Goal: Information Seeking & Learning: Check status

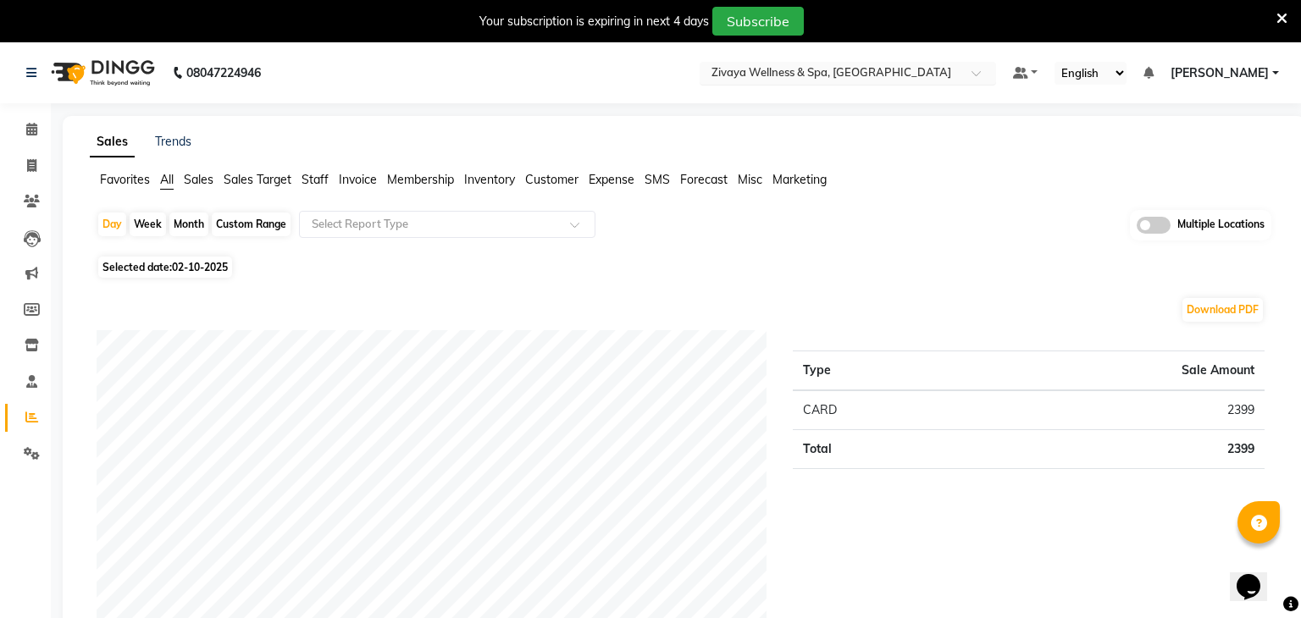
click at [865, 64] on div "× Zivaya Wellness & Spa, [GEOGRAPHIC_DATA]" at bounding box center [831, 72] width 240 height 17
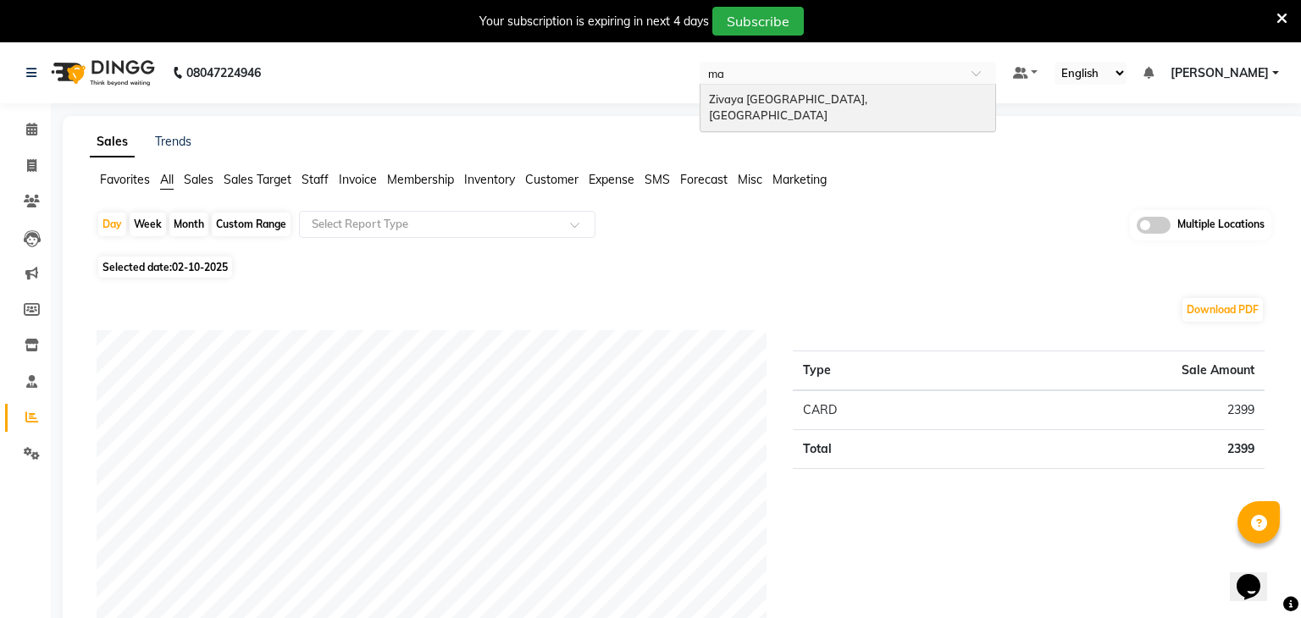
type input "m"
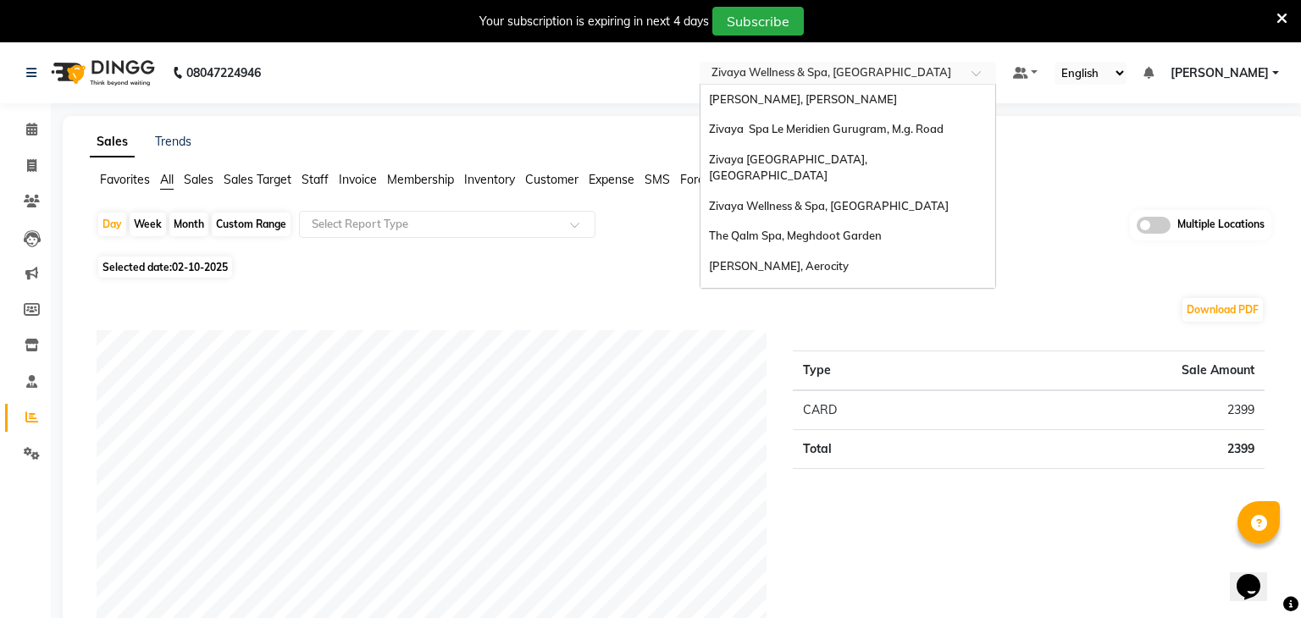
type input "q"
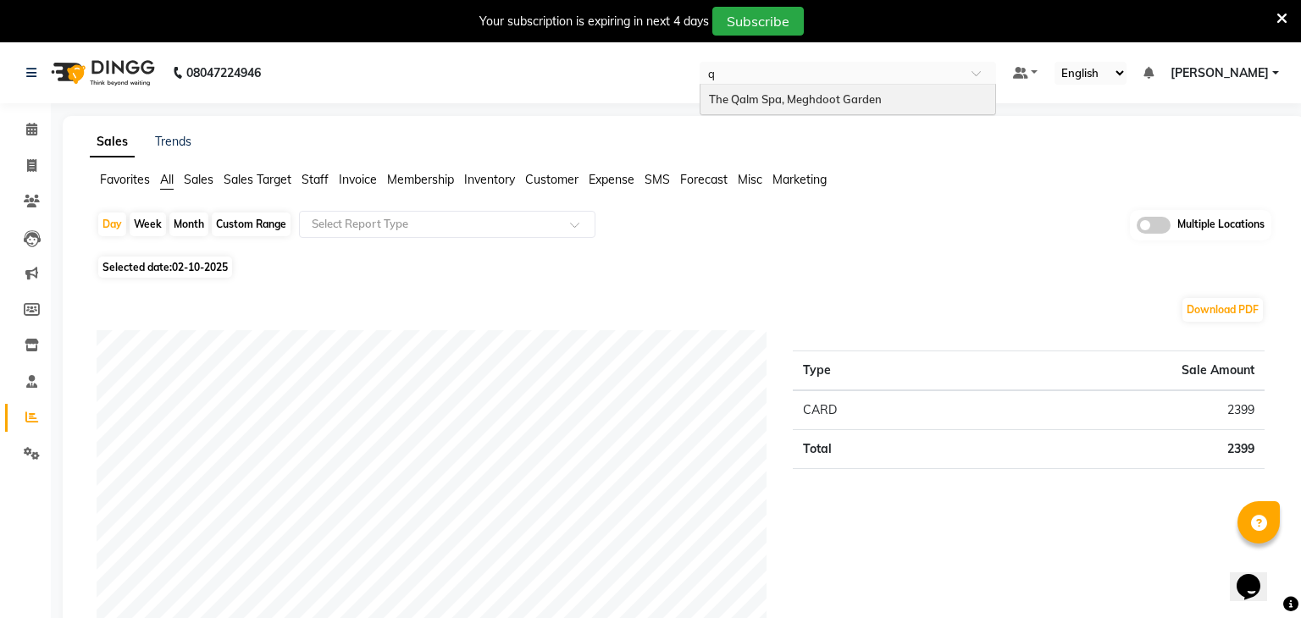
click at [866, 94] on span "The Qalm Spa, Meghdoot Garden" at bounding box center [795, 99] width 173 height 14
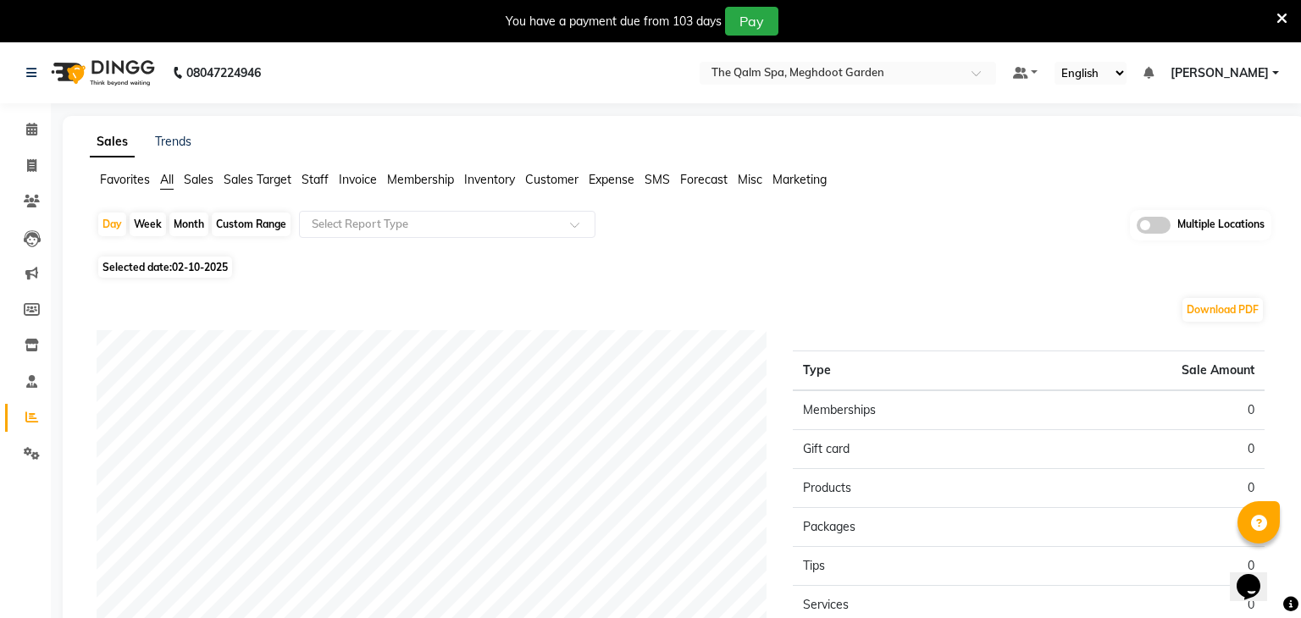
click at [201, 275] on span "Selected date: 02-10-2025" at bounding box center [165, 267] width 134 height 21
select select "10"
select select "2025"
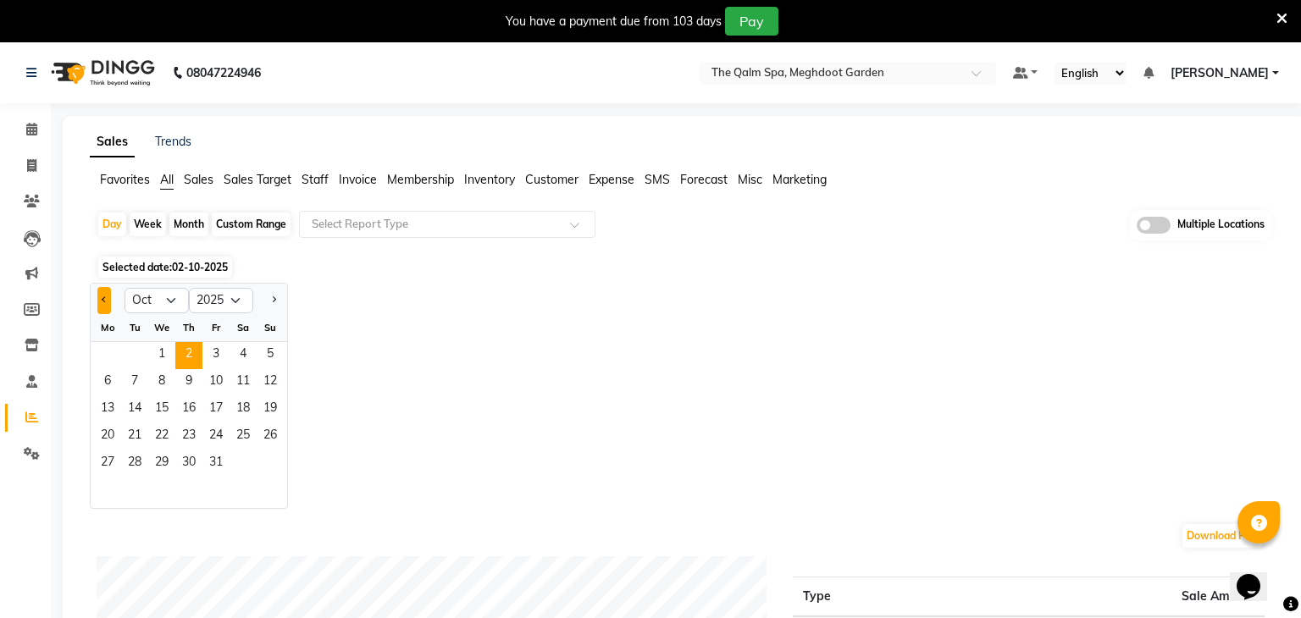
click at [110, 304] on button "Previous month" at bounding box center [104, 300] width 14 height 27
click at [276, 307] on button "Next month" at bounding box center [274, 300] width 14 height 27
select select "10"
click at [155, 356] on span "1" at bounding box center [161, 355] width 27 height 27
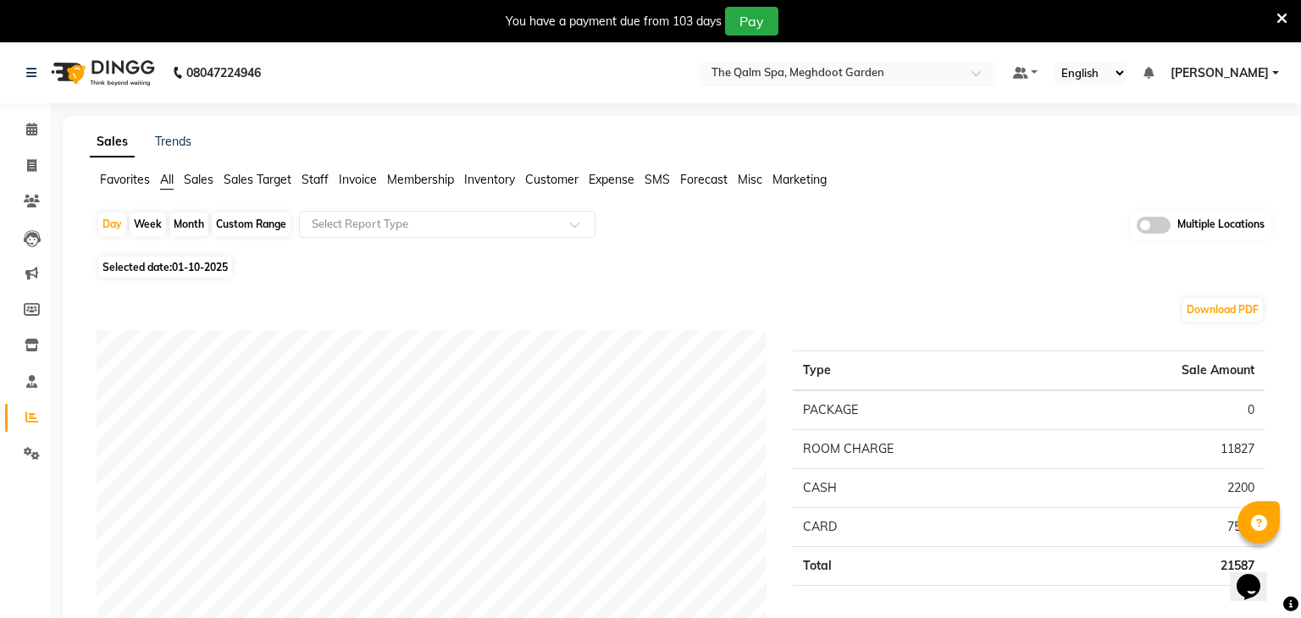
click at [886, 66] on input "text" at bounding box center [831, 74] width 246 height 17
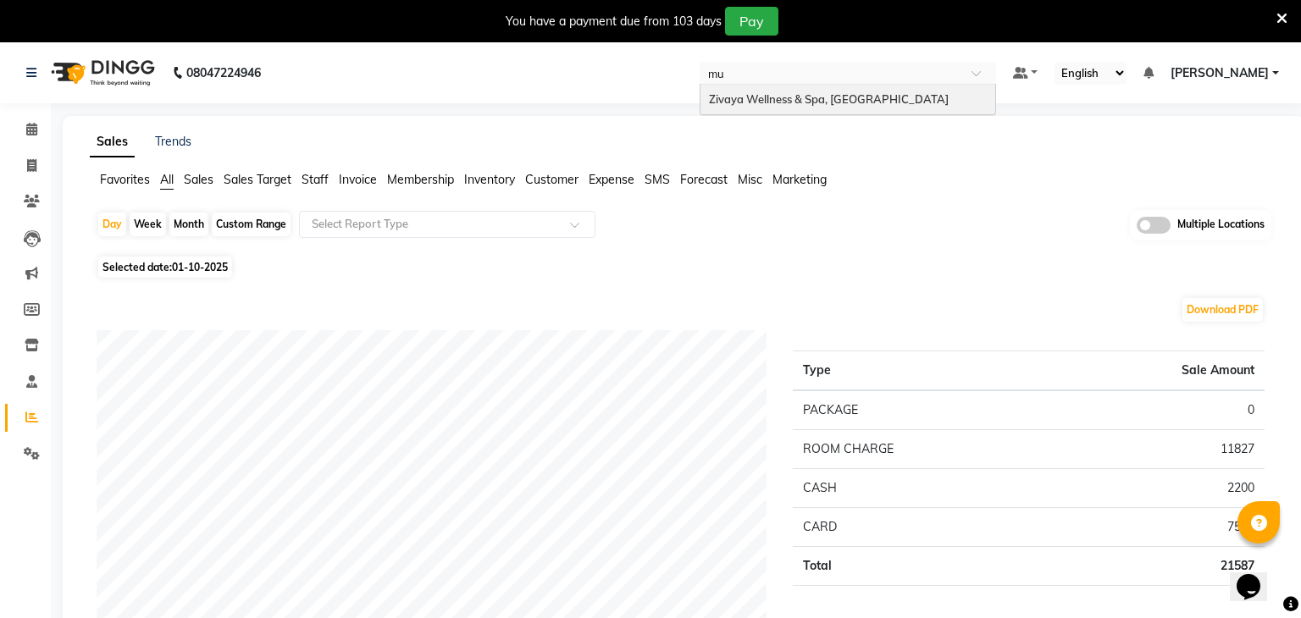
type input "mum"
click at [876, 101] on span "Zivaya Wellness & Spa, [GEOGRAPHIC_DATA]" at bounding box center [829, 99] width 240 height 14
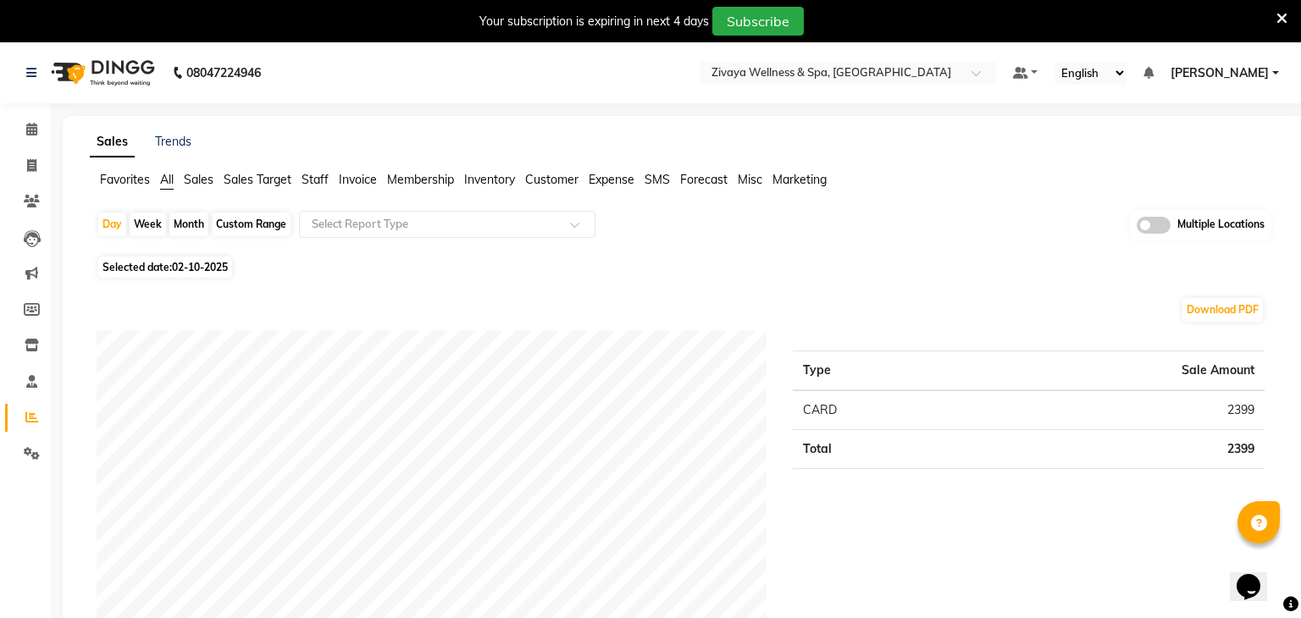
click at [193, 261] on span "02-10-2025" at bounding box center [200, 267] width 56 height 13
select select "10"
select select "2025"
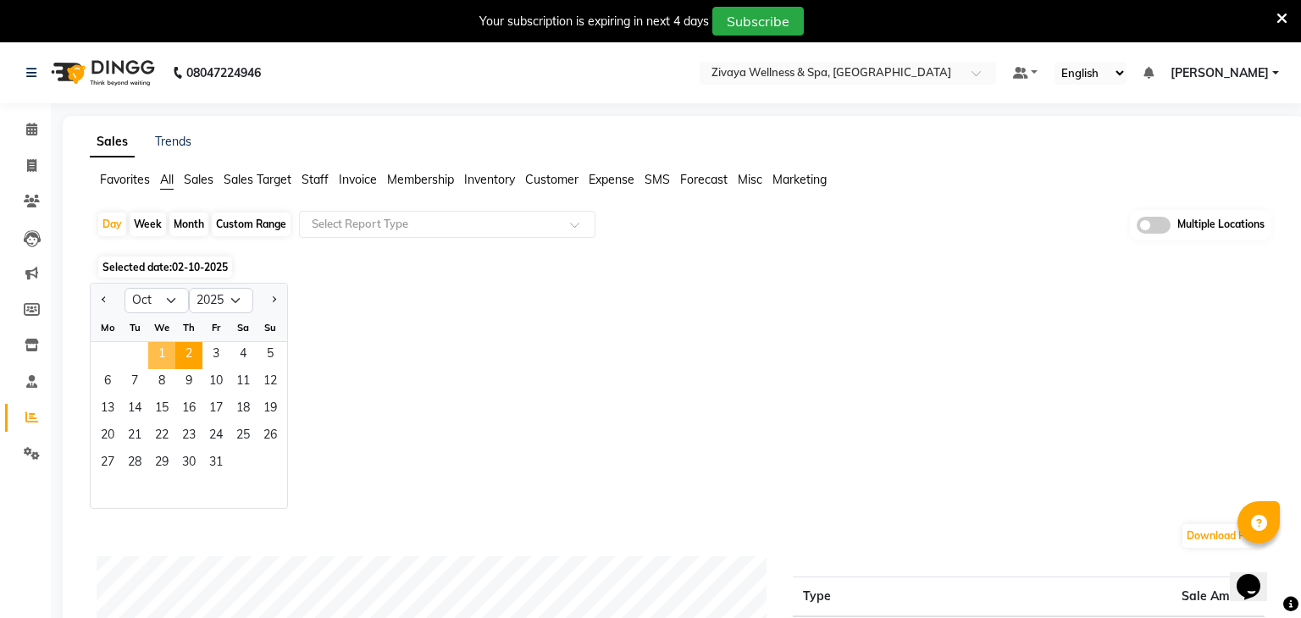
click at [166, 360] on span "1" at bounding box center [161, 355] width 27 height 27
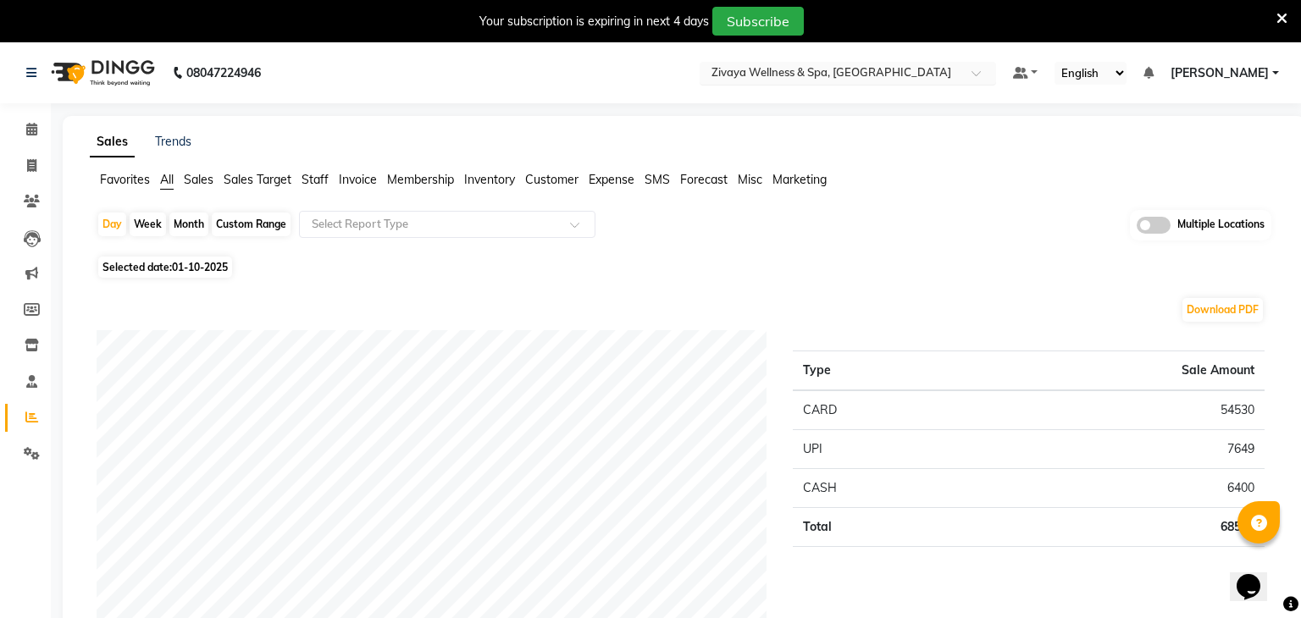
click at [914, 78] on input "text" at bounding box center [831, 74] width 246 height 17
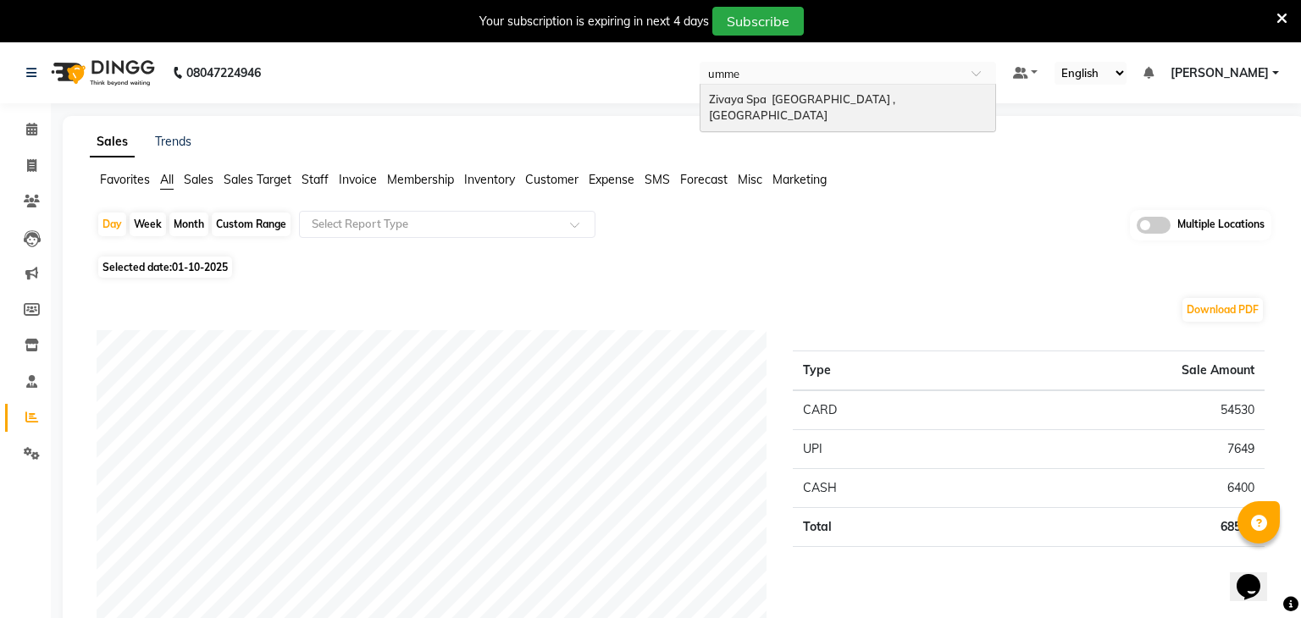
type input "ummed"
click at [898, 91] on div "Zivaya Spa [GEOGRAPHIC_DATA] , [GEOGRAPHIC_DATA]" at bounding box center [847, 108] width 295 height 47
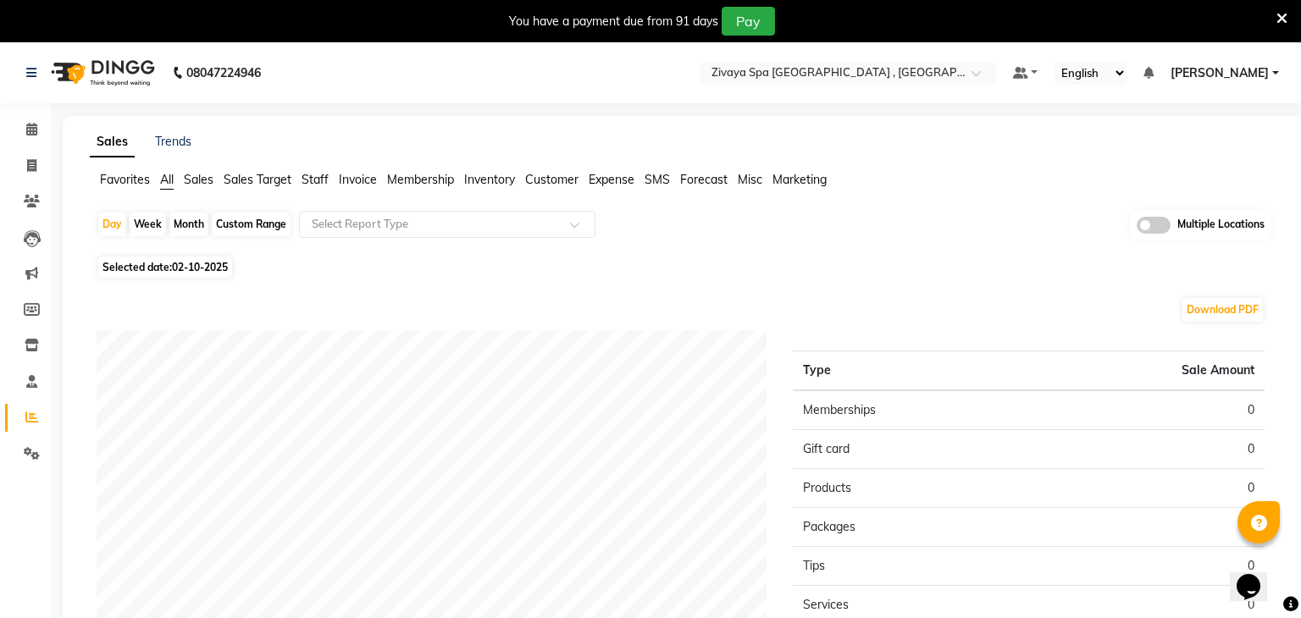
click at [207, 268] on span "02-10-2025" at bounding box center [200, 267] width 56 height 13
select select "10"
select select "2025"
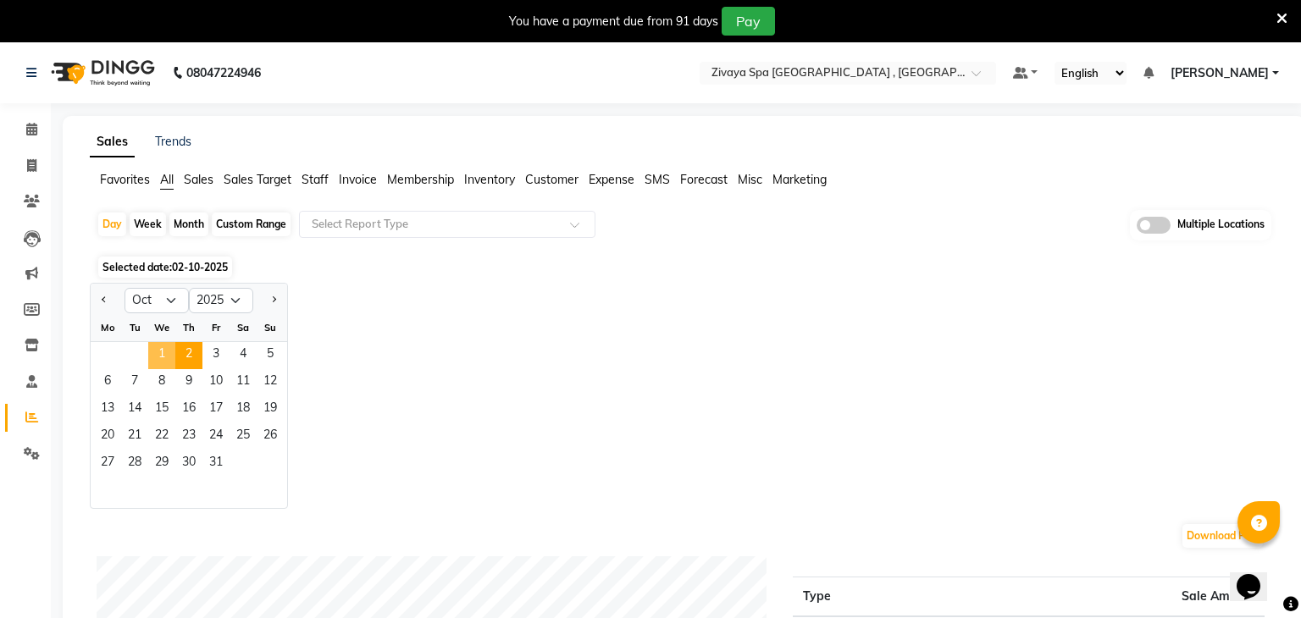
click at [159, 349] on span "1" at bounding box center [161, 355] width 27 height 27
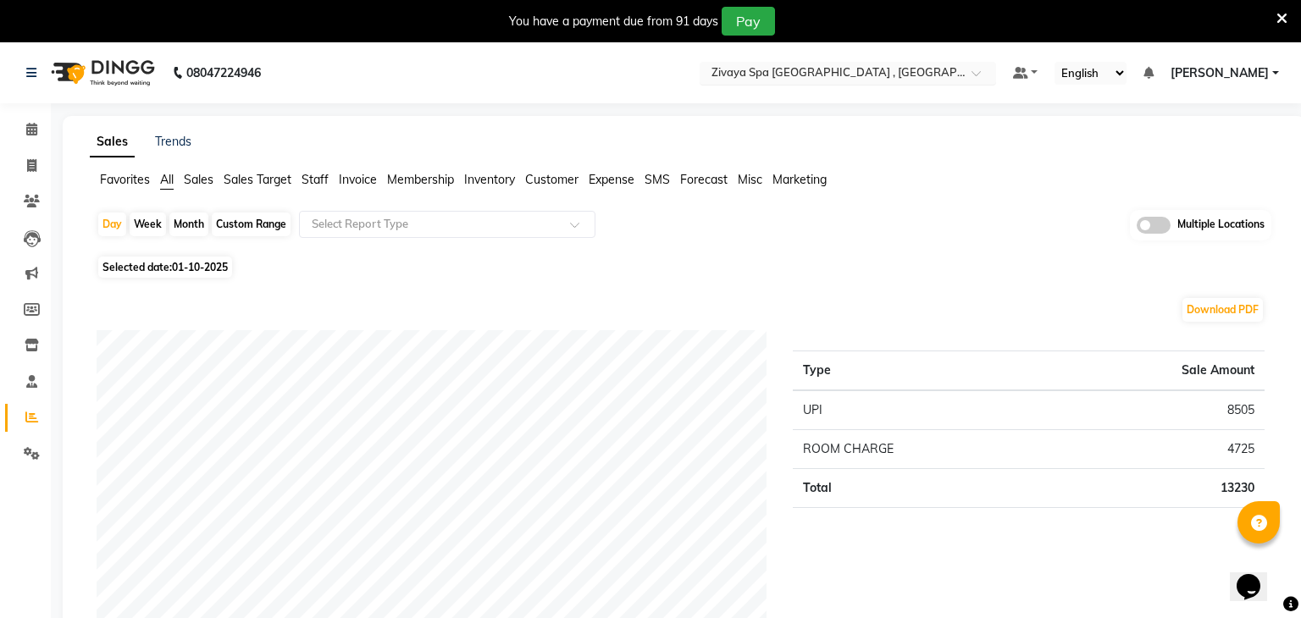
click at [835, 70] on input "text" at bounding box center [831, 74] width 246 height 17
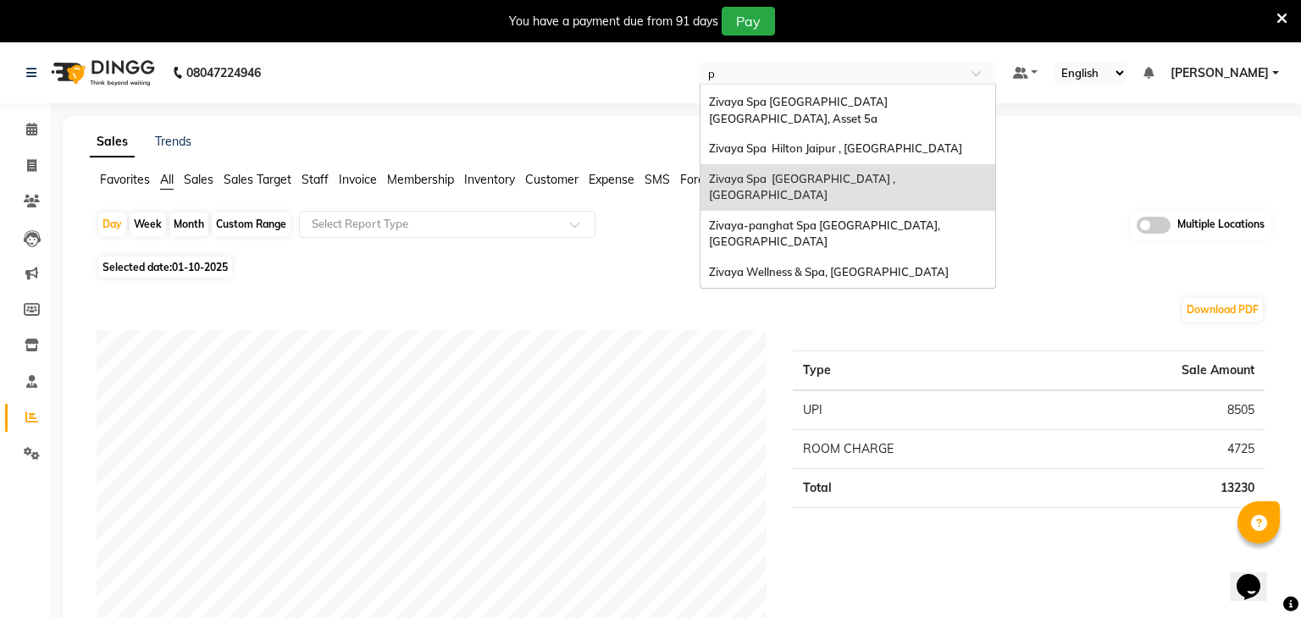
scroll to position [37, 0]
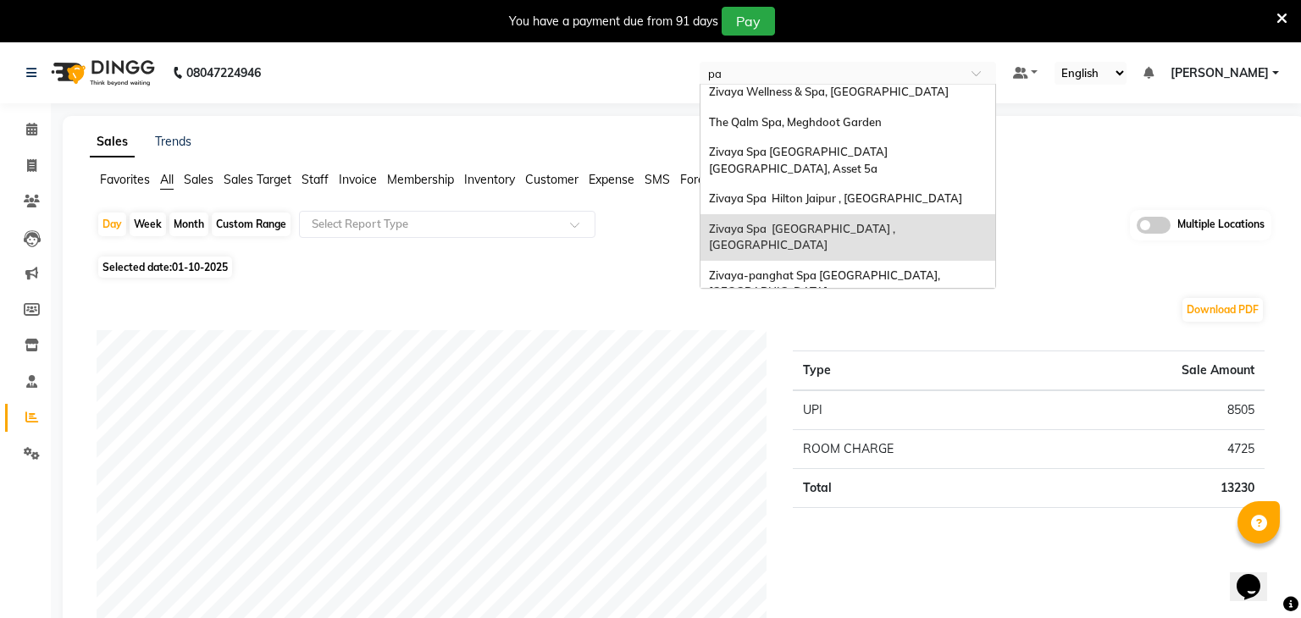
type input "pan"
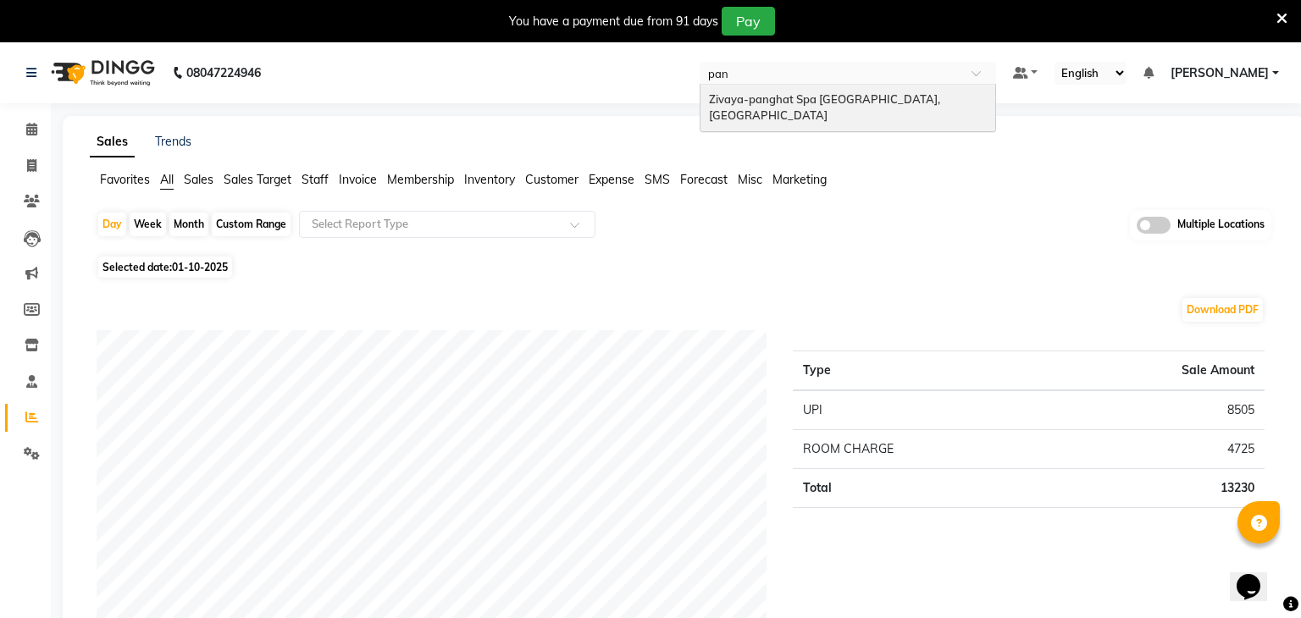
scroll to position [0, 0]
click at [836, 85] on div "Zivaya-panghat Spa [GEOGRAPHIC_DATA], [GEOGRAPHIC_DATA]" at bounding box center [847, 108] width 295 height 47
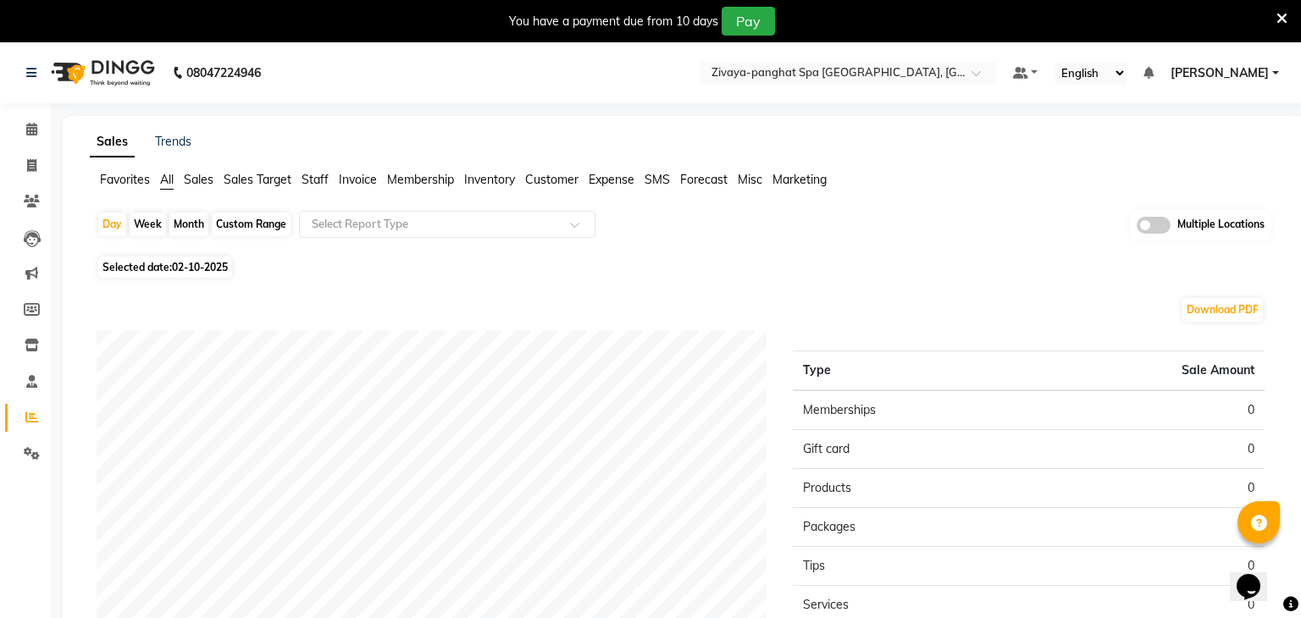
click at [200, 270] on span "02-10-2025" at bounding box center [200, 267] width 56 height 13
select select "10"
select select "2025"
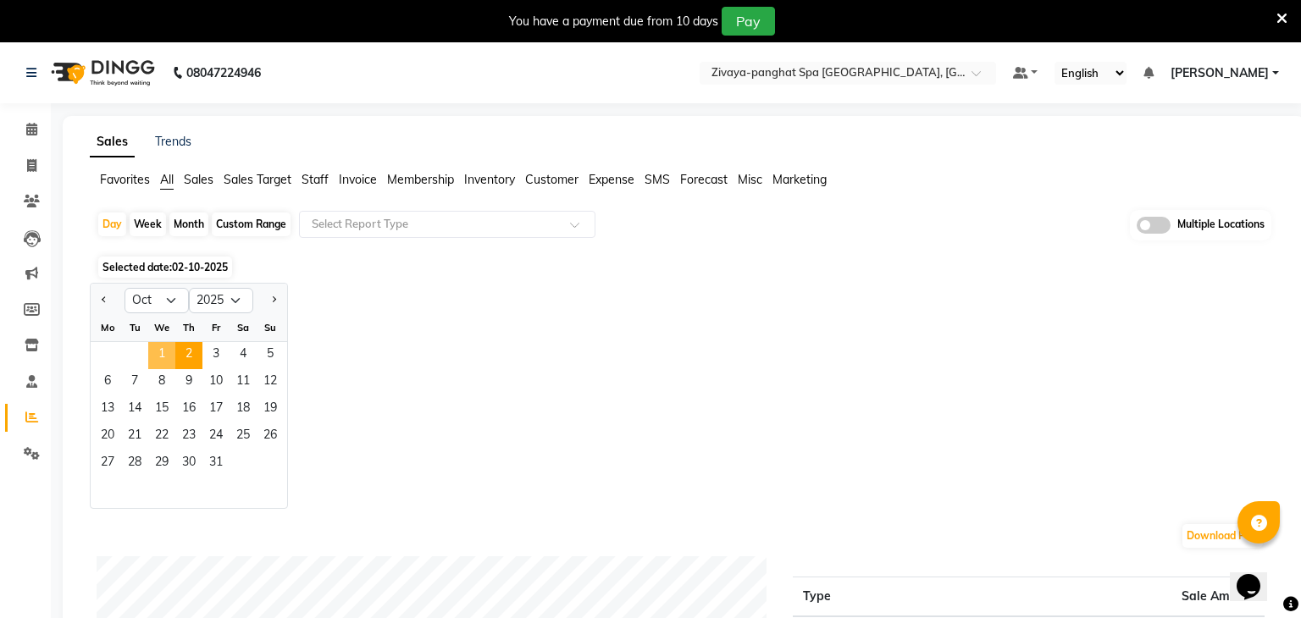
click at [165, 361] on span "1" at bounding box center [161, 355] width 27 height 27
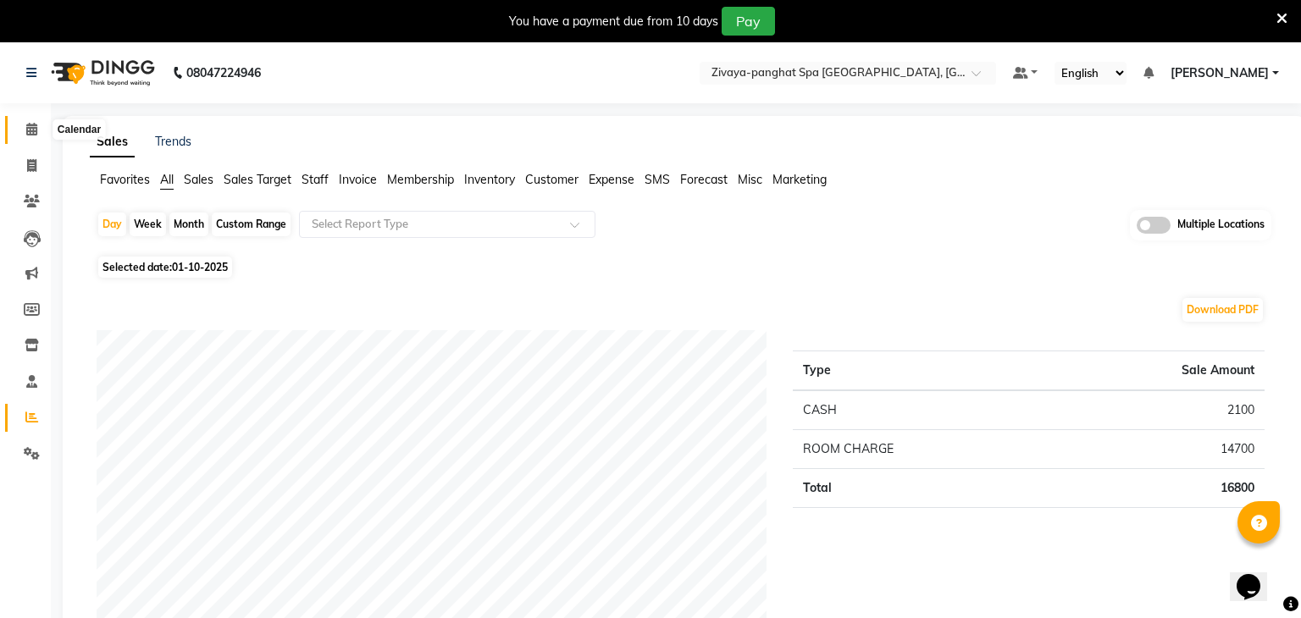
click at [38, 134] on span at bounding box center [32, 129] width 30 height 19
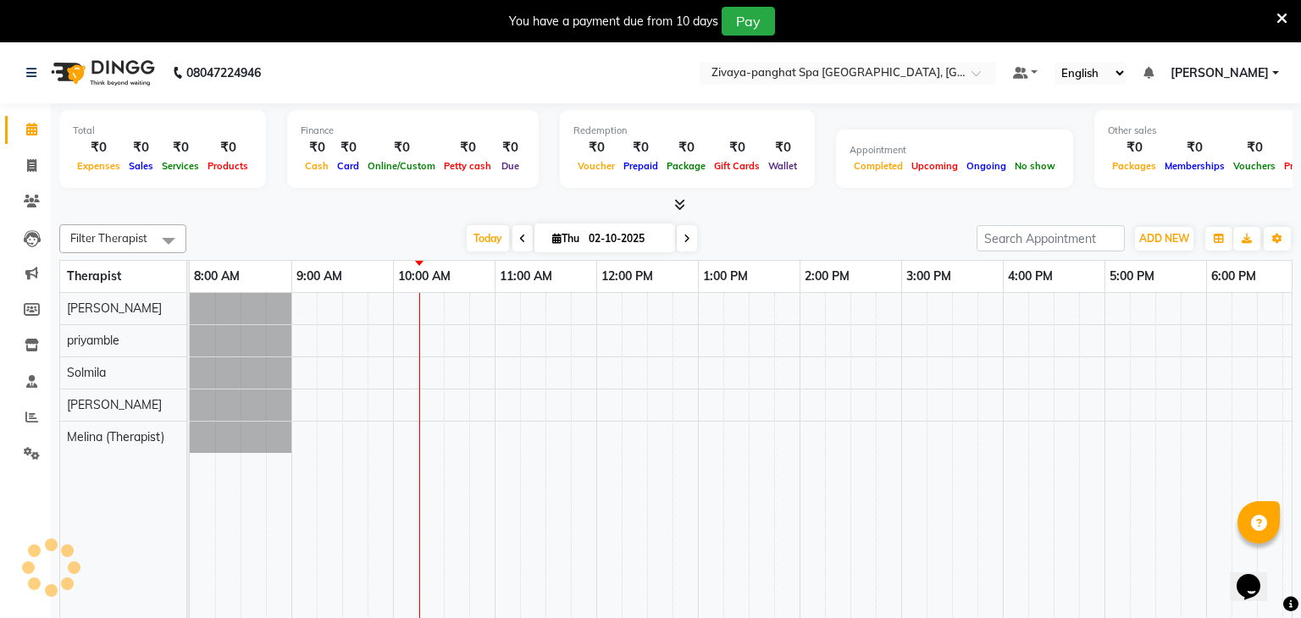
scroll to position [0, 203]
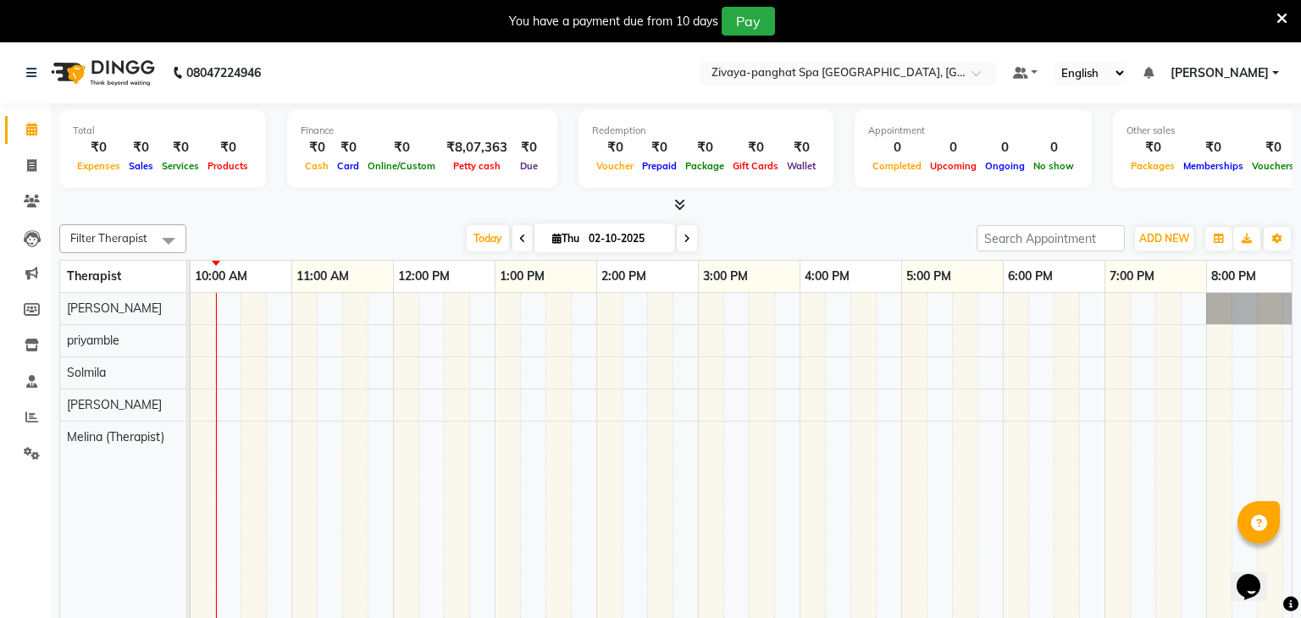
click at [519, 242] on icon at bounding box center [522, 239] width 7 height 10
type input "01-10-2025"
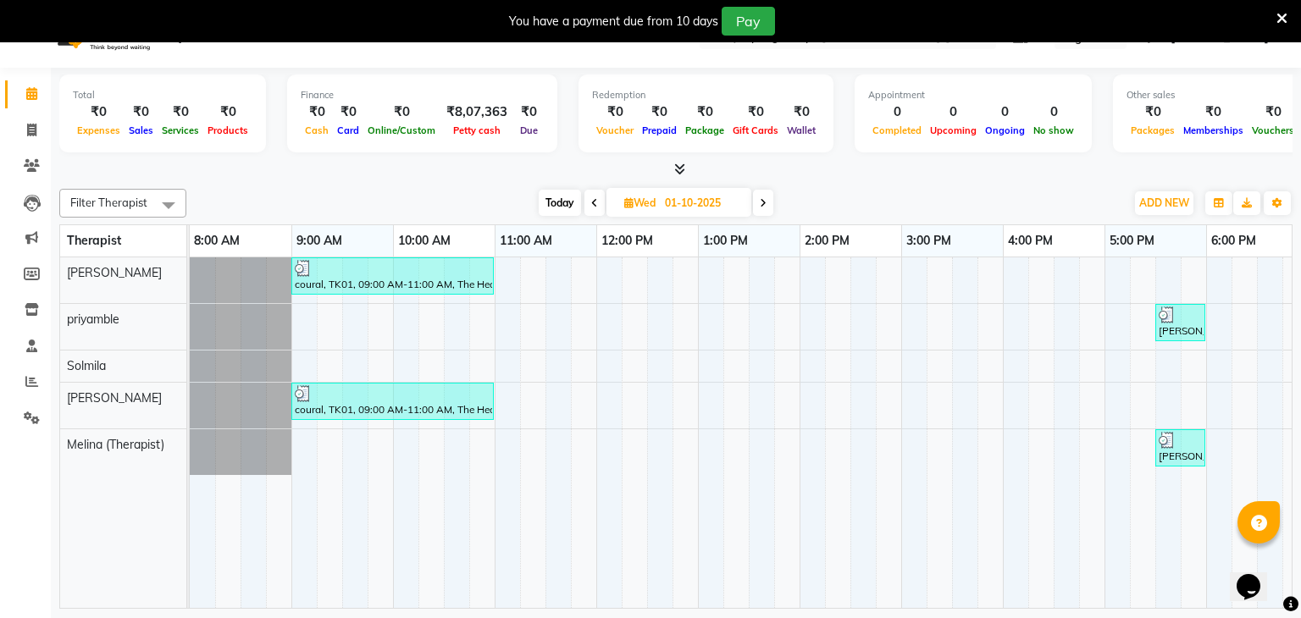
scroll to position [0, 0]
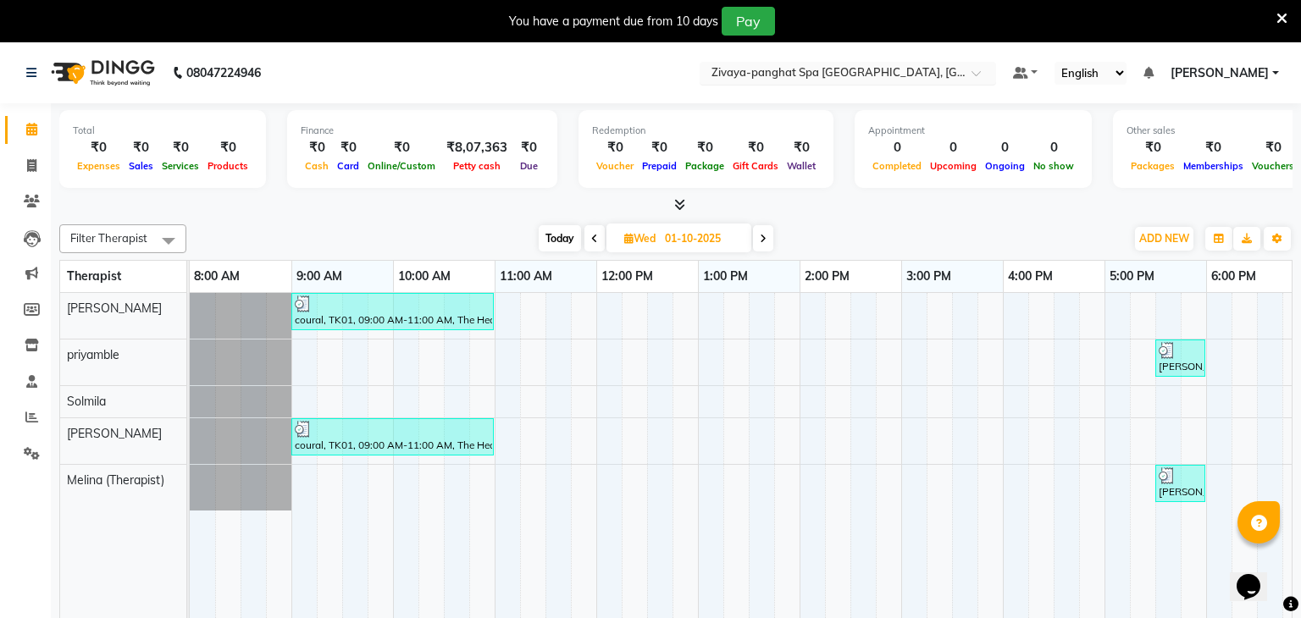
click at [861, 83] on ng-select "Select Location × Zivaya-panghat Spa Udaipur, Panghat" at bounding box center [847, 73] width 296 height 23
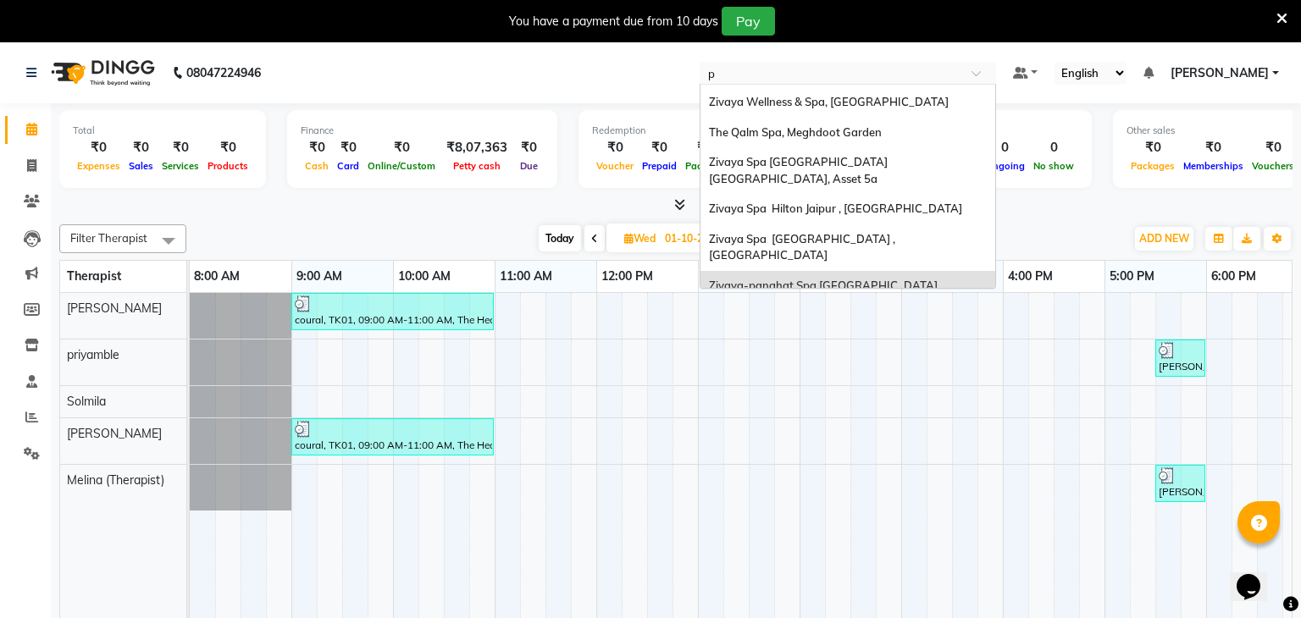
type input "pr"
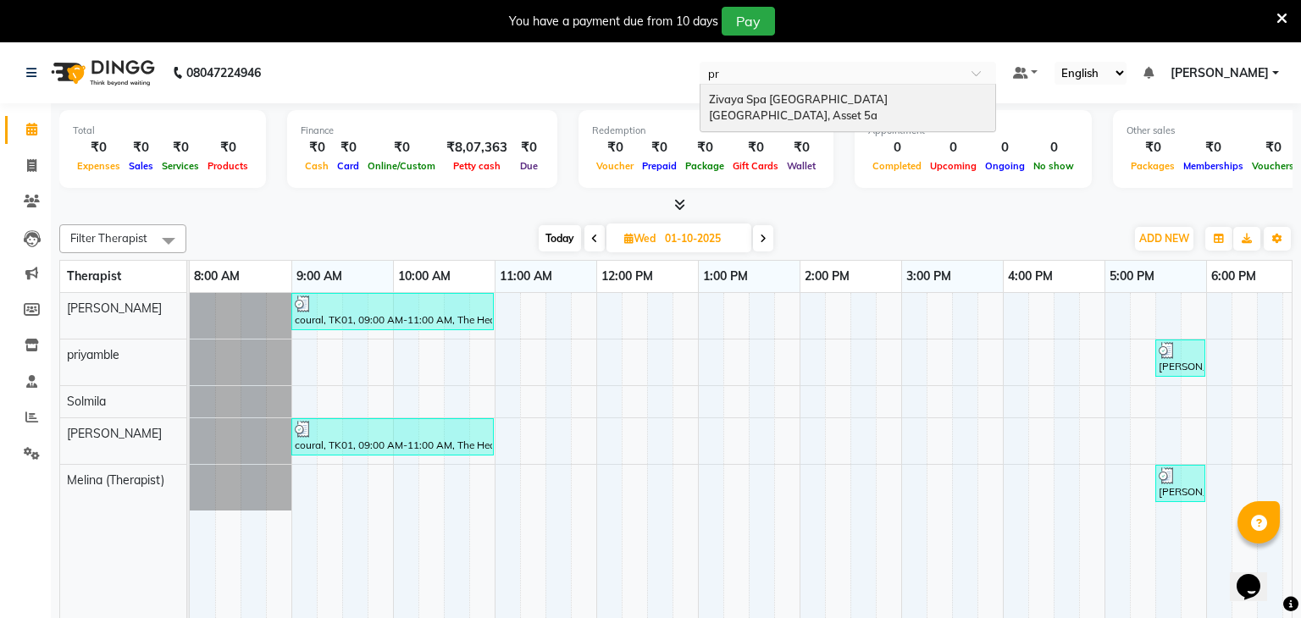
click at [847, 101] on span "Zivaya Spa Pride Plaza New Delhi, Asset 5a" at bounding box center [799, 107] width 181 height 30
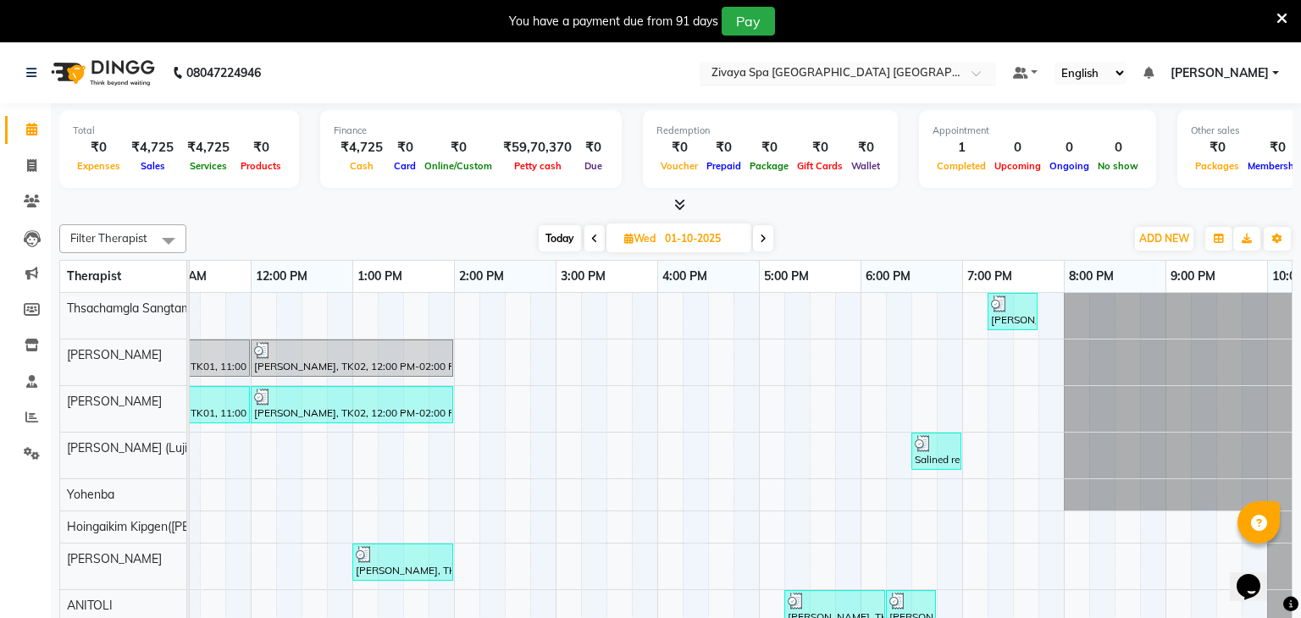
click at [826, 69] on input "text" at bounding box center [831, 74] width 246 height 17
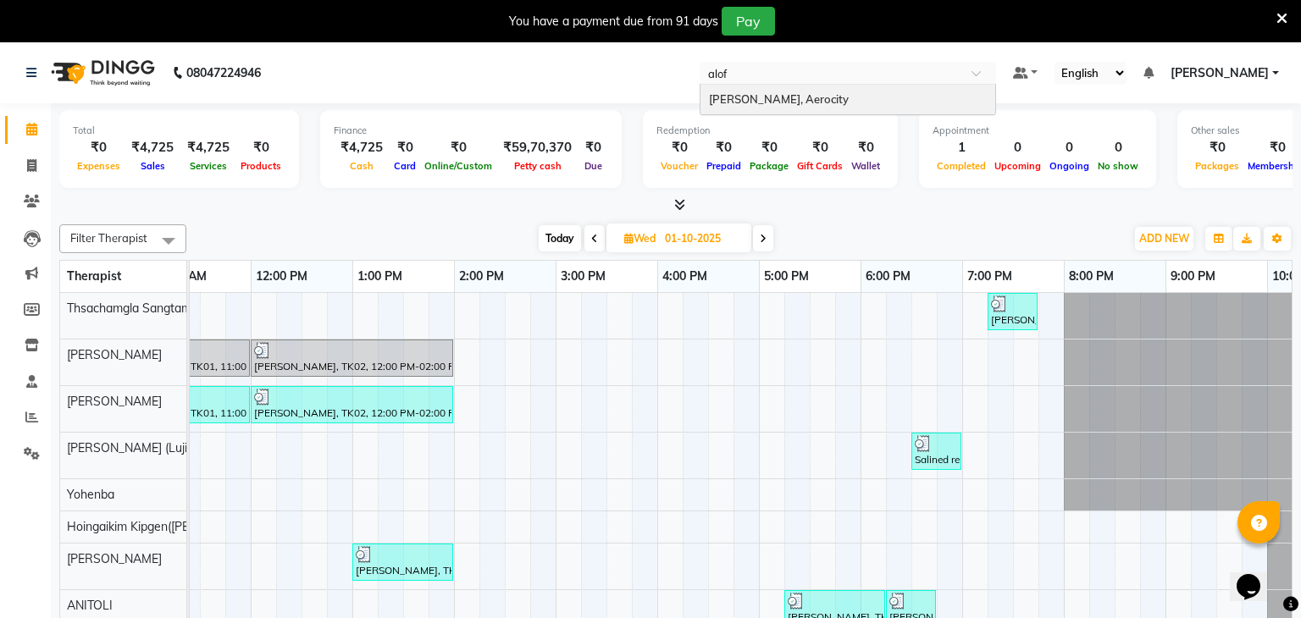
type input "aloft"
click at [823, 102] on span "[PERSON_NAME], Aerocity" at bounding box center [779, 99] width 140 height 14
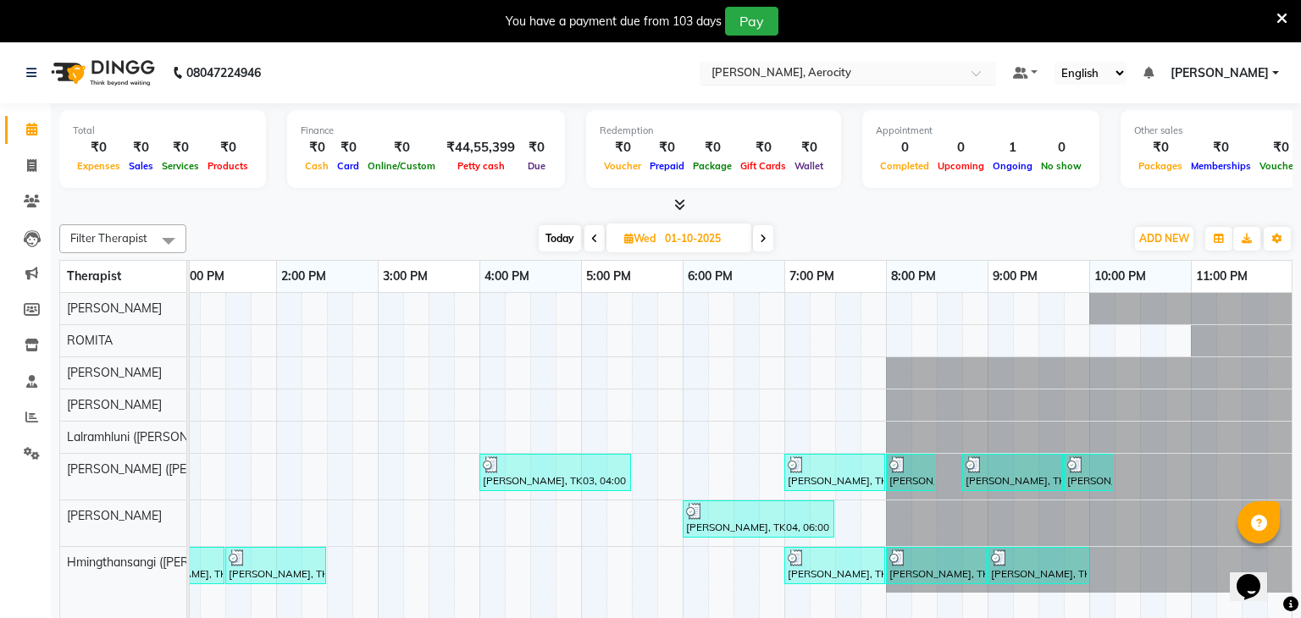
click at [892, 78] on input "text" at bounding box center [831, 74] width 246 height 17
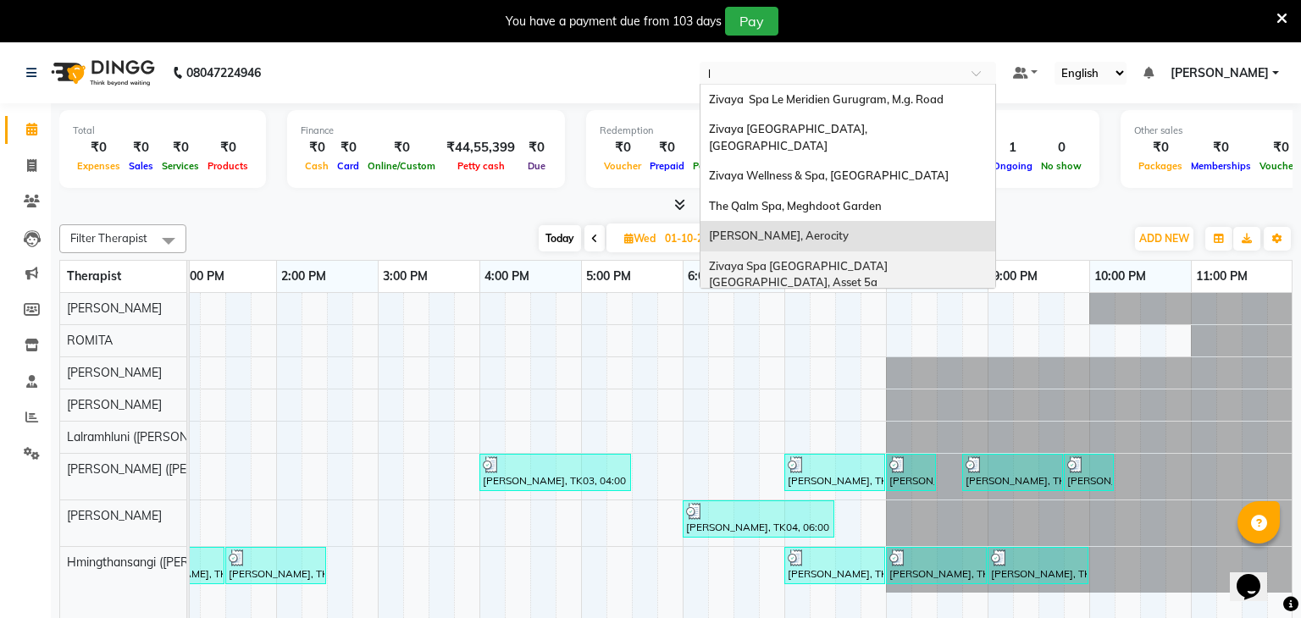
type input "le"
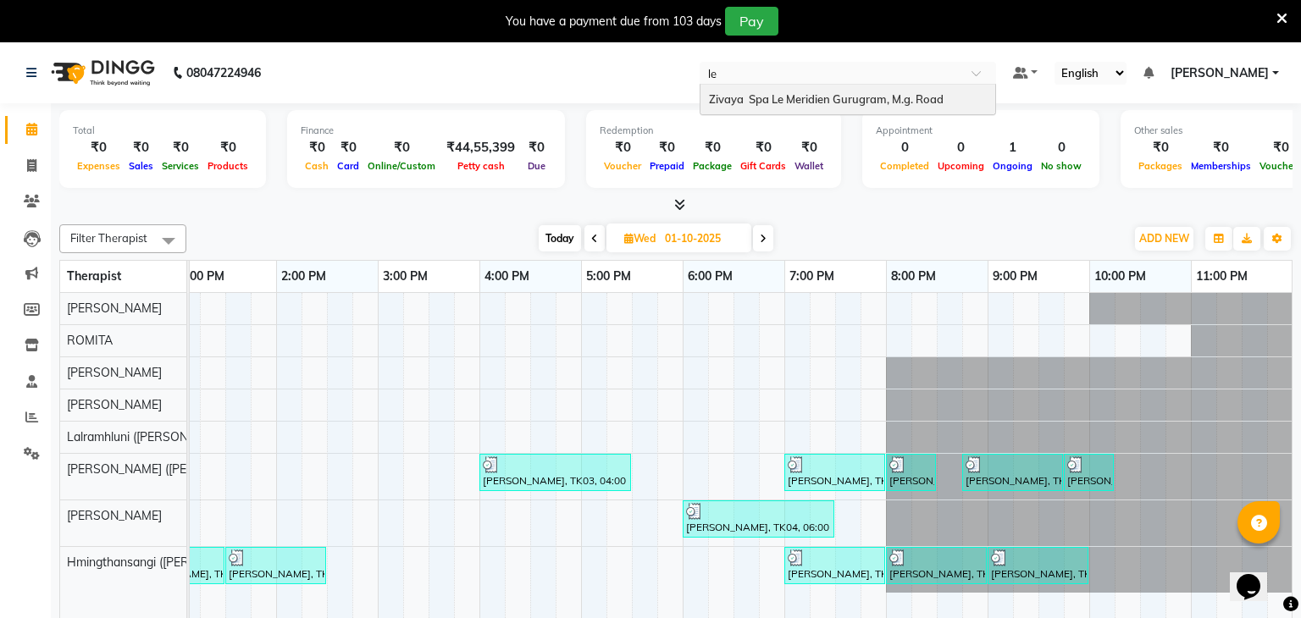
click at [877, 92] on span "Zivaya Spa Le Meridien Gurugram, M.g. Road" at bounding box center [826, 99] width 235 height 14
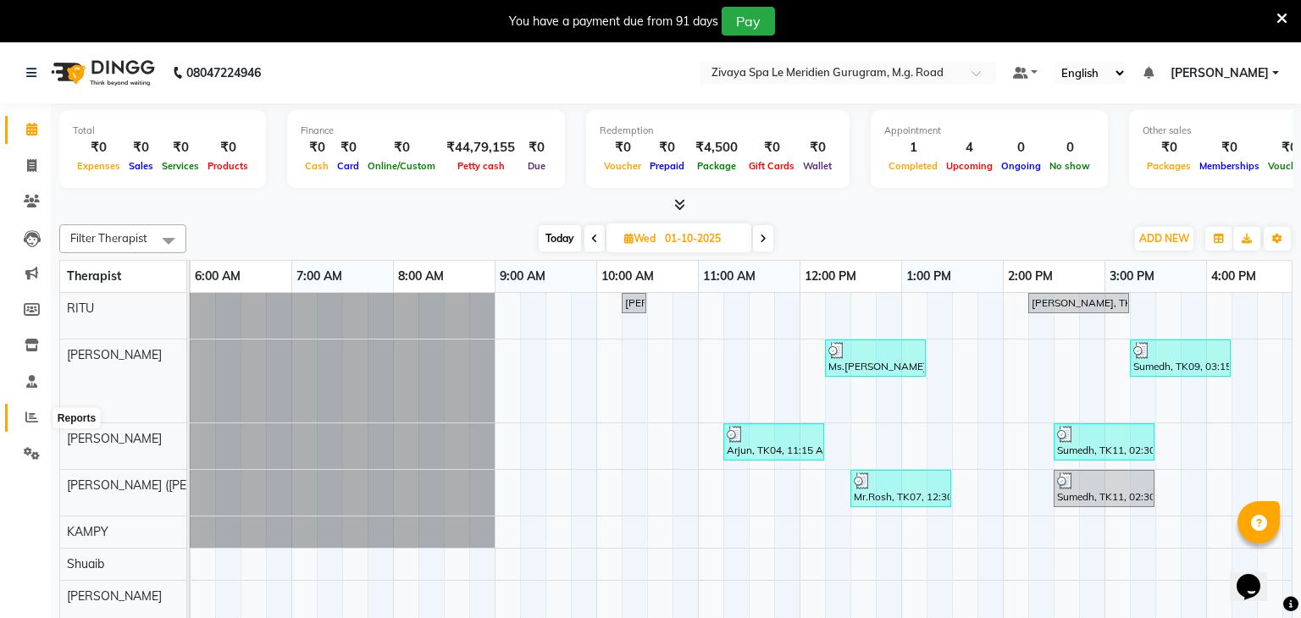
click at [17, 426] on span at bounding box center [32, 417] width 30 height 19
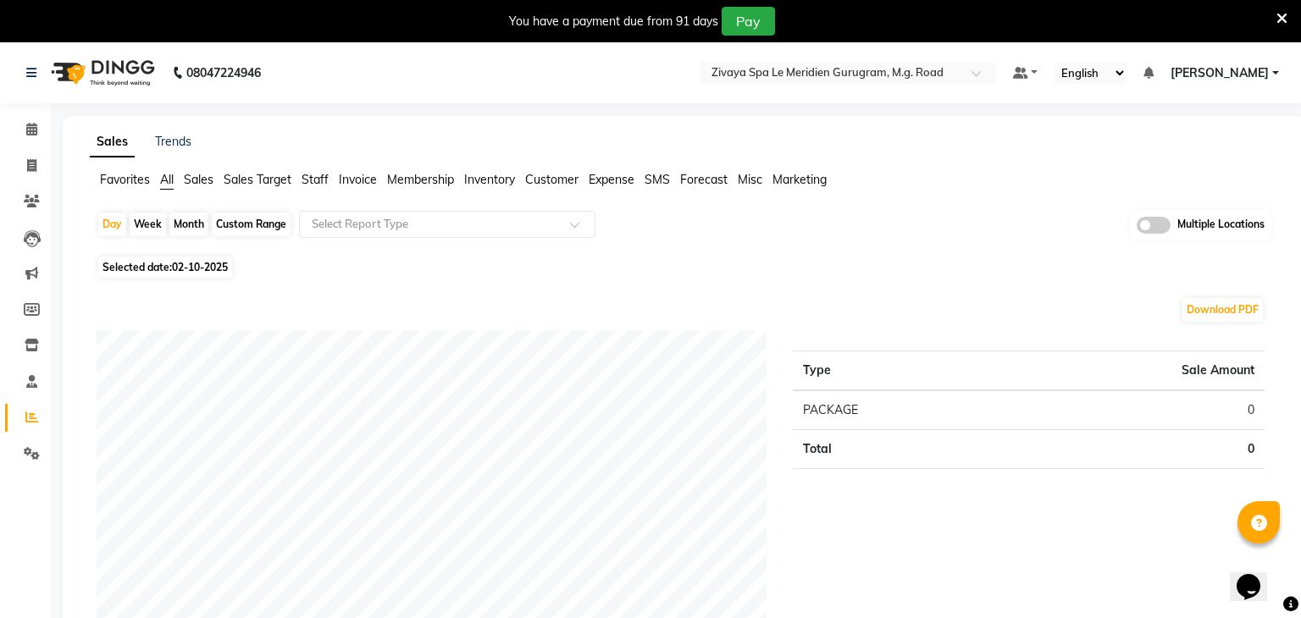
click at [147, 274] on span "Selected date: 02-10-2025" at bounding box center [165, 267] width 134 height 21
select select "10"
select select "2025"
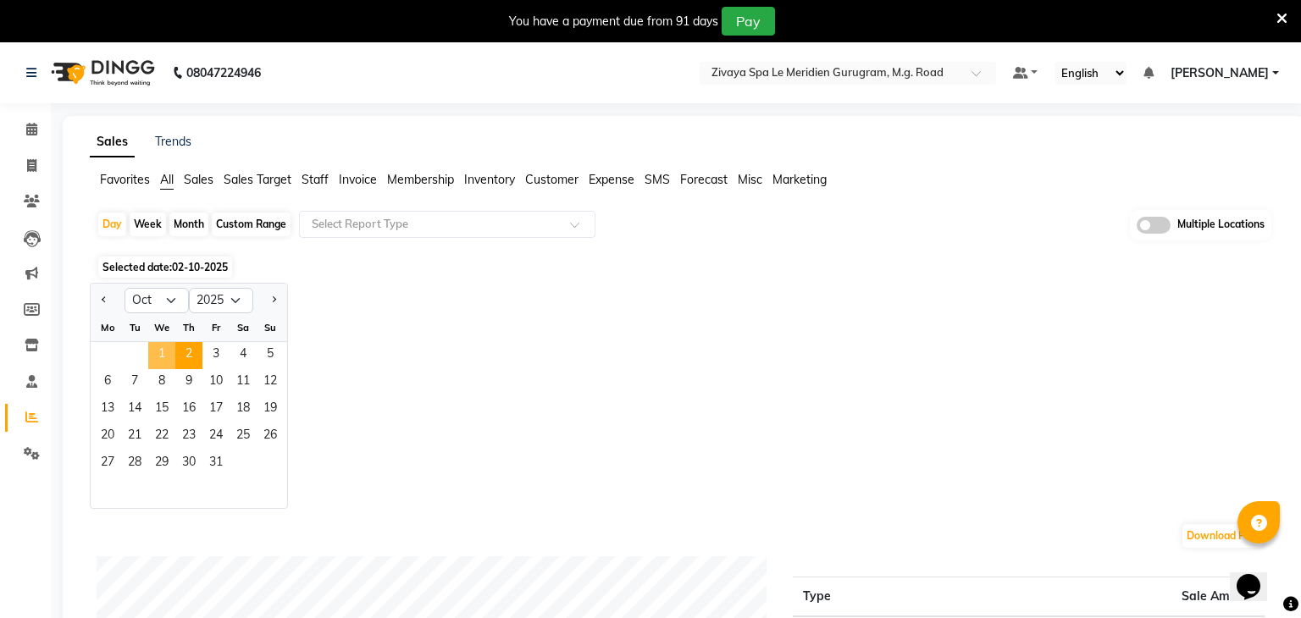
click at [156, 362] on span "1" at bounding box center [161, 355] width 27 height 27
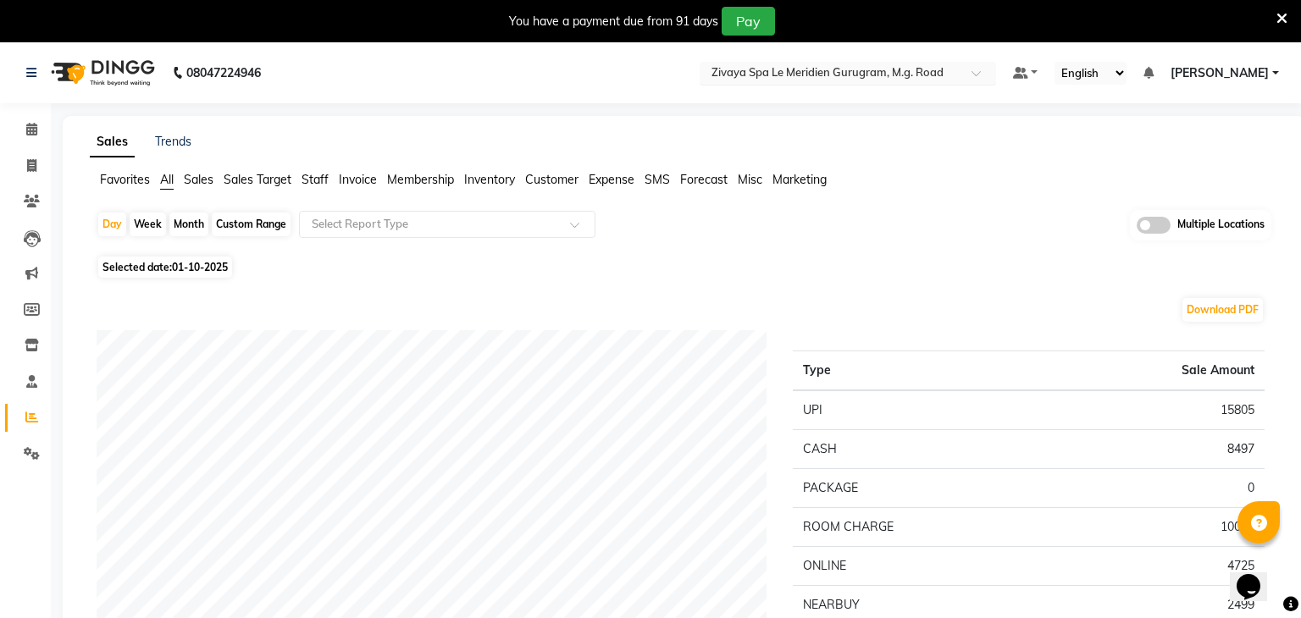
click at [824, 67] on input "text" at bounding box center [831, 74] width 246 height 17
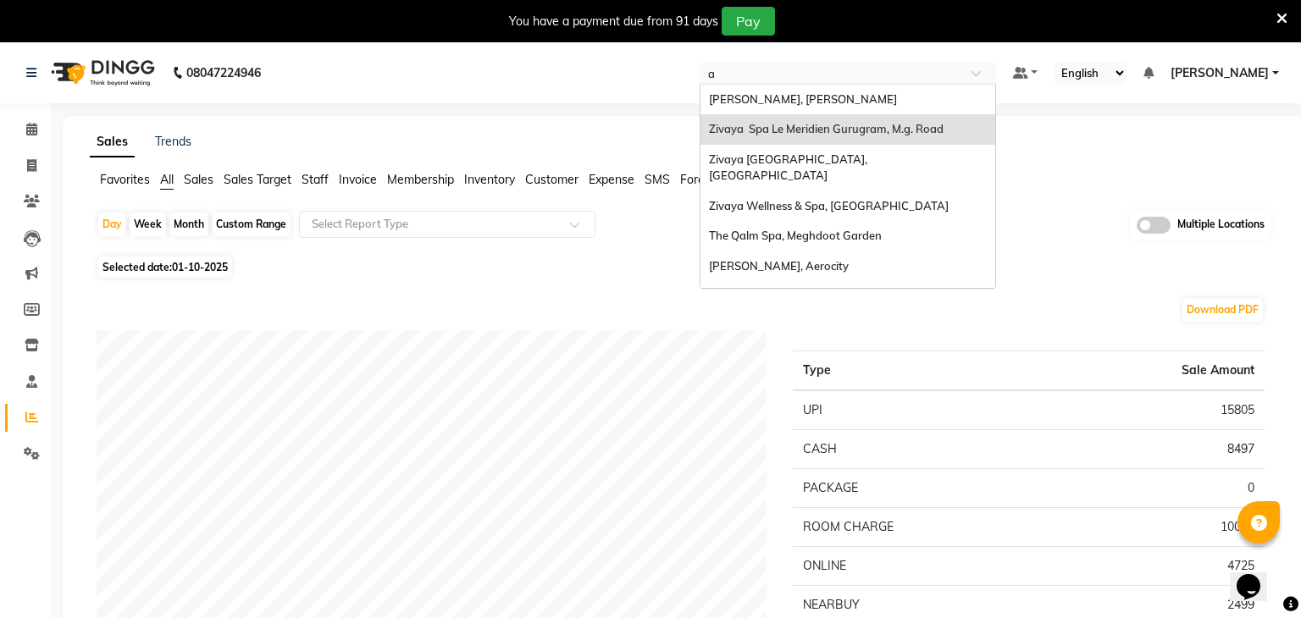
type input "ah"
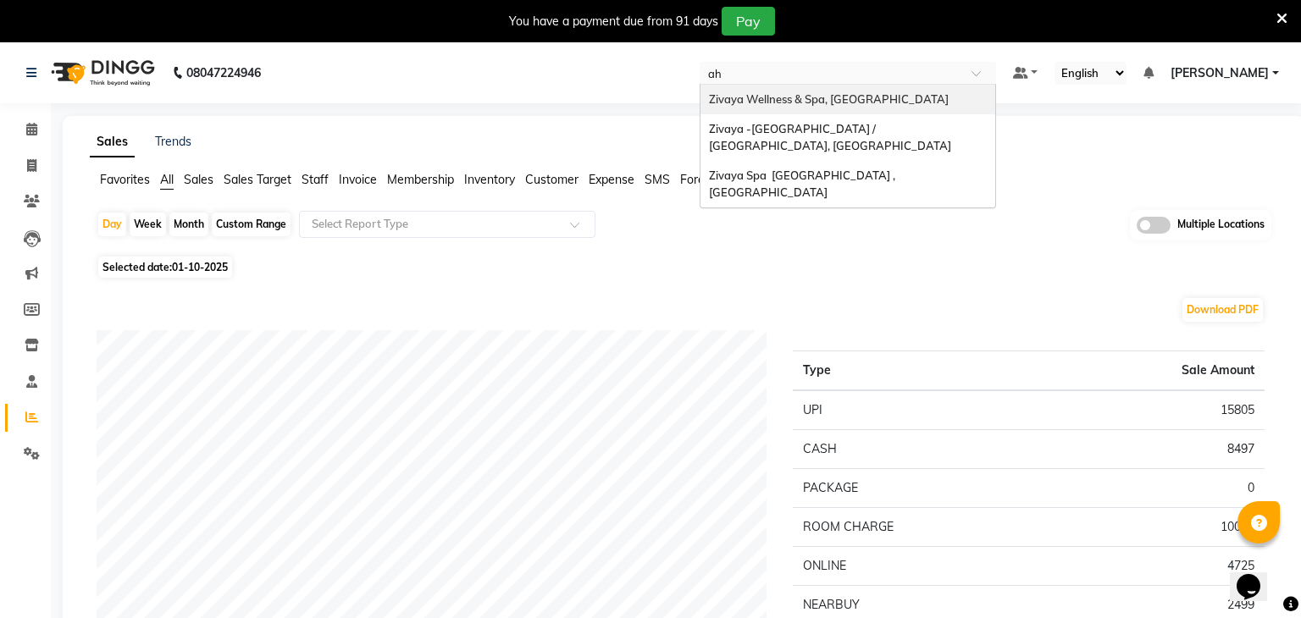
click at [831, 95] on span "Zivaya Wellness & Spa, [GEOGRAPHIC_DATA]" at bounding box center [829, 99] width 240 height 14
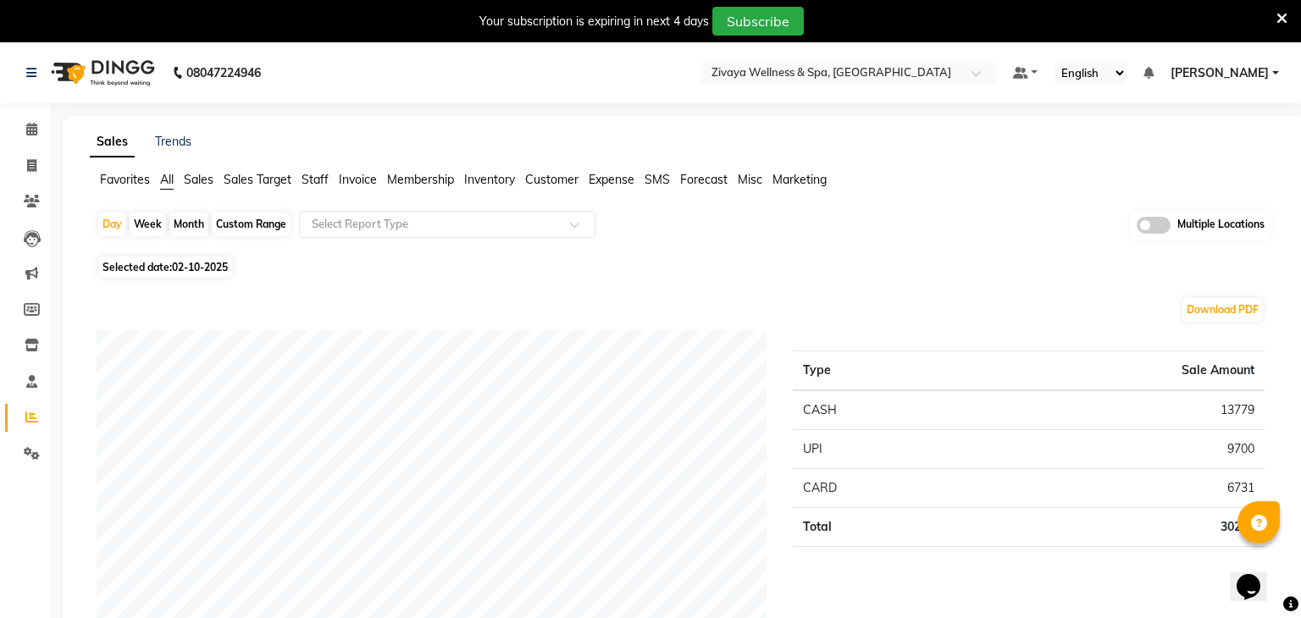
click at [224, 264] on span "02-10-2025" at bounding box center [200, 267] width 56 height 13
select select "10"
select select "2025"
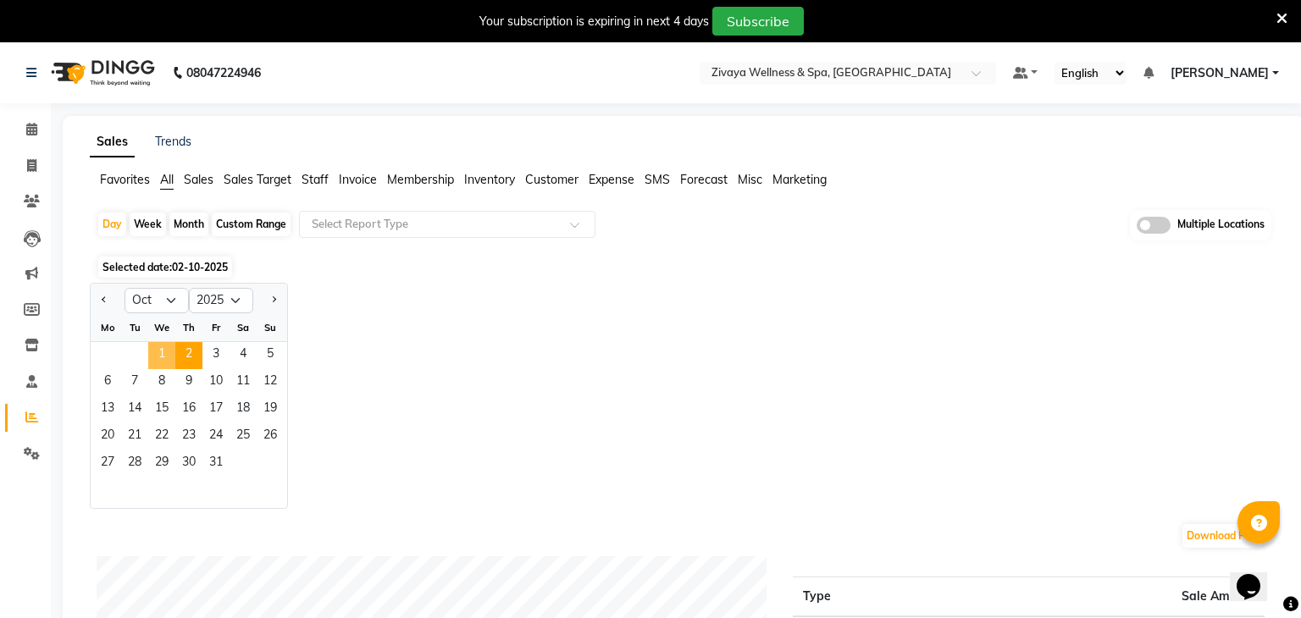
click at [162, 354] on span "1" at bounding box center [161, 355] width 27 height 27
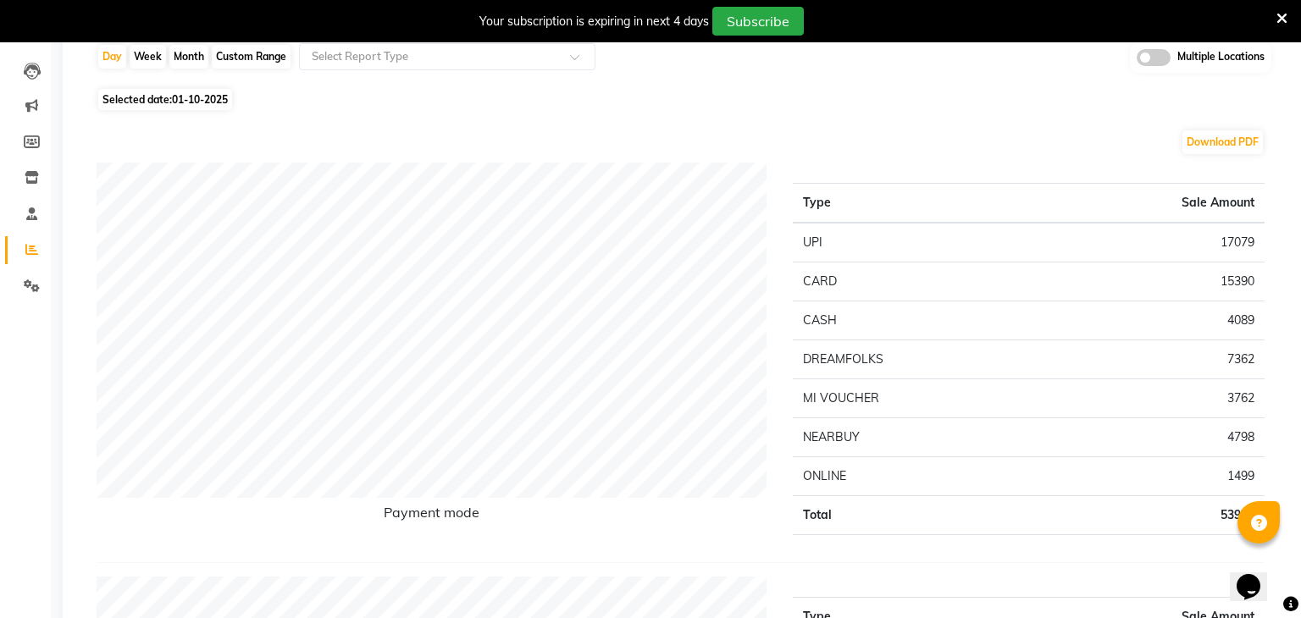
scroll to position [154, 0]
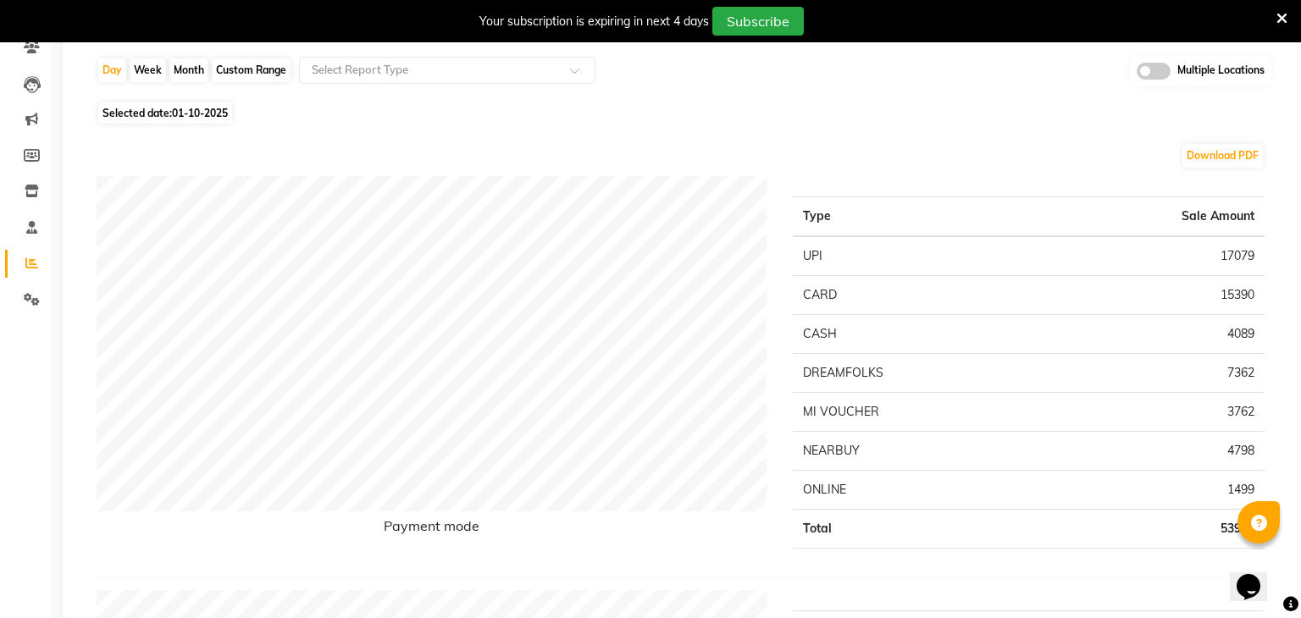
click at [885, 444] on td "NEARBUY" at bounding box center [915, 450] width 245 height 39
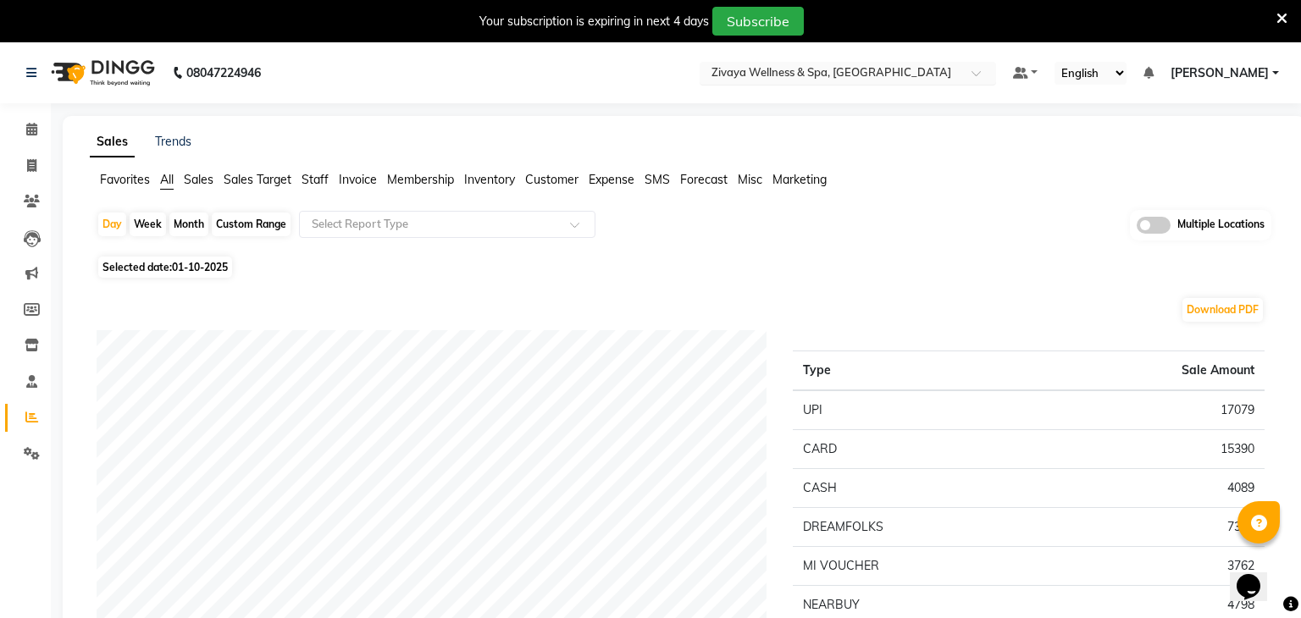
click at [821, 81] on input "text" at bounding box center [831, 74] width 246 height 17
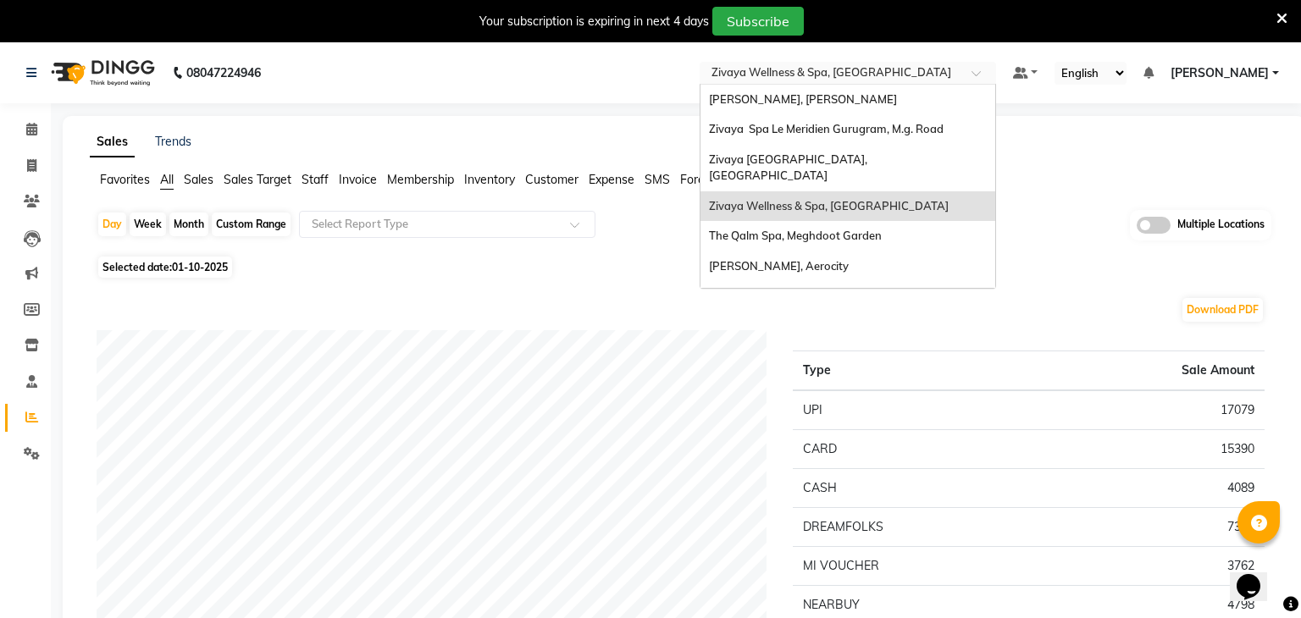
type input "q"
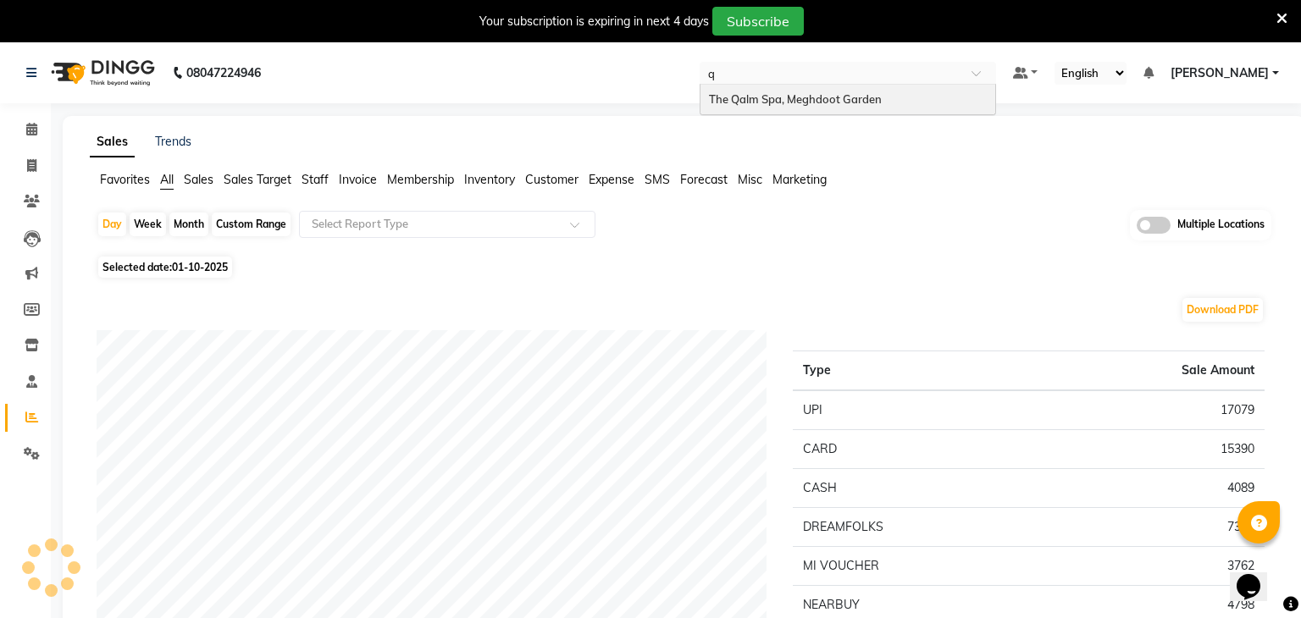
click at [828, 101] on span "The Qalm Spa, Meghdoot Garden" at bounding box center [795, 99] width 173 height 14
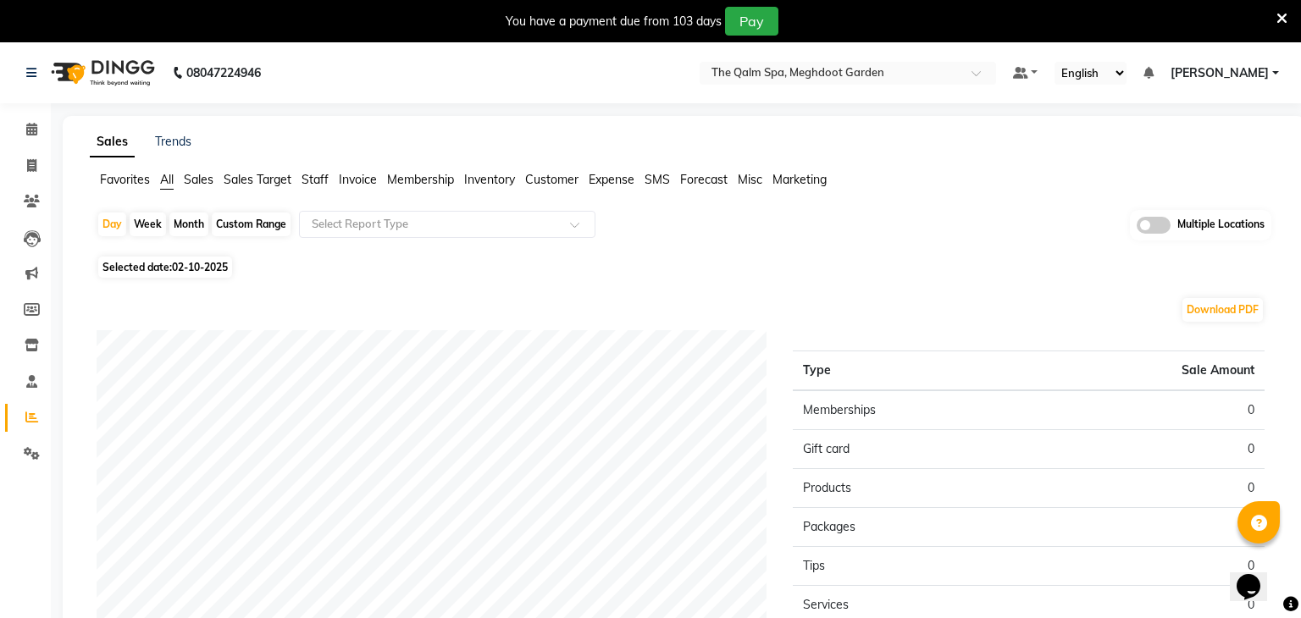
click at [192, 268] on span "02-10-2025" at bounding box center [200, 267] width 56 height 13
select select "10"
select select "2025"
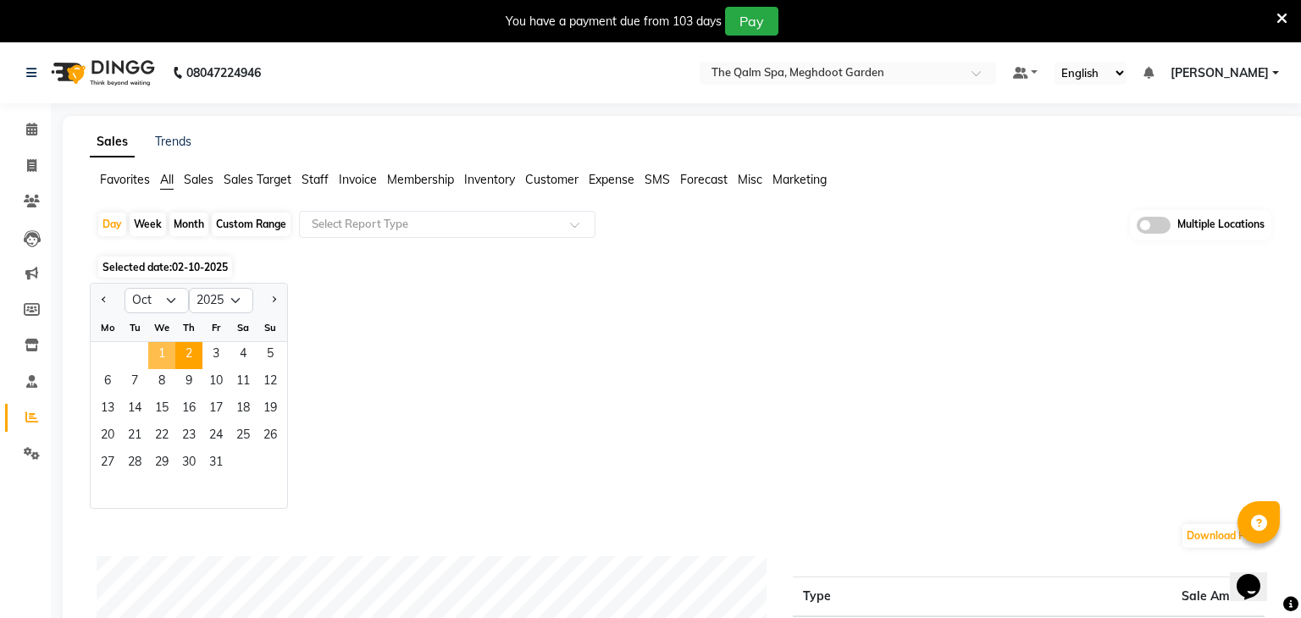
click at [168, 349] on span "1" at bounding box center [161, 355] width 27 height 27
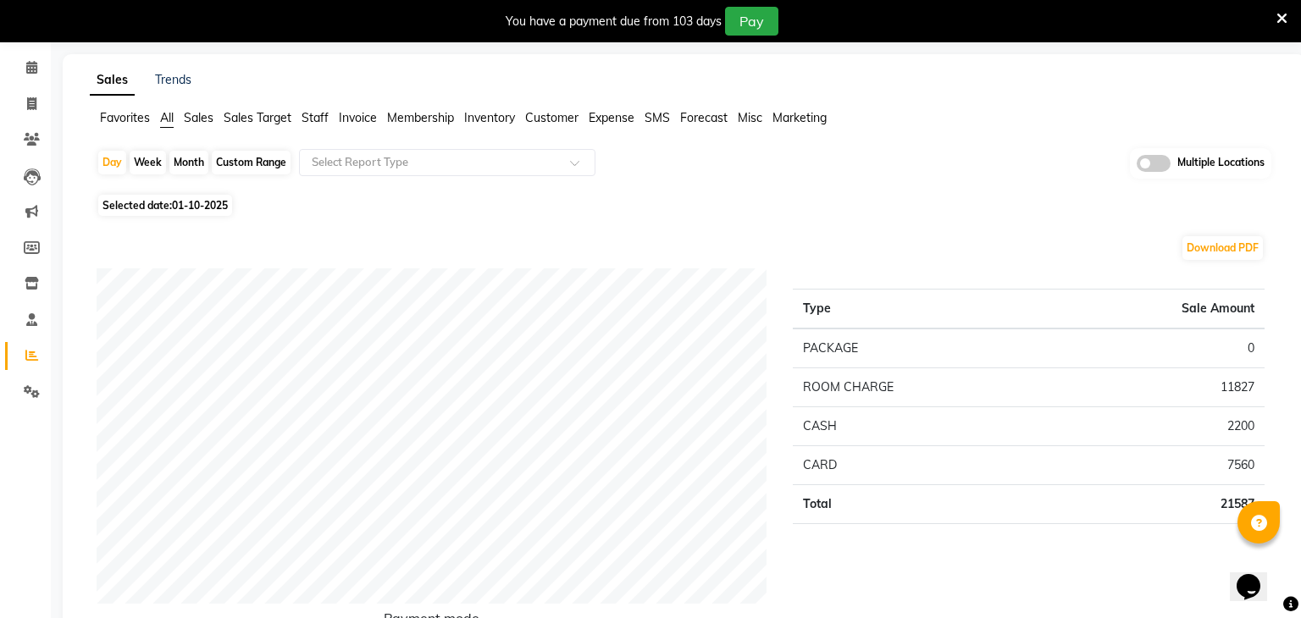
scroll to position [69, 0]
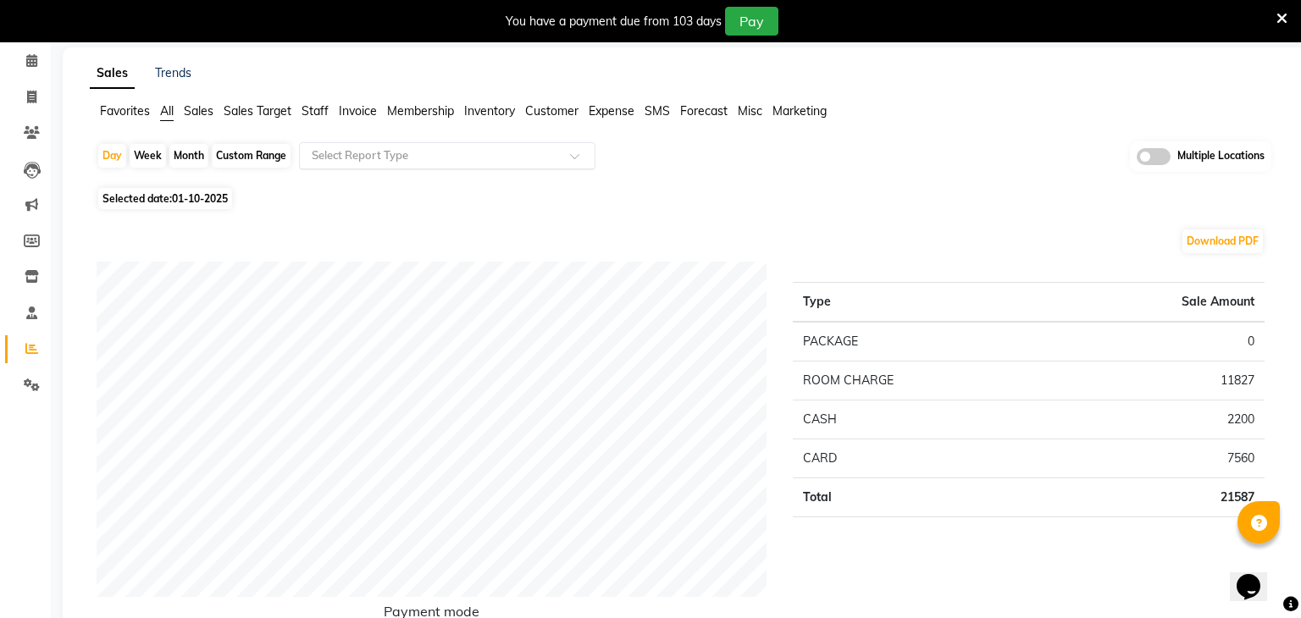
click at [459, 155] on input "text" at bounding box center [430, 155] width 244 height 17
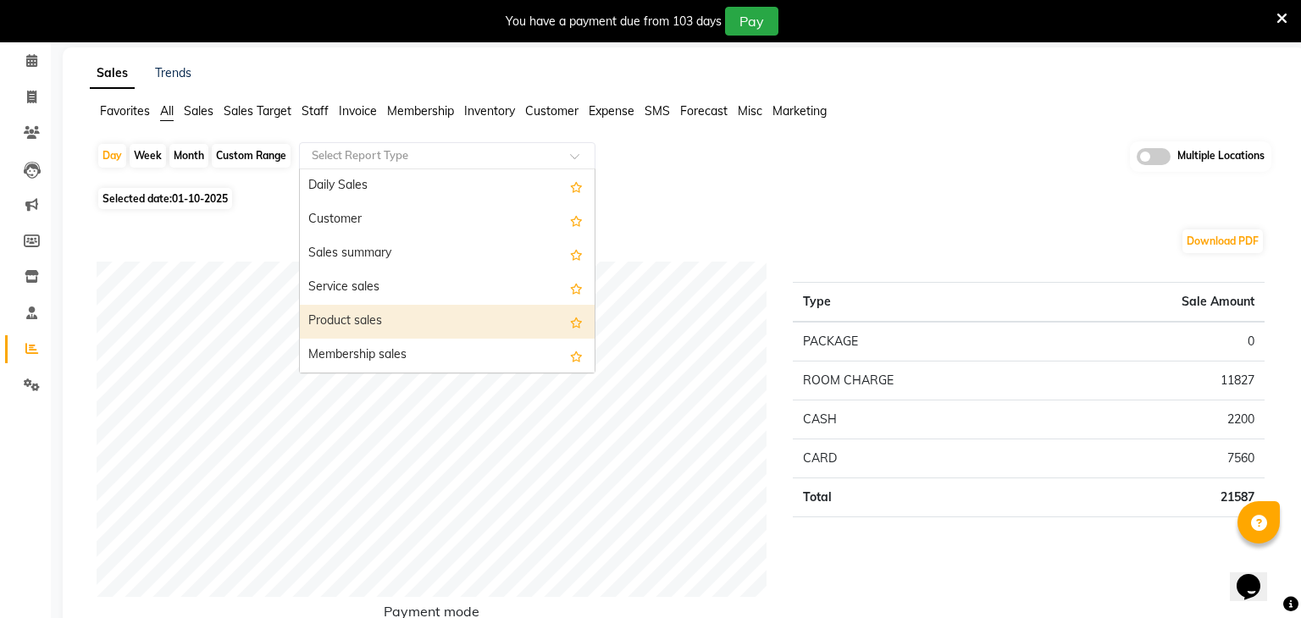
click at [403, 318] on div "Product sales" at bounding box center [447, 322] width 295 height 34
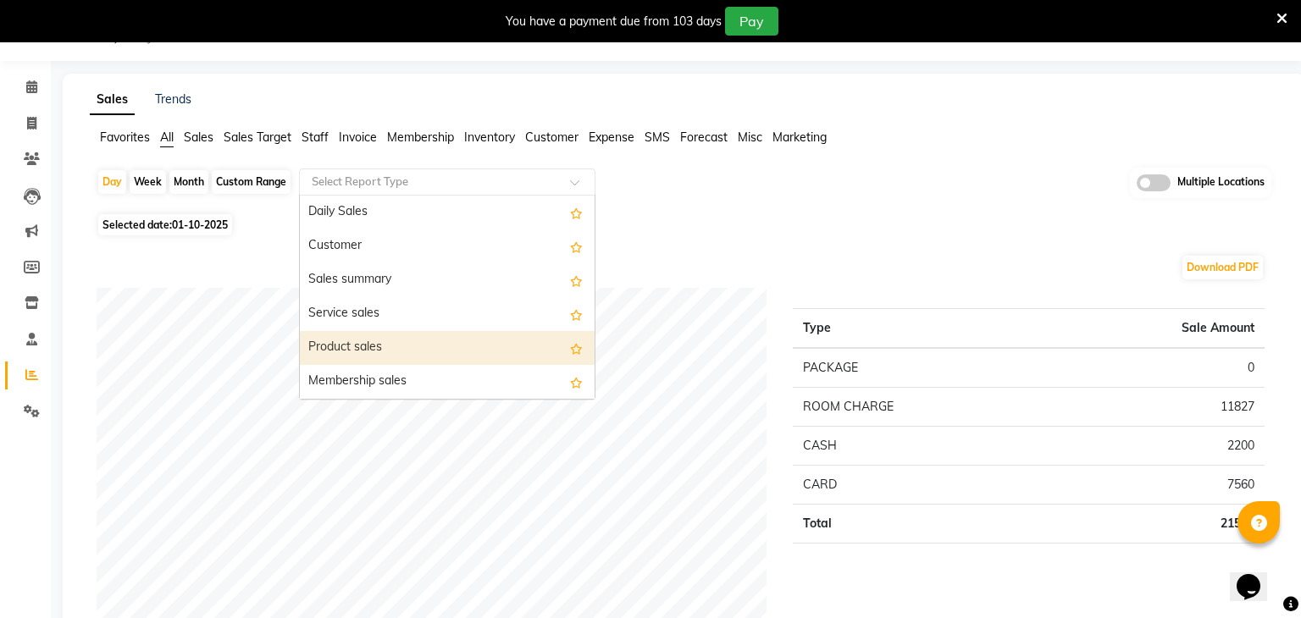
select select "full_report"
select select "csv"
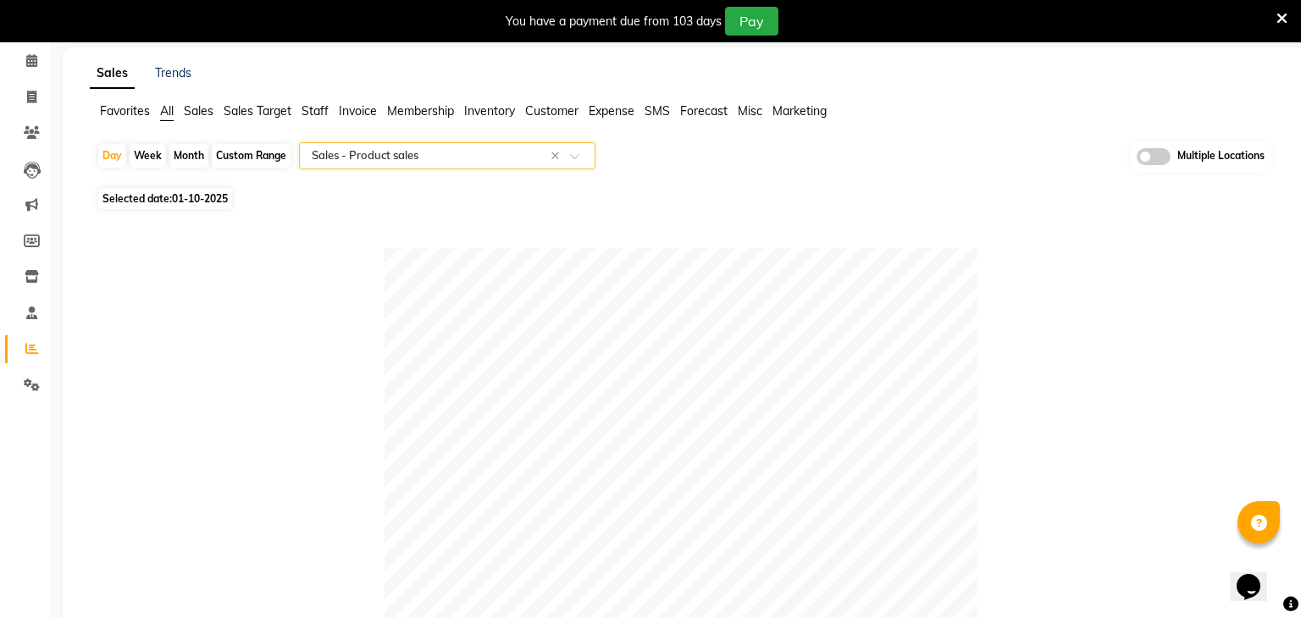
click at [1162, 158] on span at bounding box center [1153, 156] width 34 height 17
click at [1136, 159] on input "checkbox" at bounding box center [1136, 159] width 0 height 0
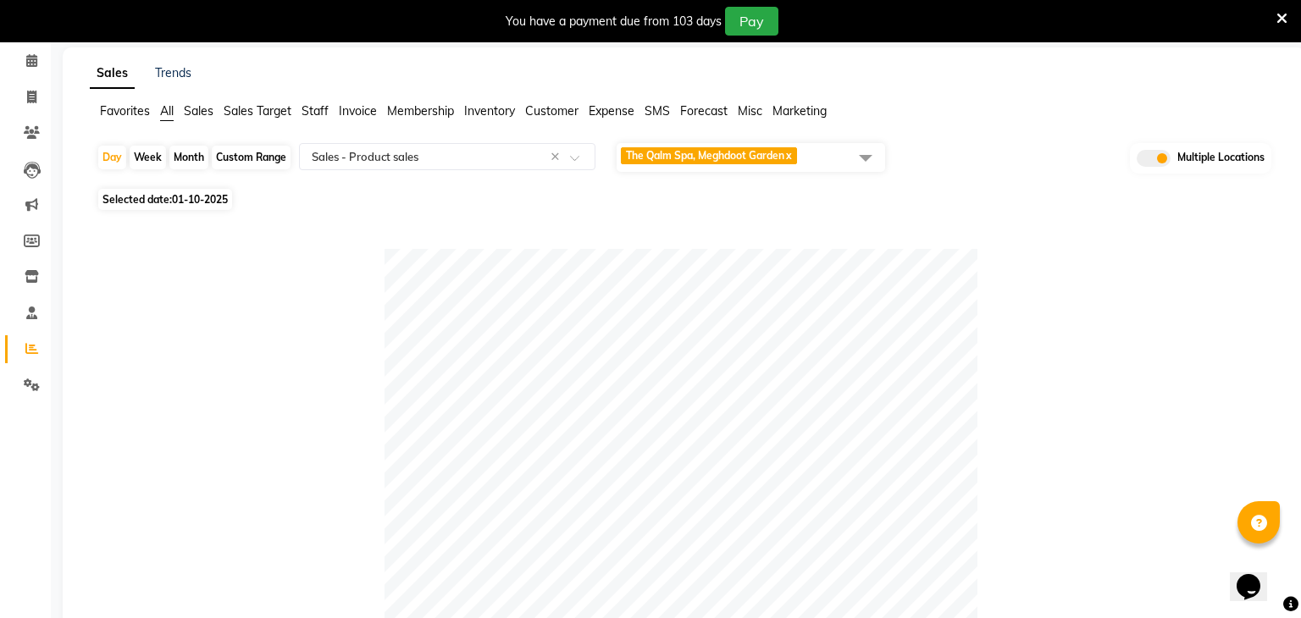
click at [818, 163] on span "The Qalm Spa, Meghdoot Garden x" at bounding box center [750, 157] width 268 height 29
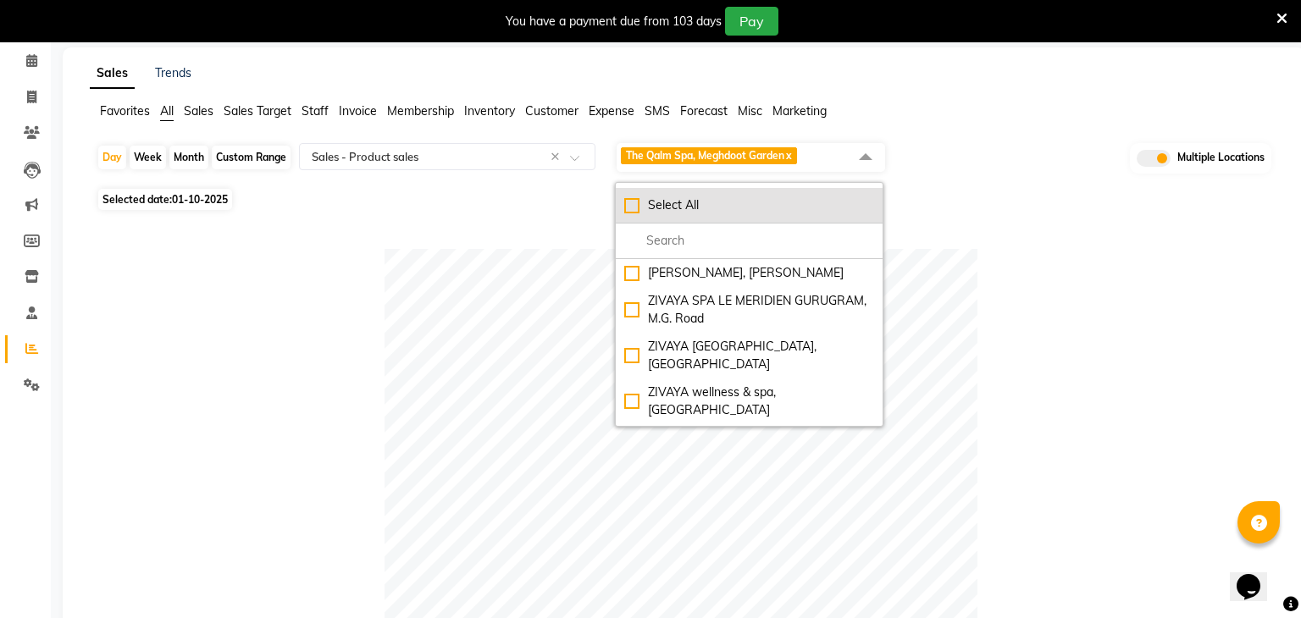
click at [766, 194] on li "Select All" at bounding box center [749, 206] width 267 height 36
checkbox input "true"
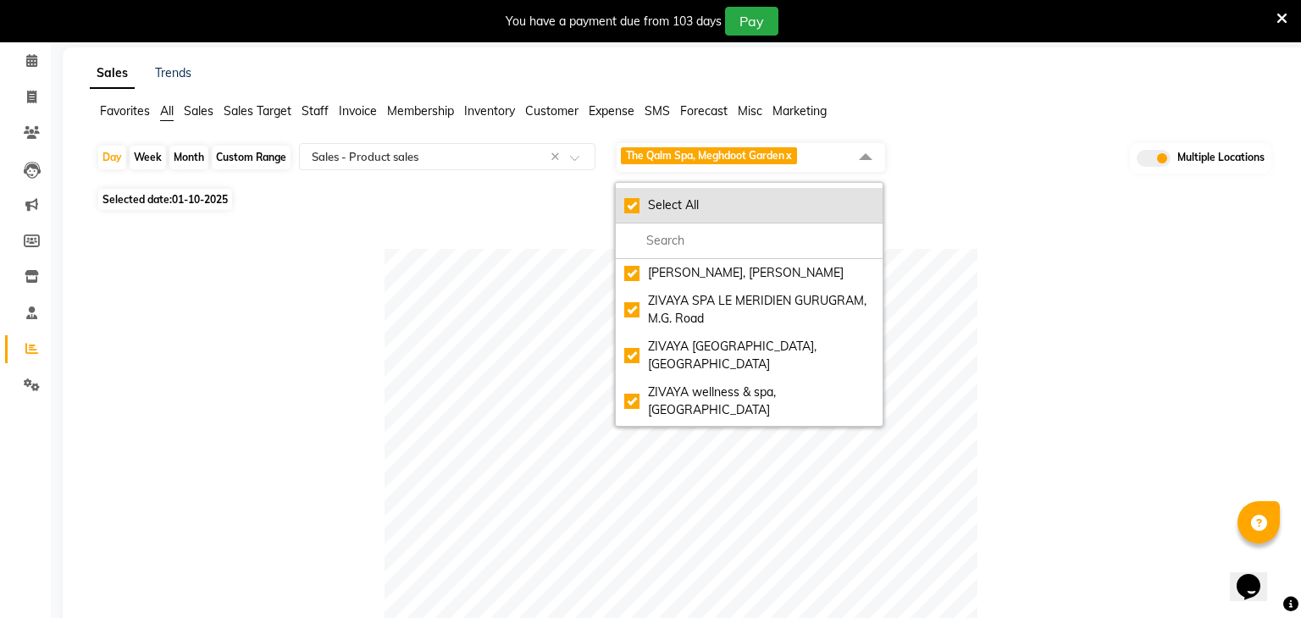
checkbox input "true"
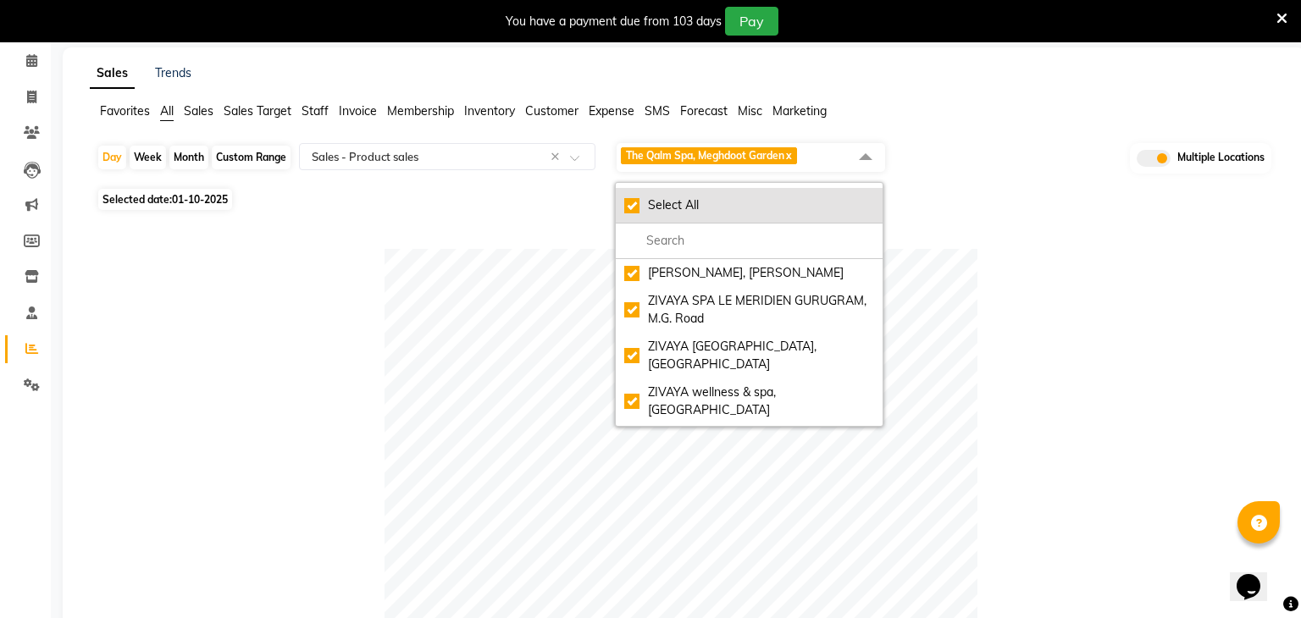
checkbox input "true"
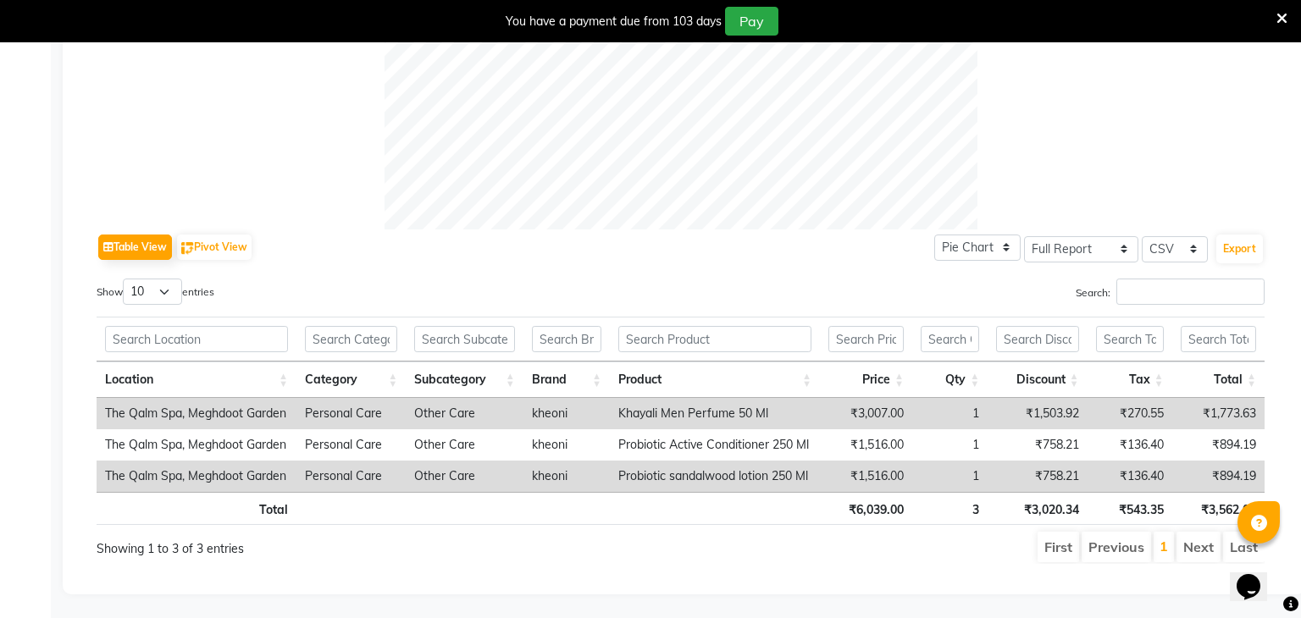
scroll to position [0, 0]
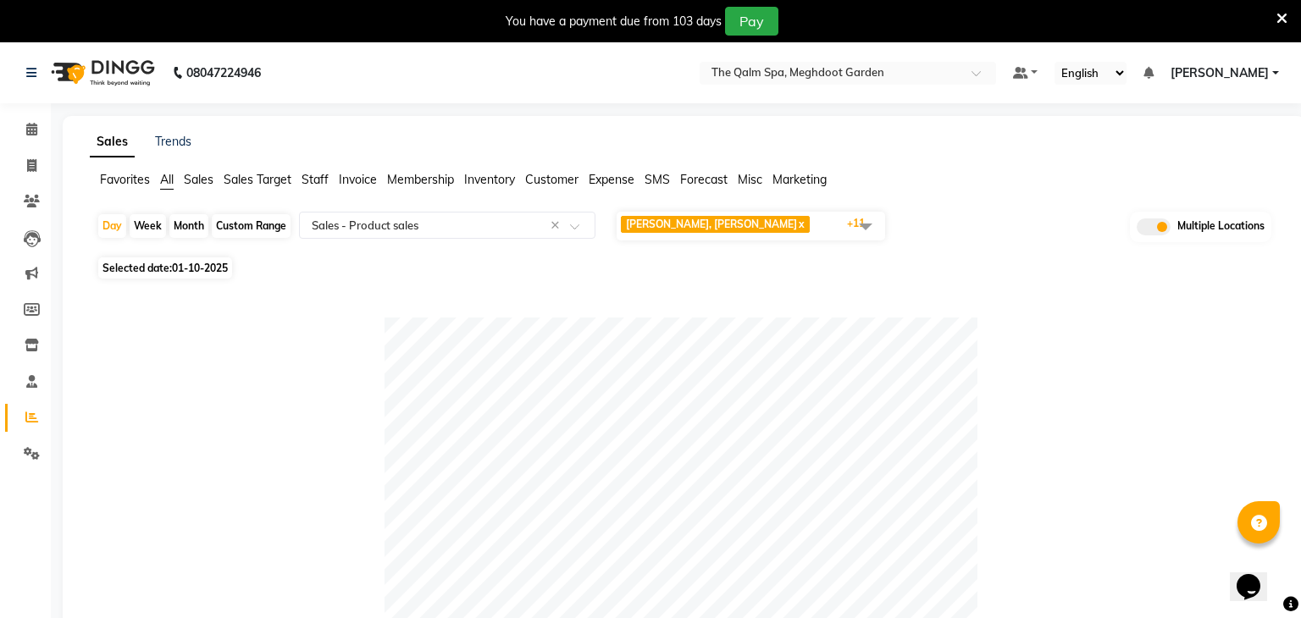
click at [227, 269] on span "01-10-2025" at bounding box center [200, 268] width 56 height 13
select select "10"
select select "2025"
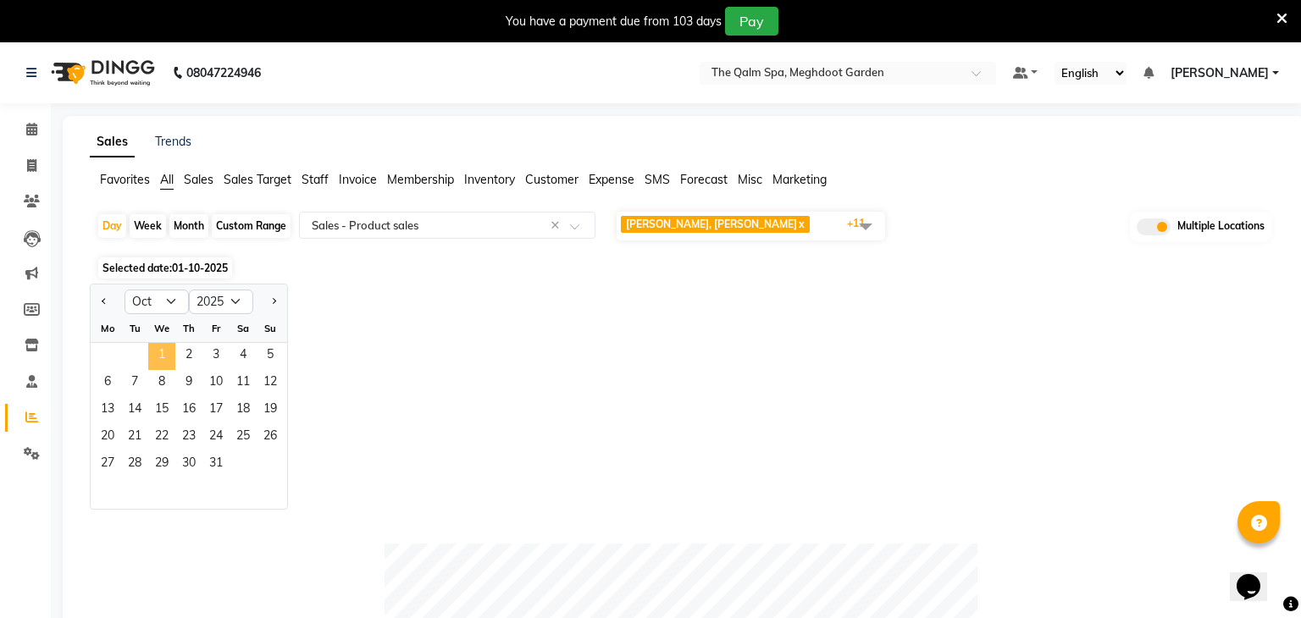
click at [165, 351] on span "1" at bounding box center [161, 356] width 27 height 27
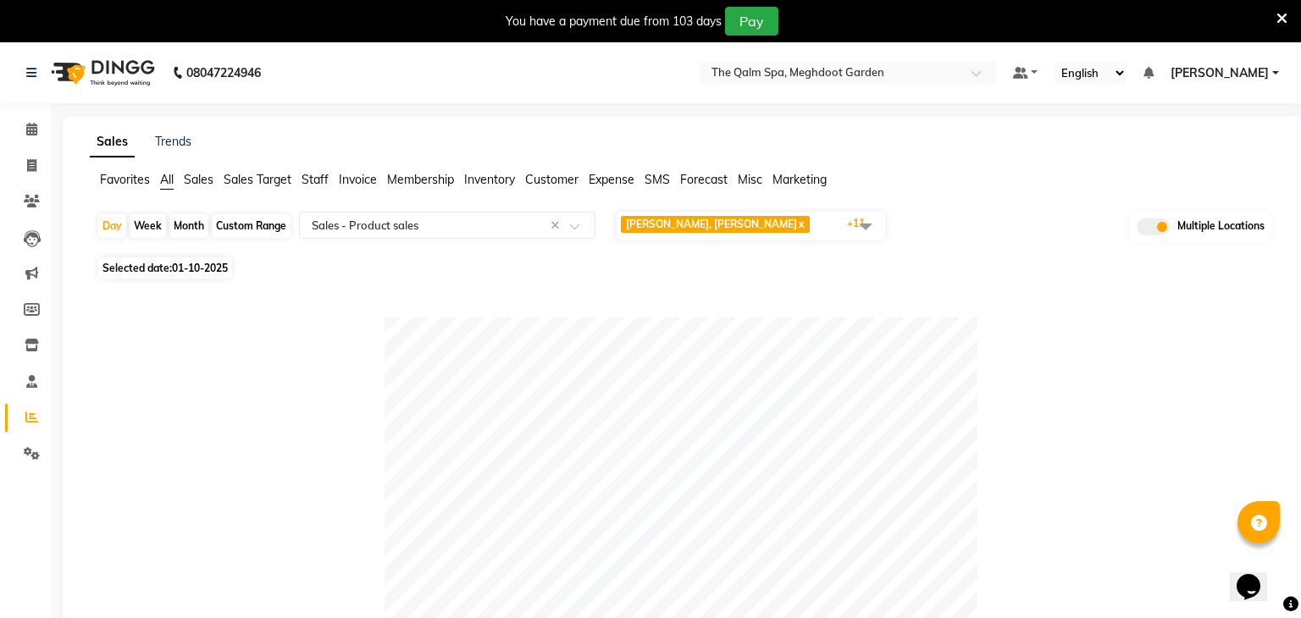
click at [831, 217] on span "[PERSON_NAME], [PERSON_NAME] x ZIVAYA SPA LE MERIDIEN GURUGRAM, M.G. Road x [GE…" at bounding box center [750, 226] width 268 height 29
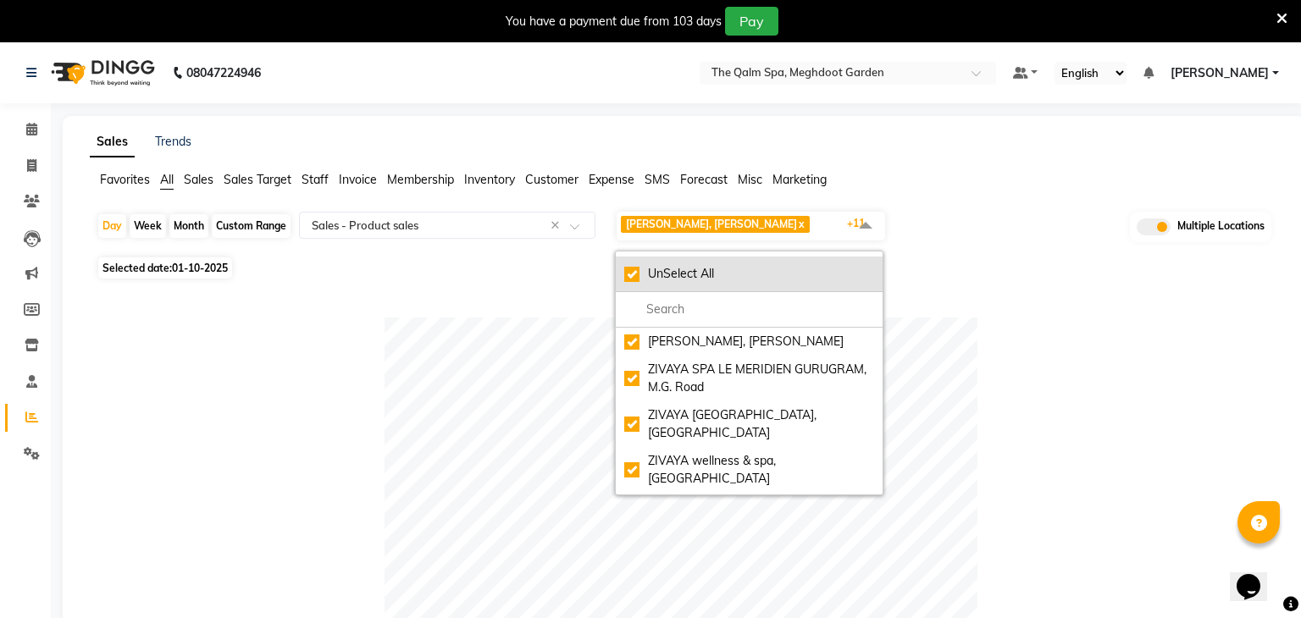
click at [776, 262] on li "UnSelect All" at bounding box center [749, 275] width 267 height 36
checkbox input "false"
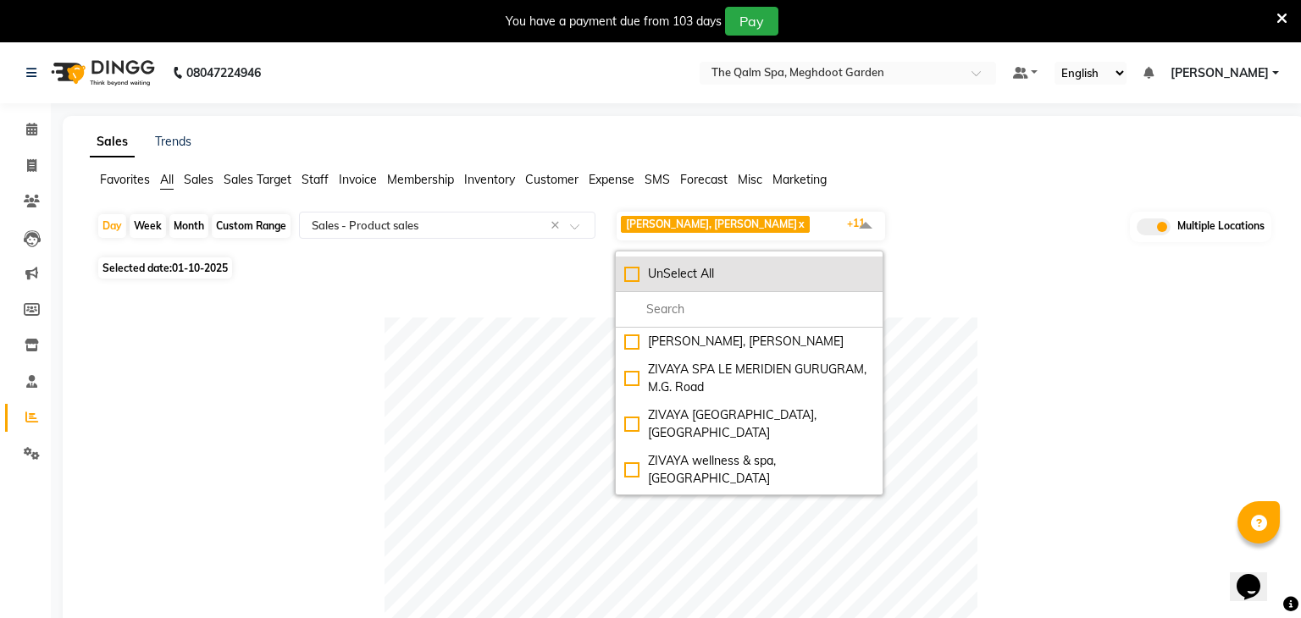
checkbox input "false"
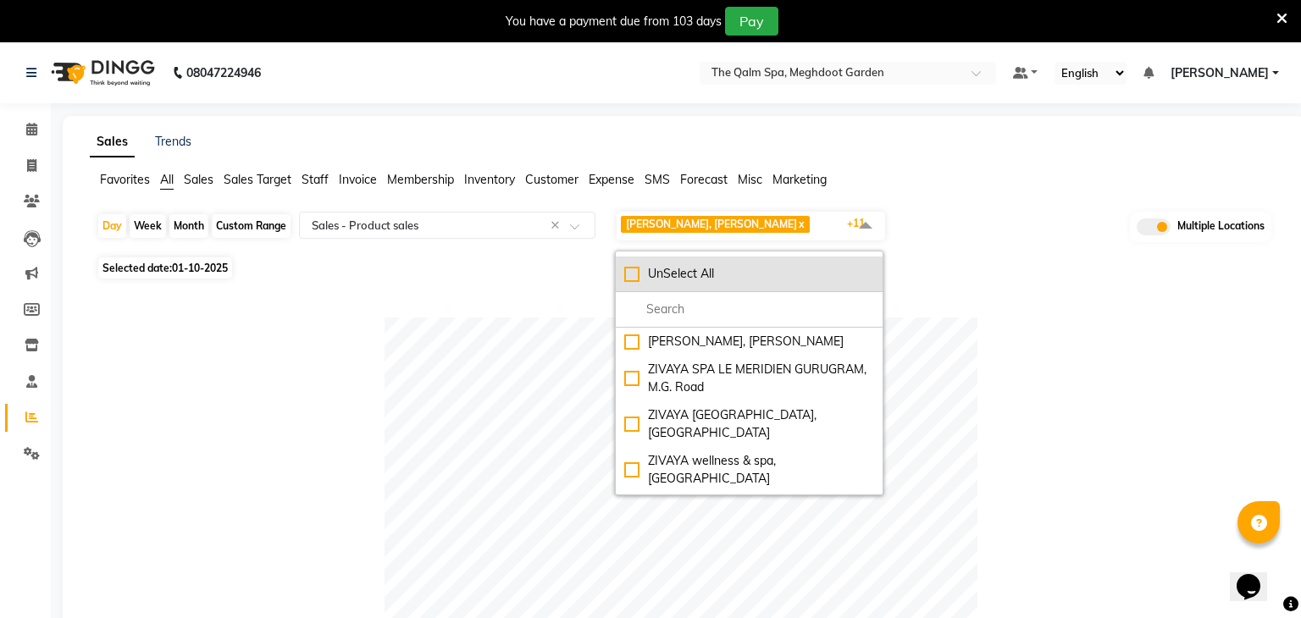
checkbox input "false"
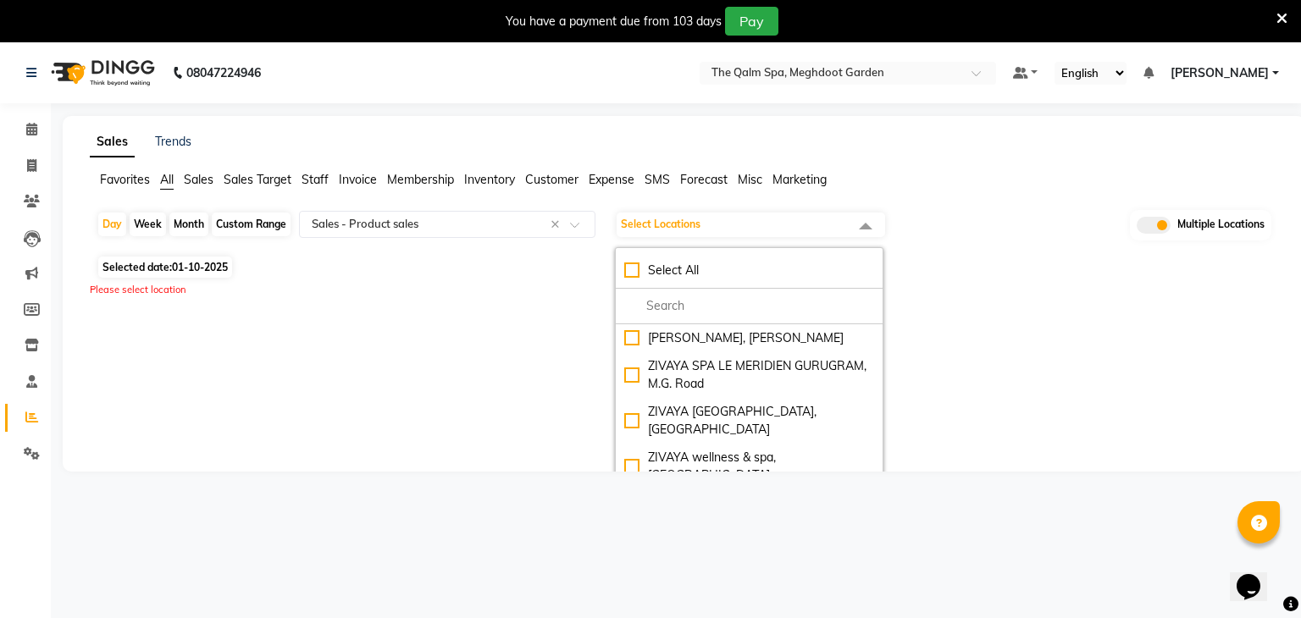
click at [558, 292] on div "Please select location" at bounding box center [684, 290] width 1188 height 14
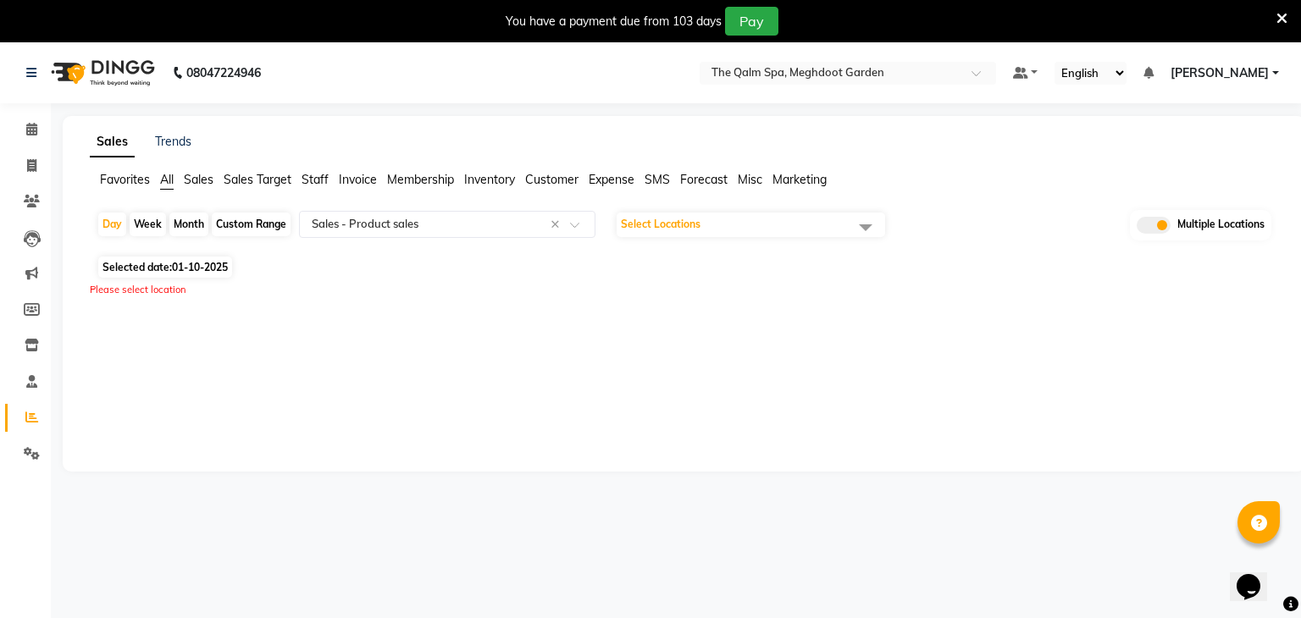
click at [185, 270] on span "01-10-2025" at bounding box center [200, 267] width 56 height 13
select select "10"
select select "2025"
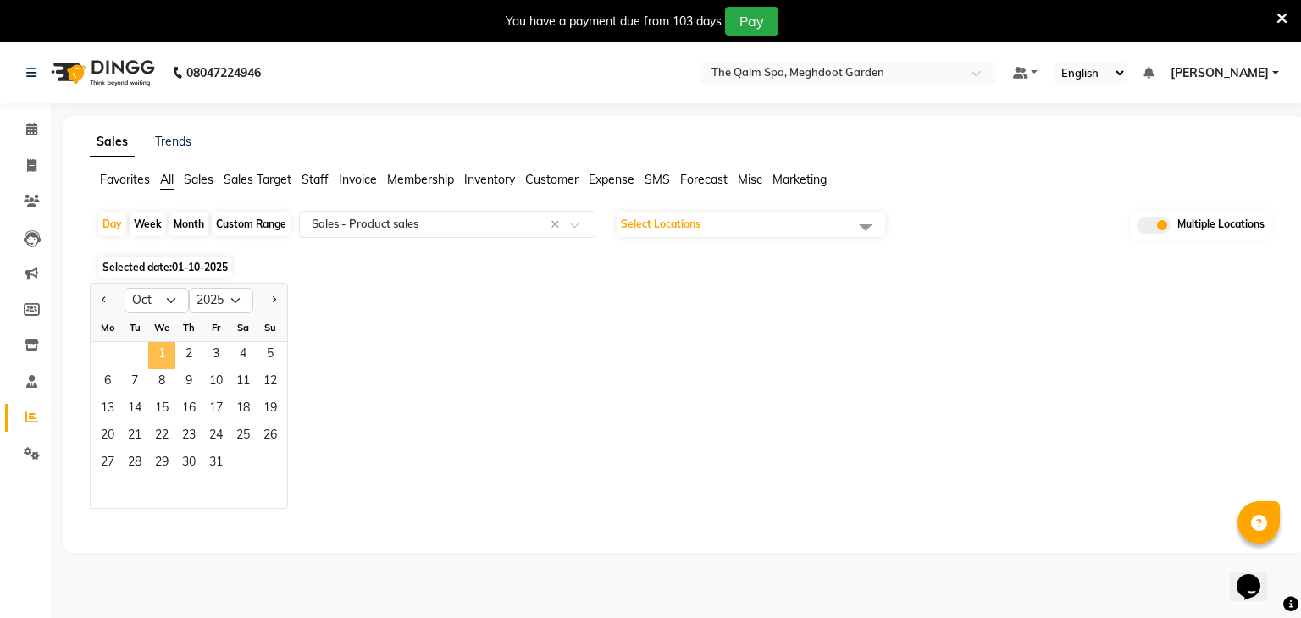
click at [167, 345] on span "1" at bounding box center [161, 355] width 27 height 27
click at [167, 341] on div "We" at bounding box center [161, 327] width 27 height 27
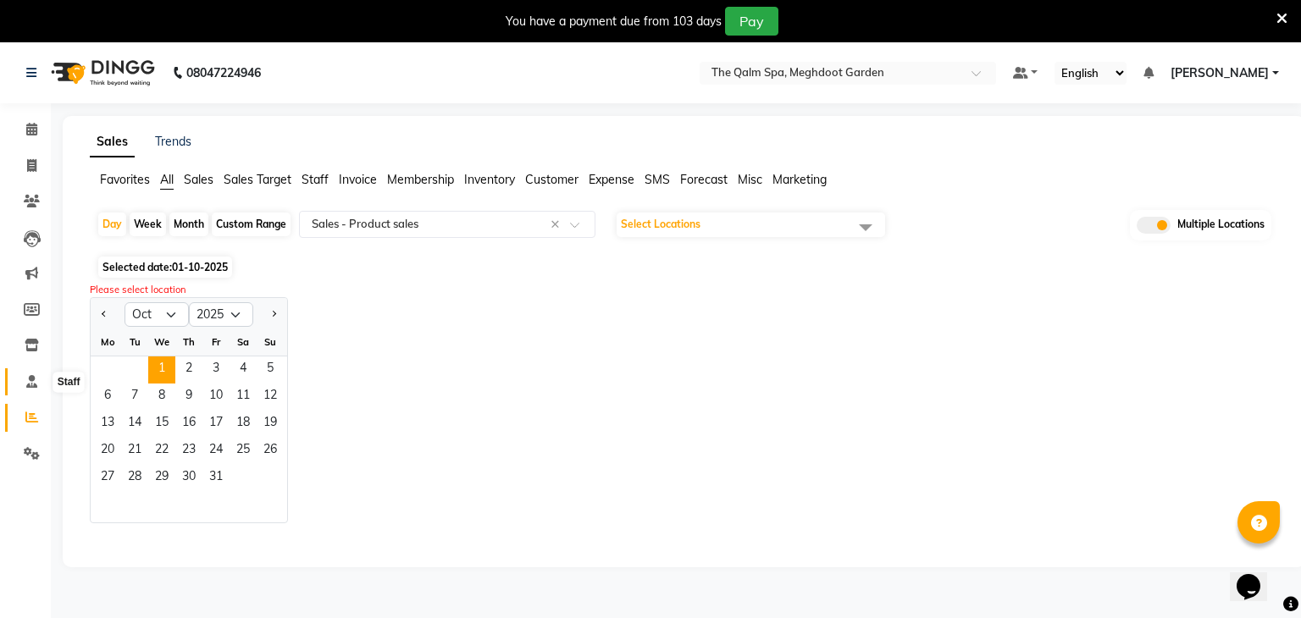
click at [34, 383] on icon at bounding box center [31, 381] width 11 height 13
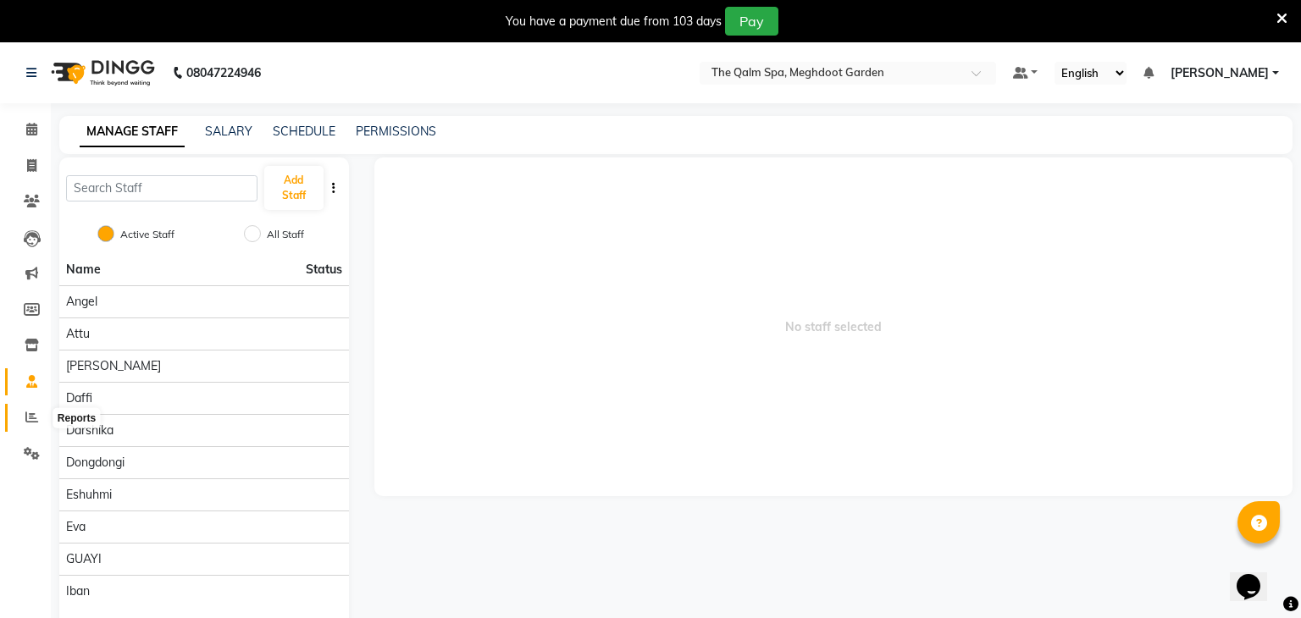
click at [25, 413] on icon at bounding box center [31, 417] width 13 height 13
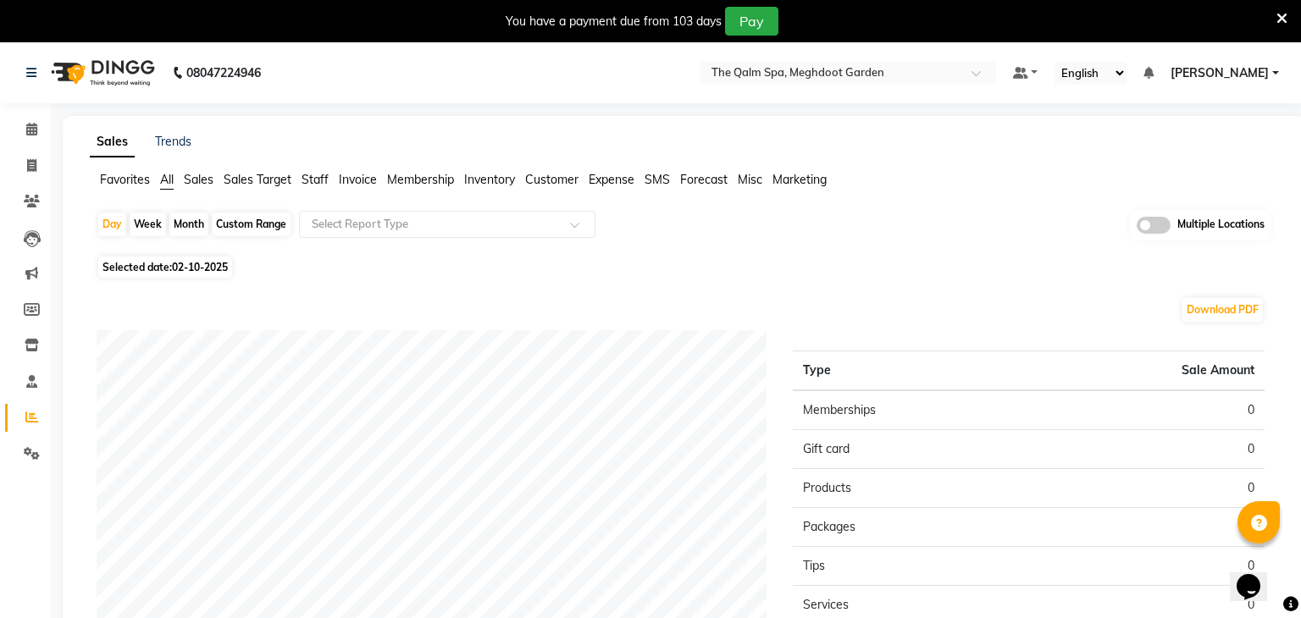
click at [183, 264] on span "02-10-2025" at bounding box center [200, 267] width 56 height 13
select select "10"
select select "2025"
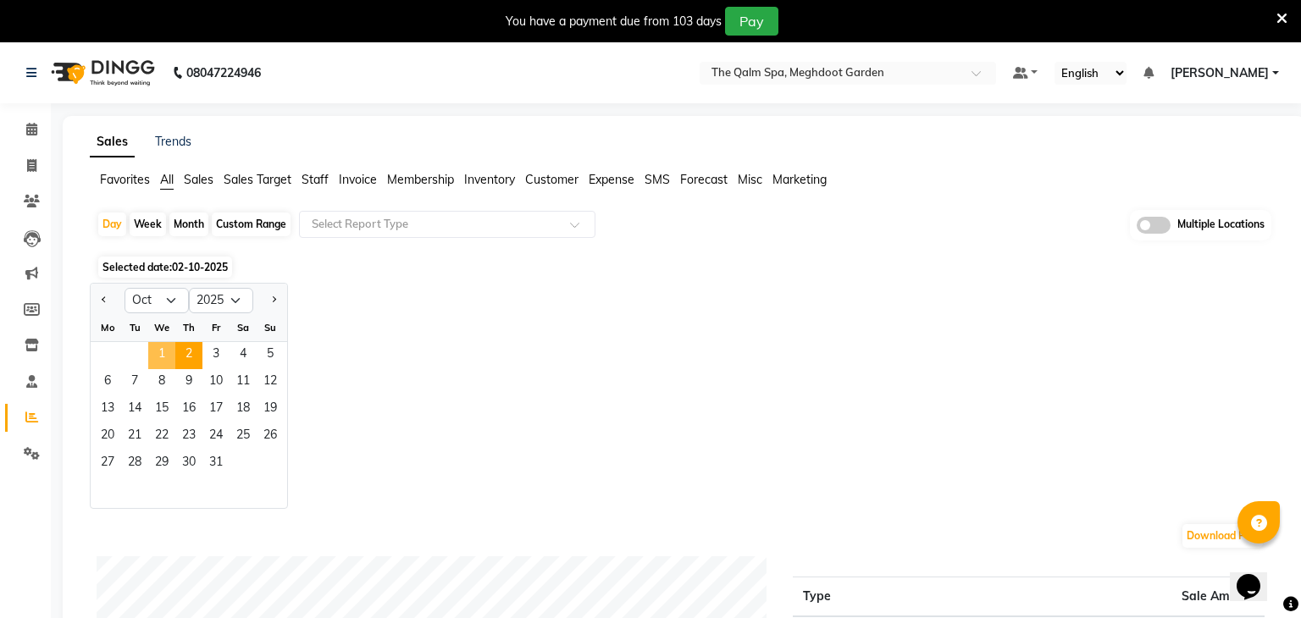
click at [160, 351] on span "1" at bounding box center [161, 355] width 27 height 27
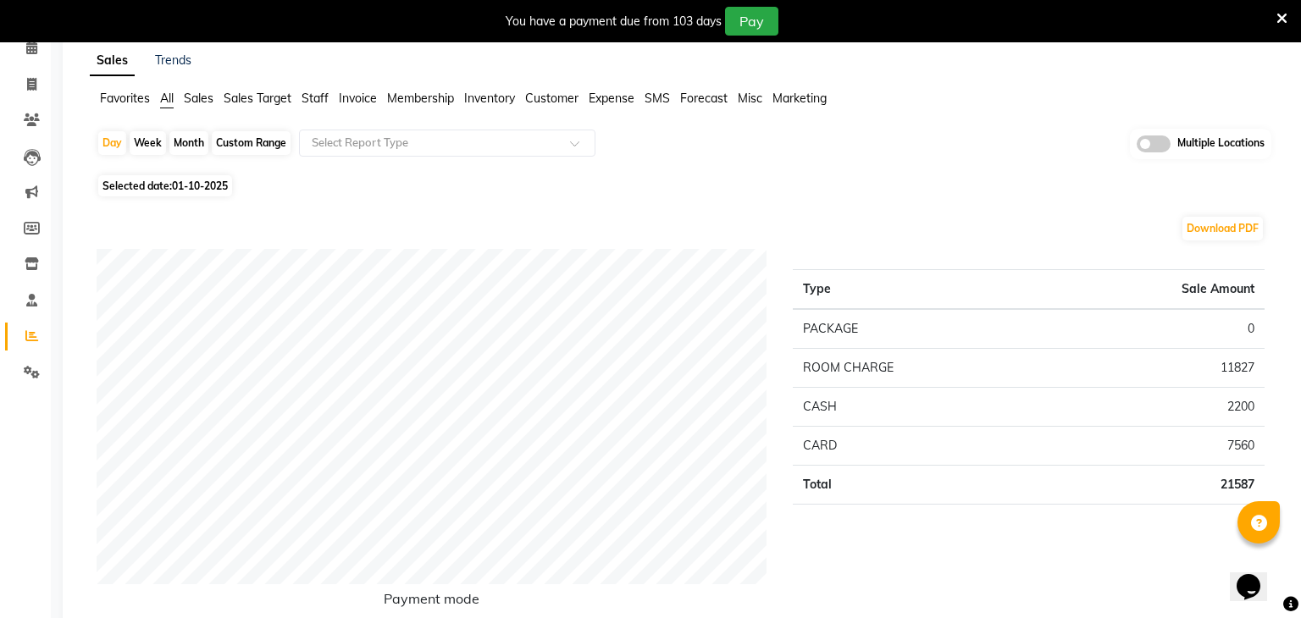
scroll to position [86, 0]
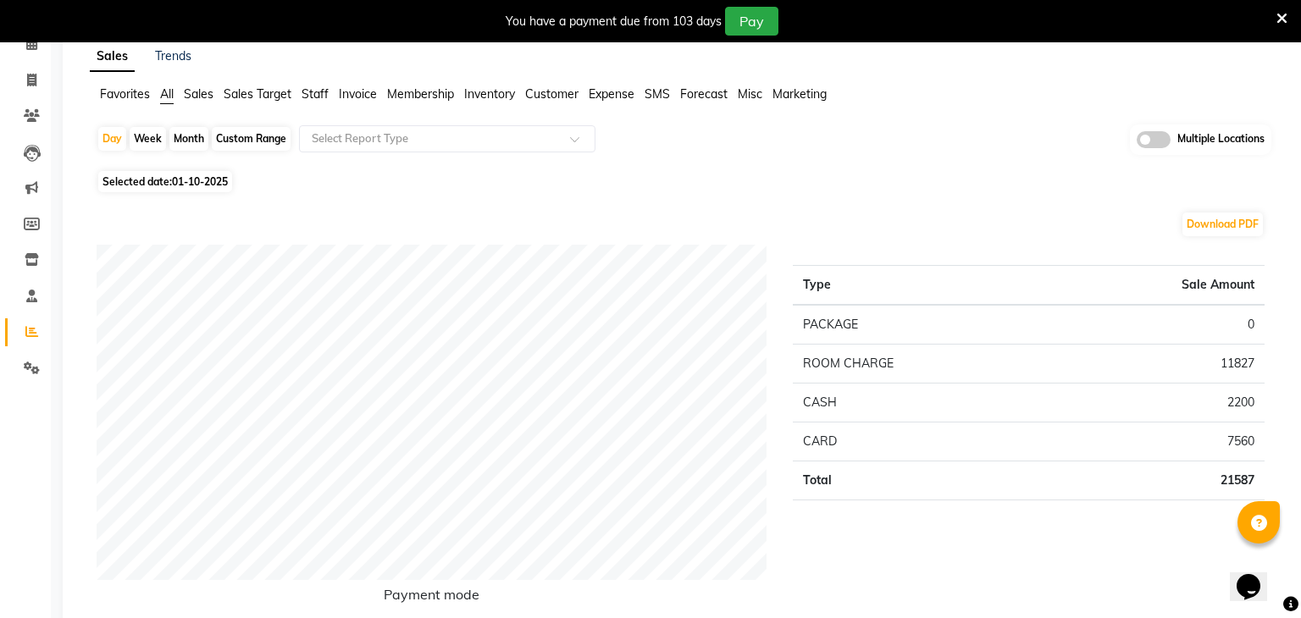
click at [887, 361] on td "ROOM CHARGE" at bounding box center [921, 363] width 257 height 39
click at [849, 257] on div "Type Sale Amount PACKAGE 0 ROOM CHARGE 11827 CASH 2200 CARD 7560 Total 21587" at bounding box center [1028, 437] width 497 height 385
click at [860, 357] on td "ROOM CHARGE" at bounding box center [921, 363] width 257 height 39
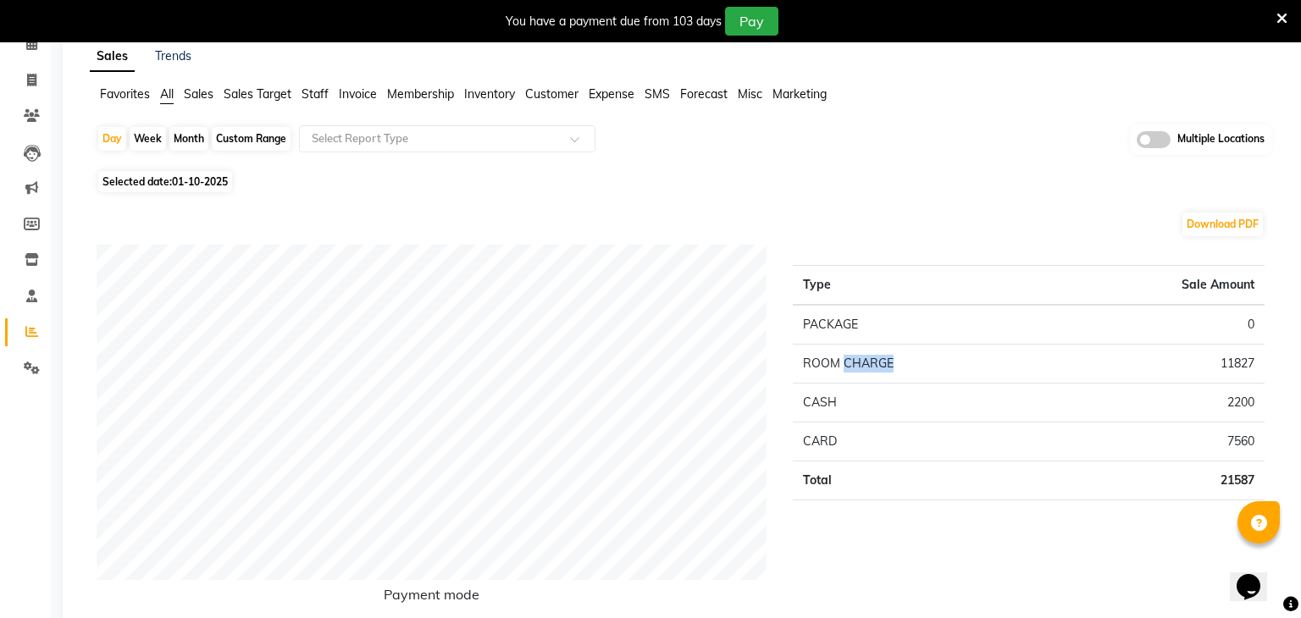
click at [878, 216] on div "Download PDF" at bounding box center [681, 224] width 1168 height 27
click at [871, 356] on td "ROOM CHARGE" at bounding box center [921, 363] width 257 height 39
click at [907, 162] on div "Day Week Month Custom Range Select Report Type Multiple Locations" at bounding box center [684, 144] width 1174 height 41
click at [36, 53] on link "Calendar" at bounding box center [25, 44] width 41 height 28
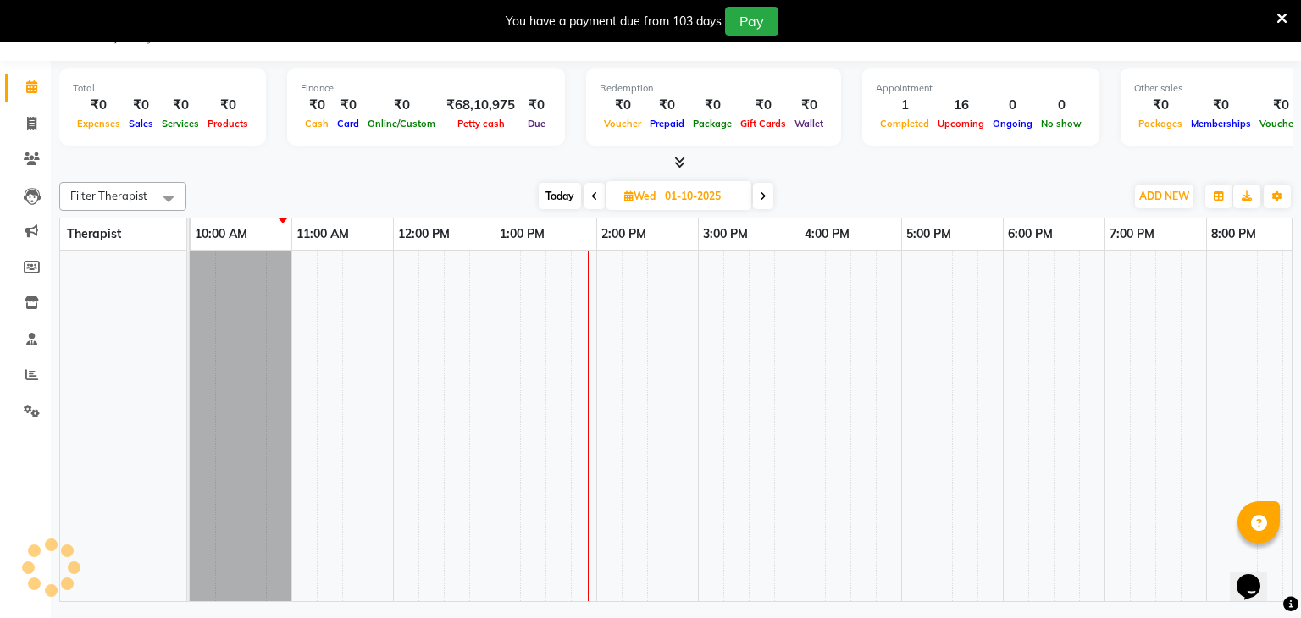
scroll to position [0, 305]
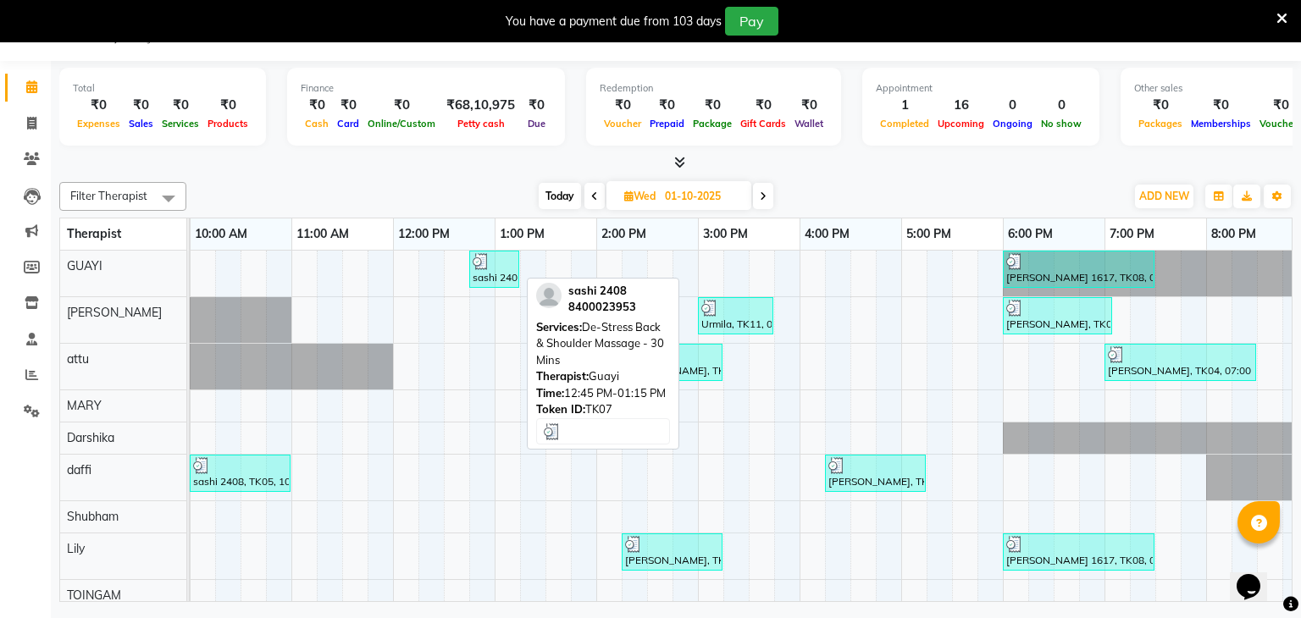
click at [484, 256] on img at bounding box center [480, 261] width 17 height 17
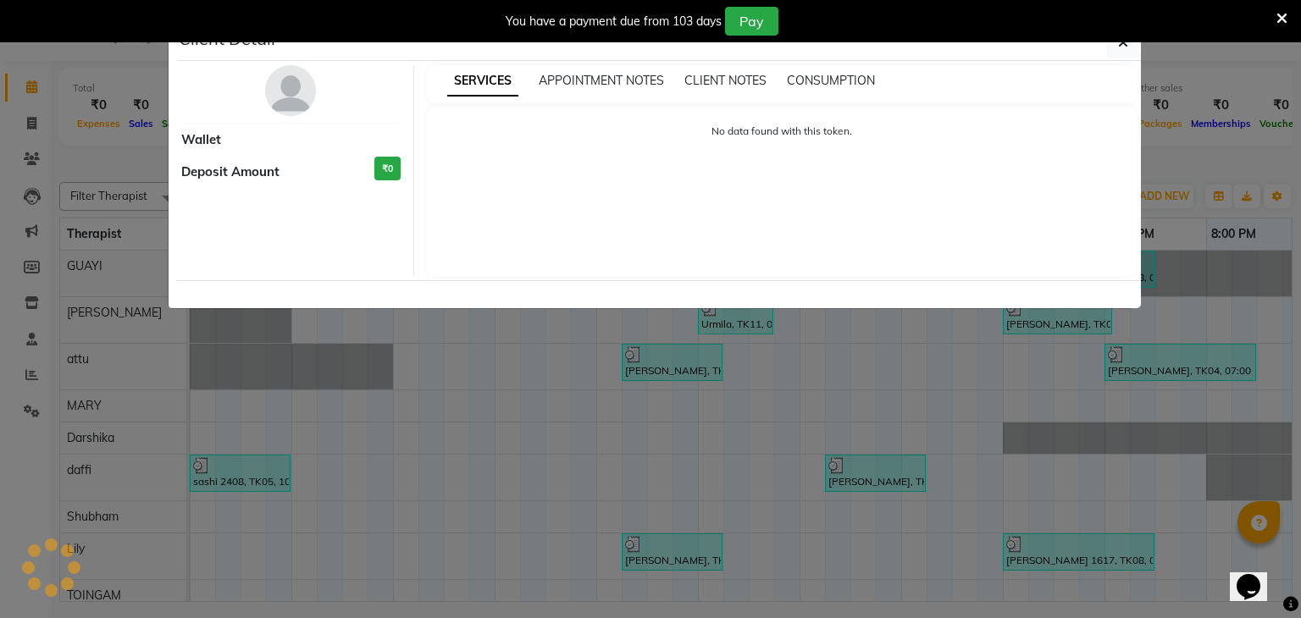
select select "3"
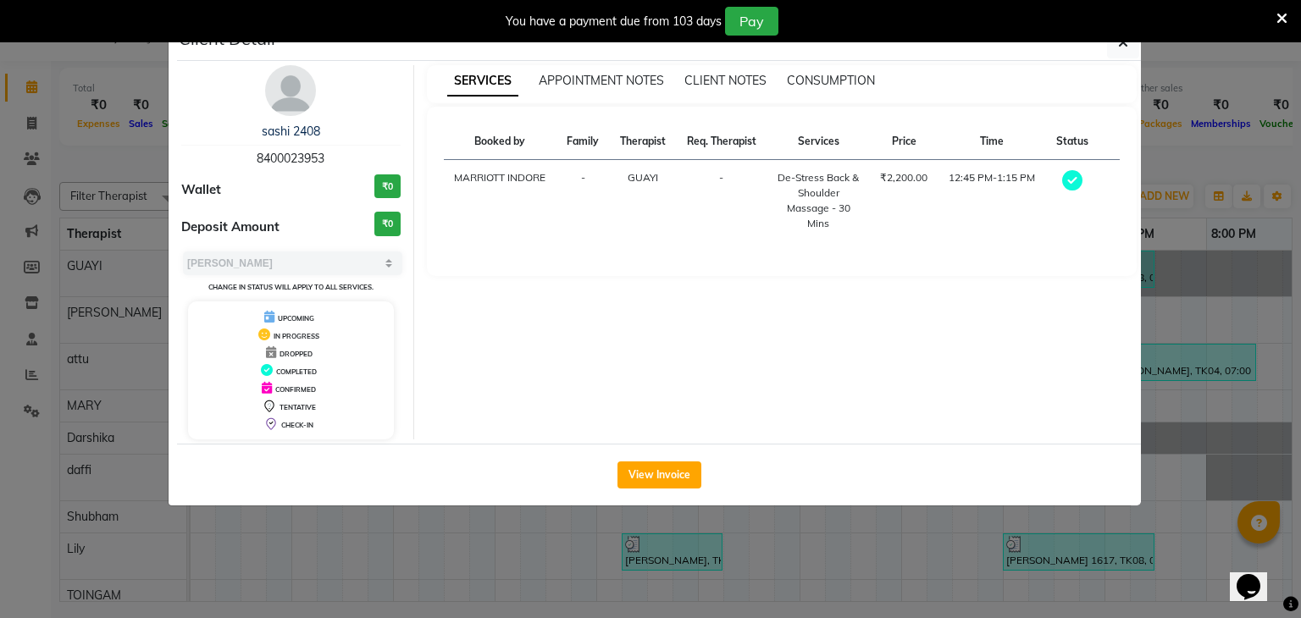
click at [1198, 362] on ngb-modal-window "Client Detail sashi 2408 8400023953 Wallet ₹0 Deposit Amount ₹0 Select MARK DON…" at bounding box center [650, 309] width 1301 height 618
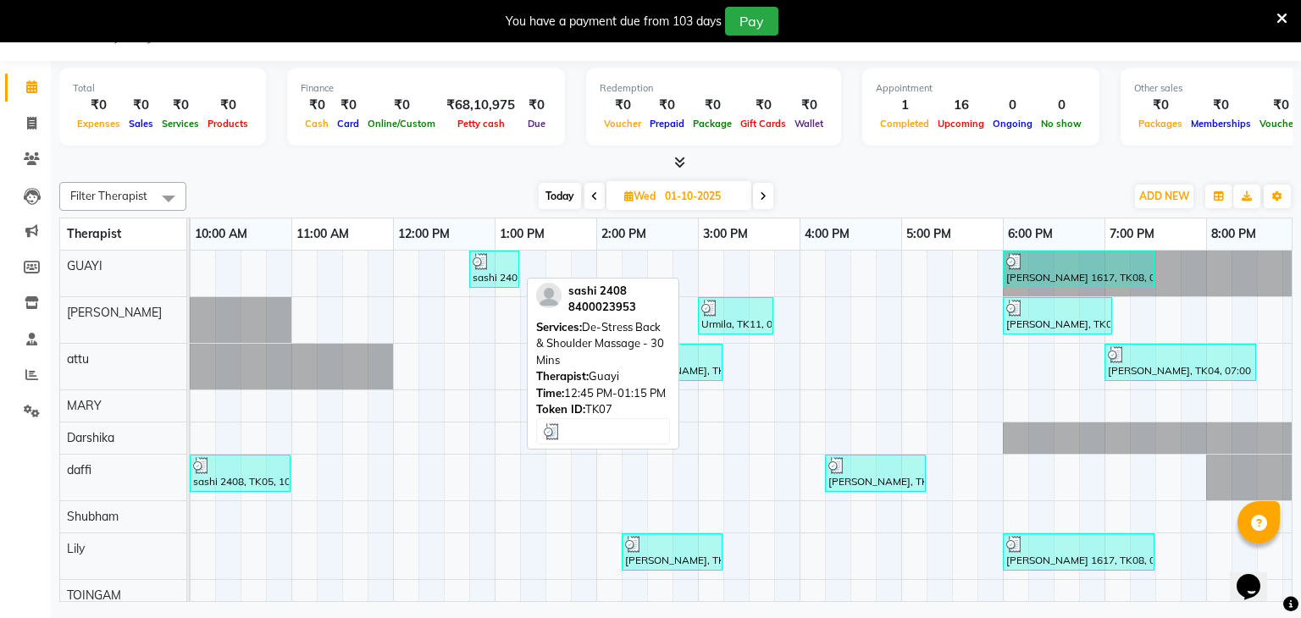
click at [506, 274] on div "sashi 2408, TK07, 12:45 PM-01:15 PM, De-Stress Back & Shoulder Massage - 30 Mins" at bounding box center [494, 269] width 47 height 32
select select "3"
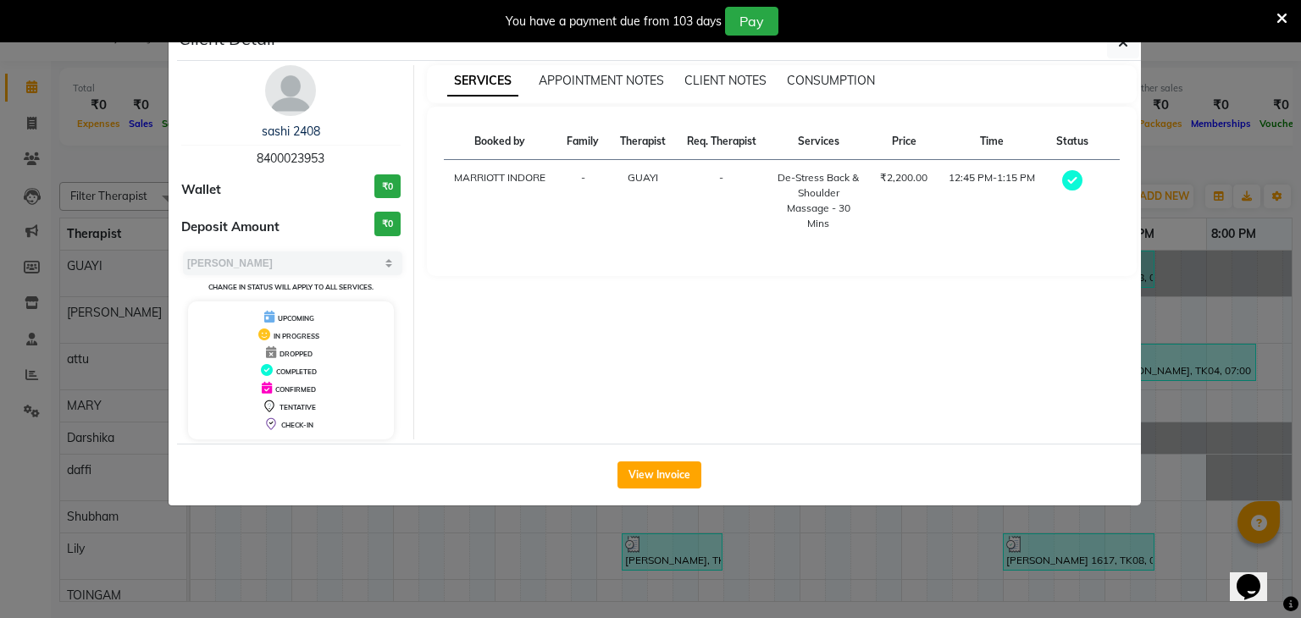
click at [989, 537] on ngb-modal-window "Client Detail sashi 2408 8400023953 Wallet ₹0 Deposit Amount ₹0 Select MARK DON…" at bounding box center [650, 309] width 1301 height 618
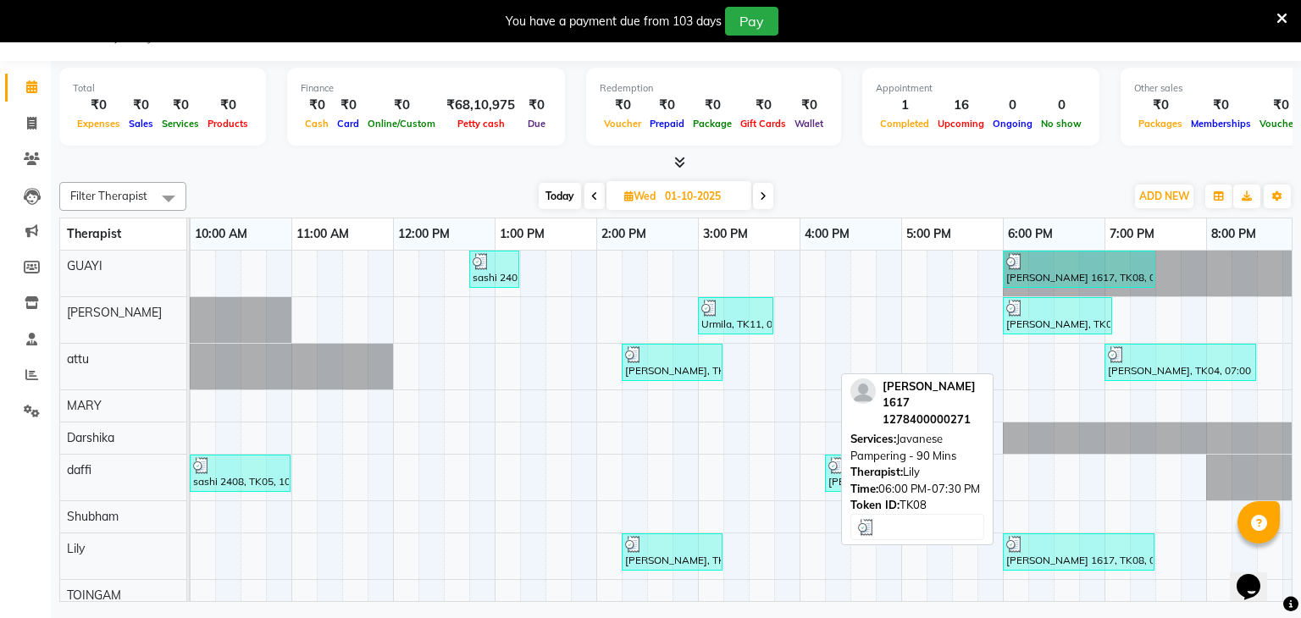
click at [1019, 547] on img at bounding box center [1014, 544] width 17 height 17
select select "3"
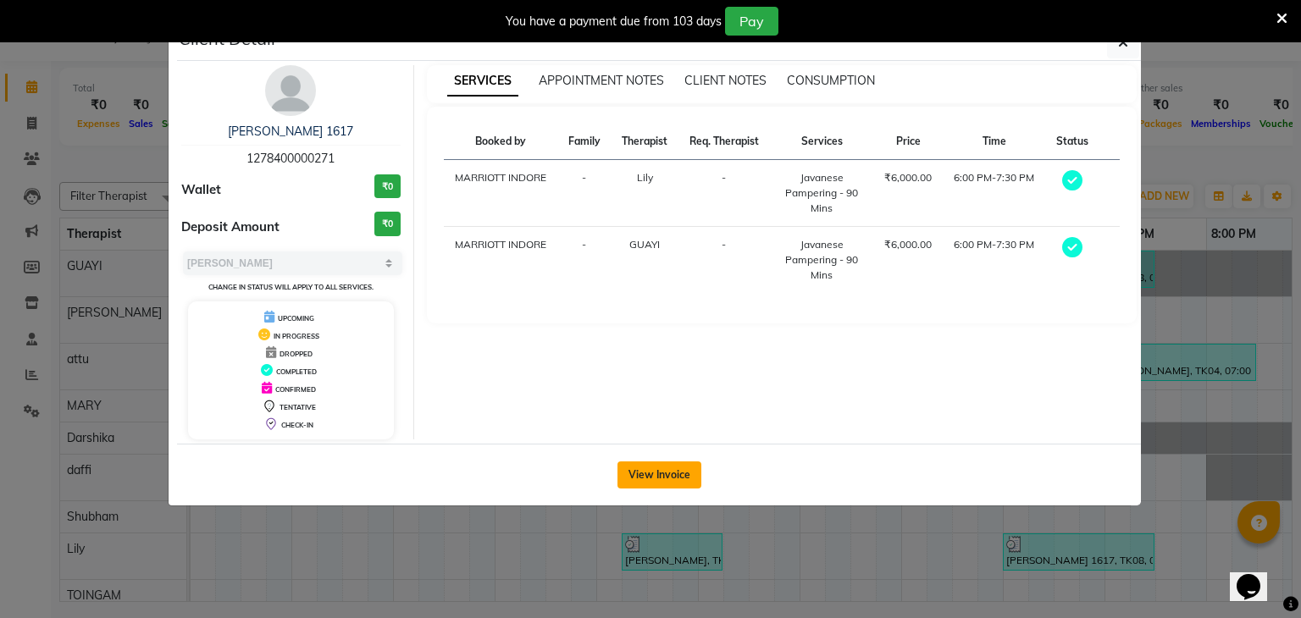
click at [656, 478] on button "View Invoice" at bounding box center [659, 474] width 84 height 27
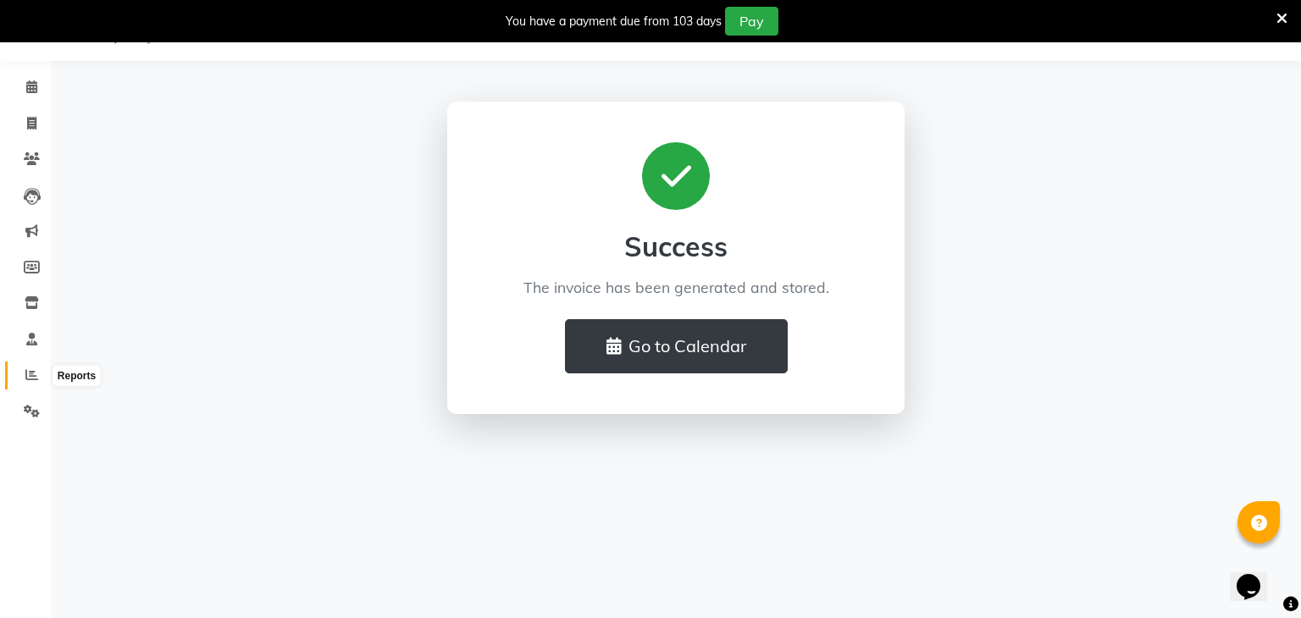
click at [35, 384] on span at bounding box center [32, 375] width 30 height 19
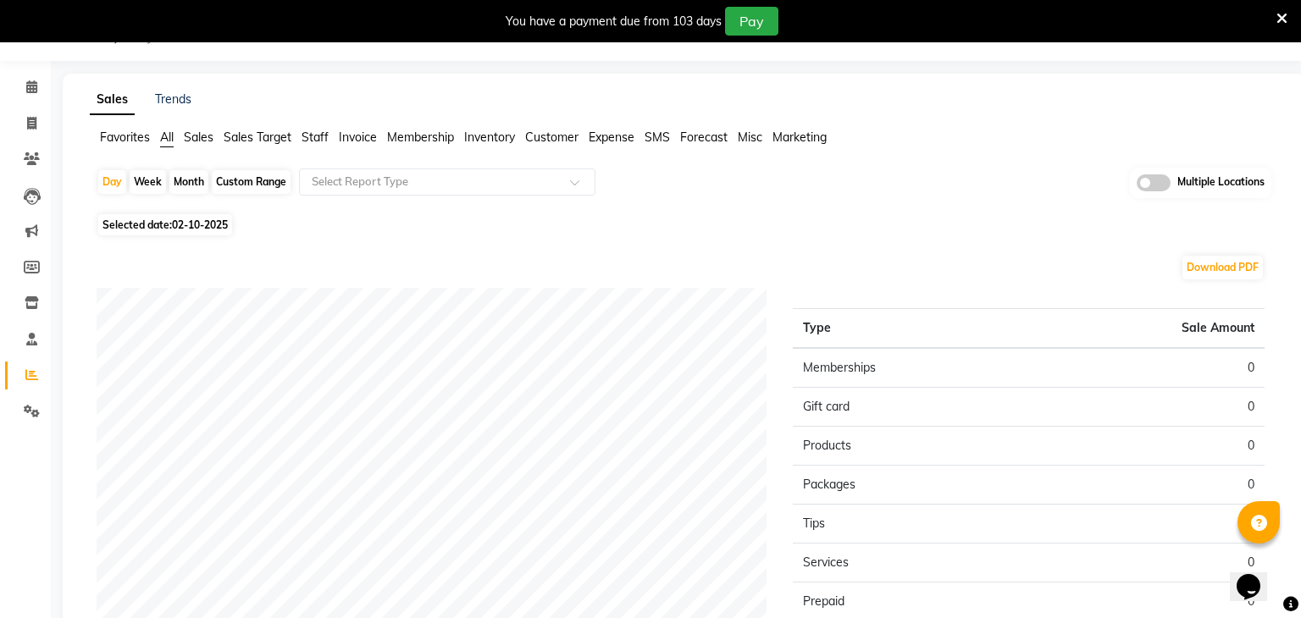
click at [220, 229] on span "02-10-2025" at bounding box center [200, 224] width 56 height 13
select select "10"
select select "2025"
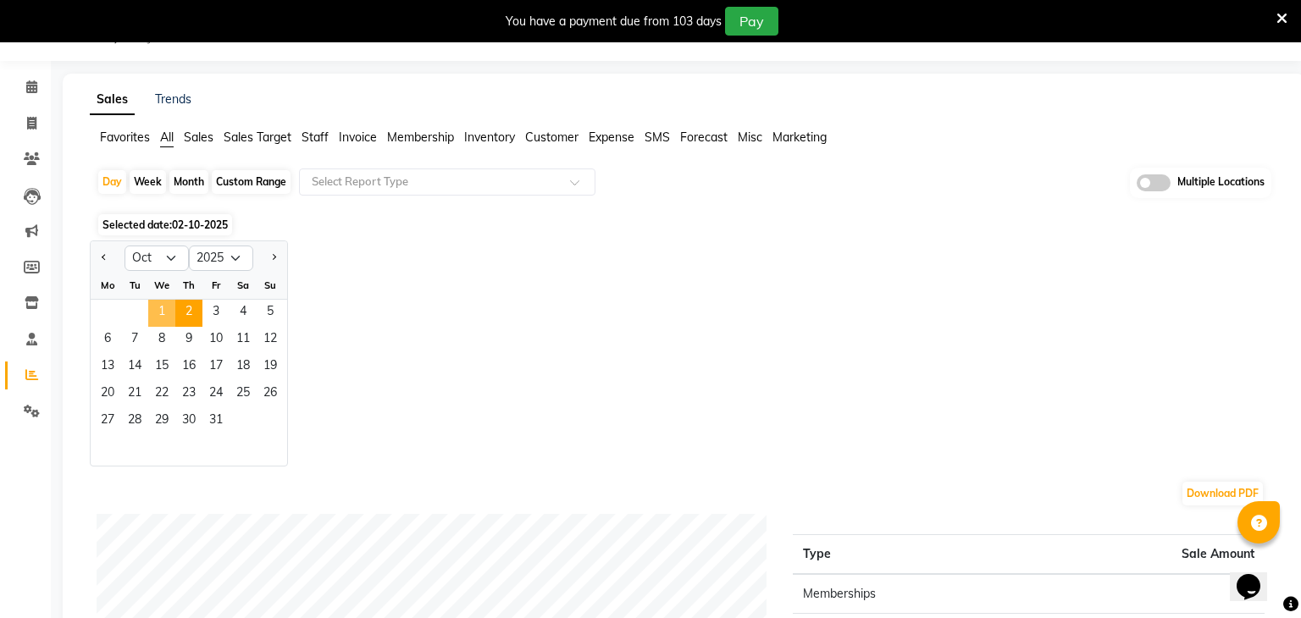
click at [158, 310] on span "1" at bounding box center [161, 313] width 27 height 27
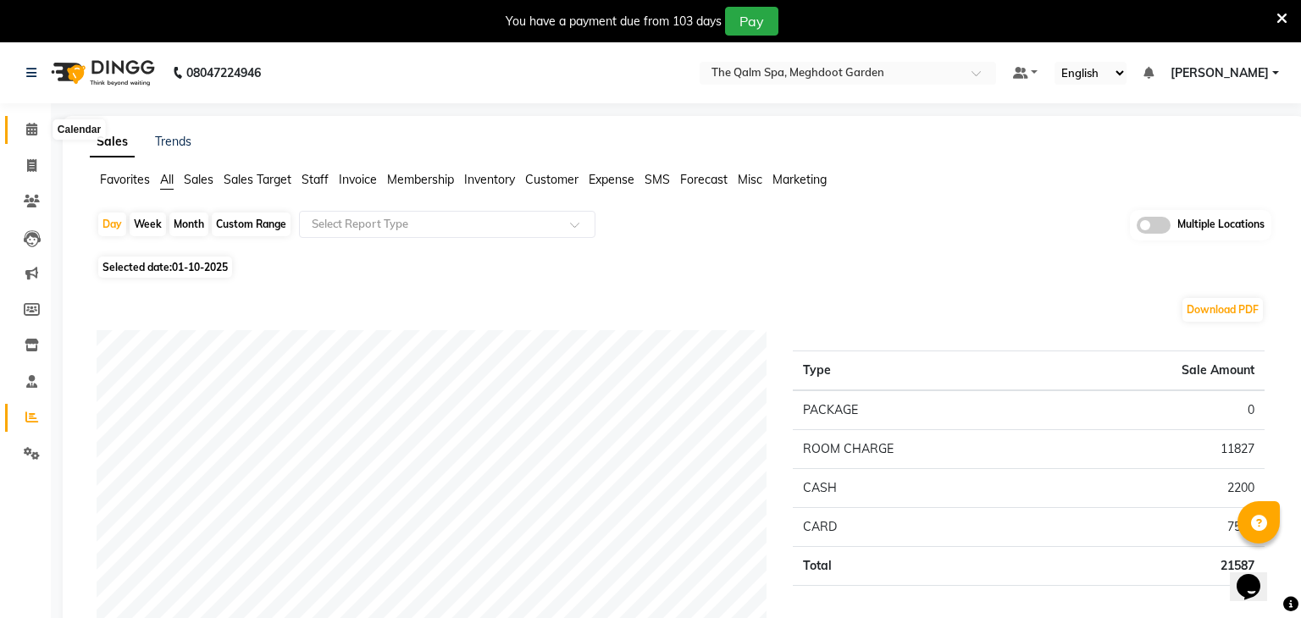
click at [27, 130] on icon at bounding box center [31, 129] width 11 height 13
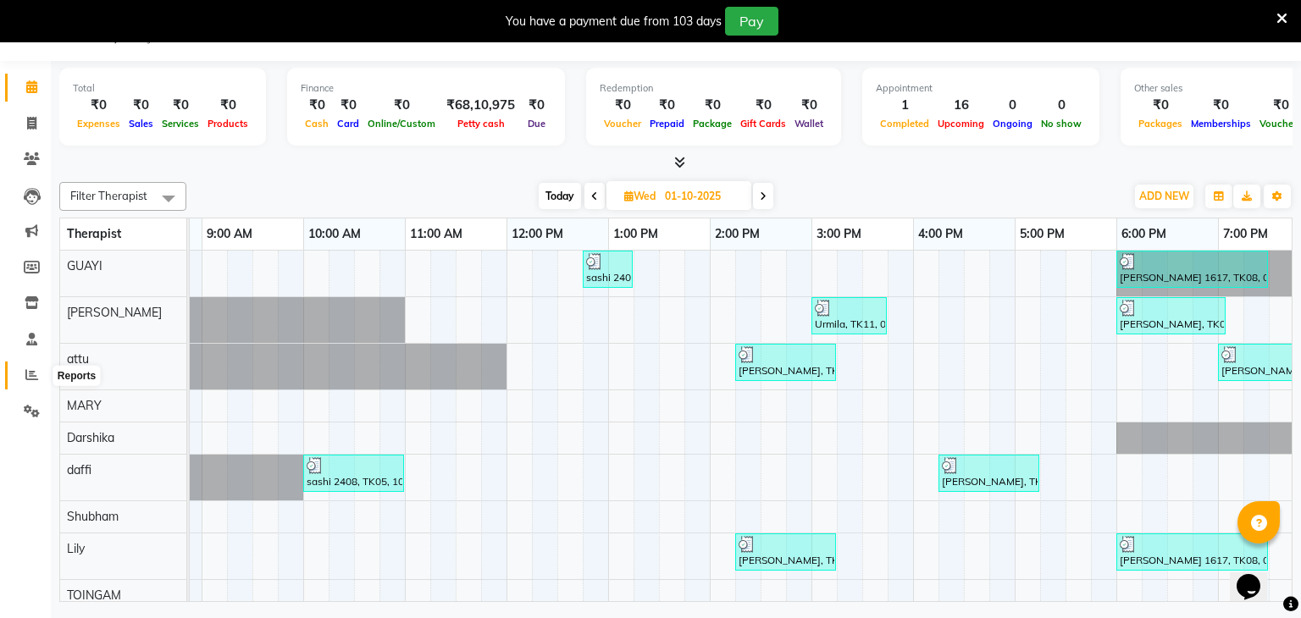
click at [23, 379] on span at bounding box center [32, 375] width 30 height 19
